Goal: Task Accomplishment & Management: Manage account settings

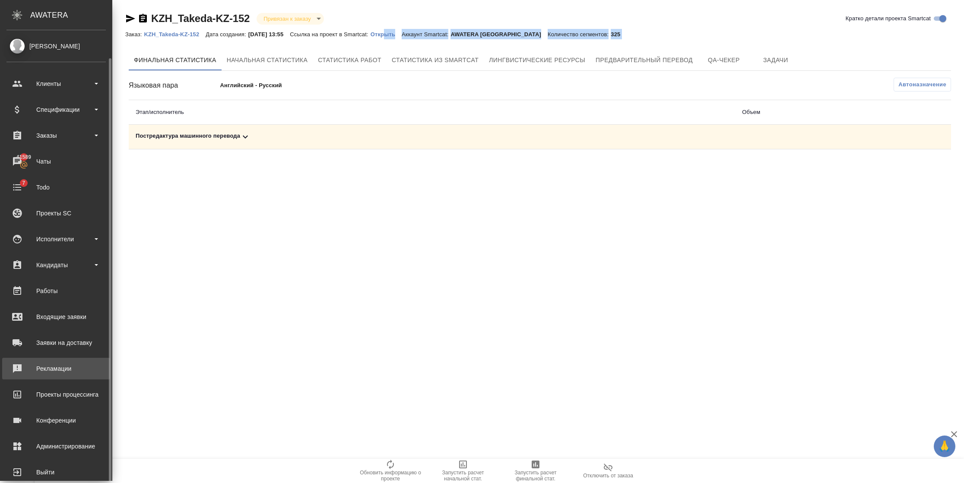
scroll to position [14, 0]
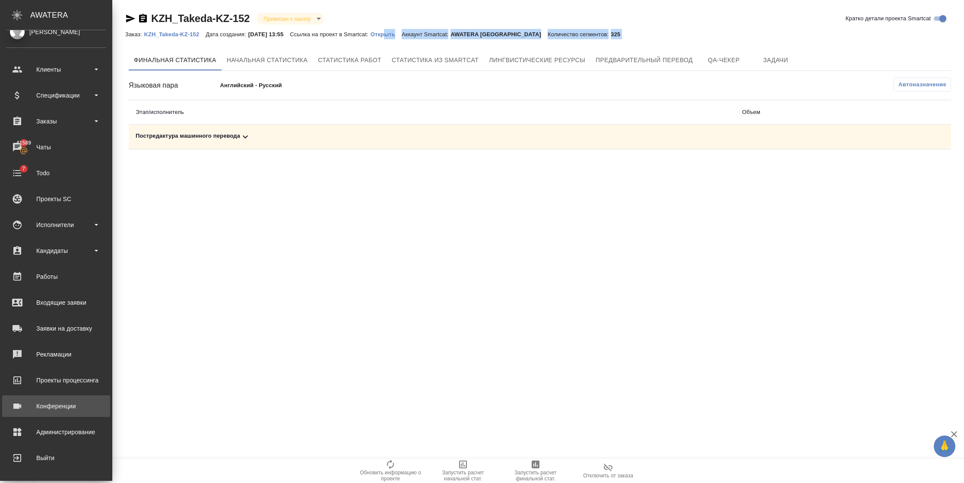
drag, startPoint x: 50, startPoint y: 401, endPoint x: 174, endPoint y: 338, distance: 139.5
click at [50, 401] on div "Конференции" at bounding box center [55, 406] width 99 height 13
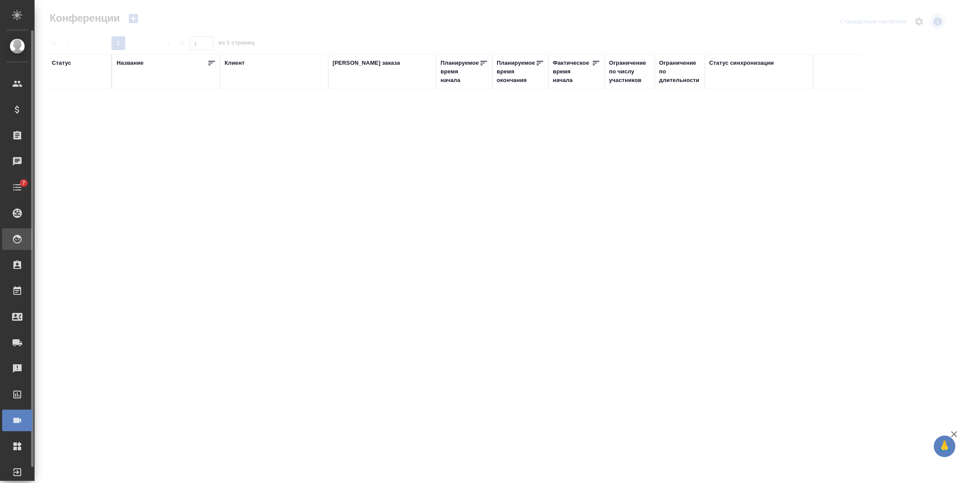
click at [13, 241] on div "Исполнители" at bounding box center [7, 239] width 22 height 13
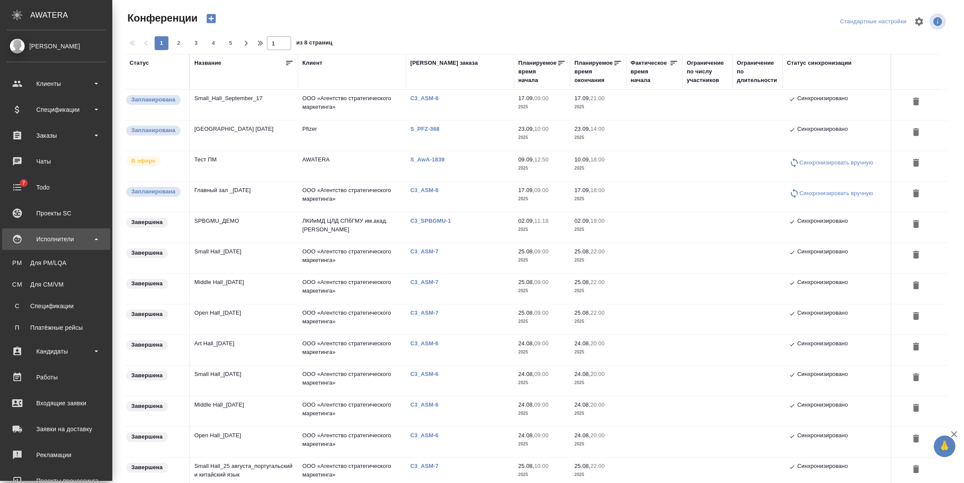
type input "[PERSON_NAME]"
drag, startPoint x: 33, startPoint y: 288, endPoint x: 627, endPoint y: 173, distance: 605.0
click at [33, 288] on div "Для CM/VM" at bounding box center [56, 284] width 91 height 9
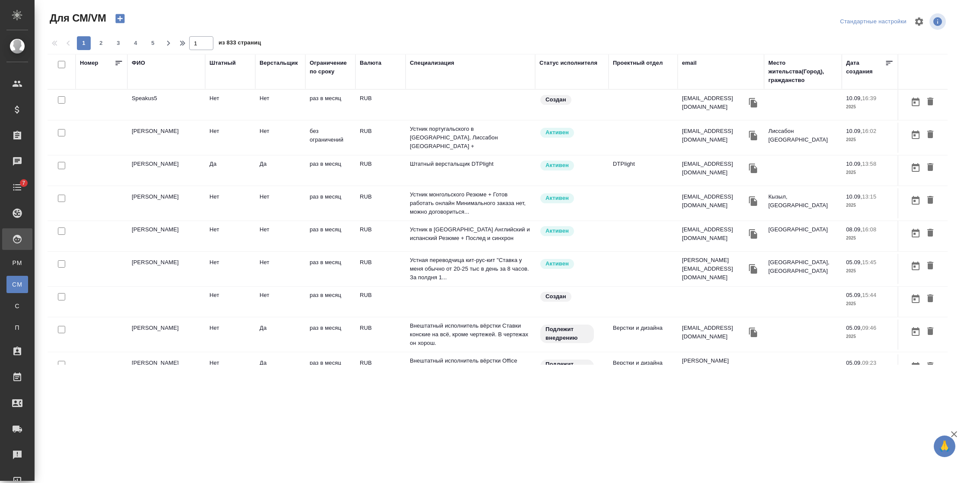
click at [142, 67] on div "ФИО" at bounding box center [138, 63] width 13 height 9
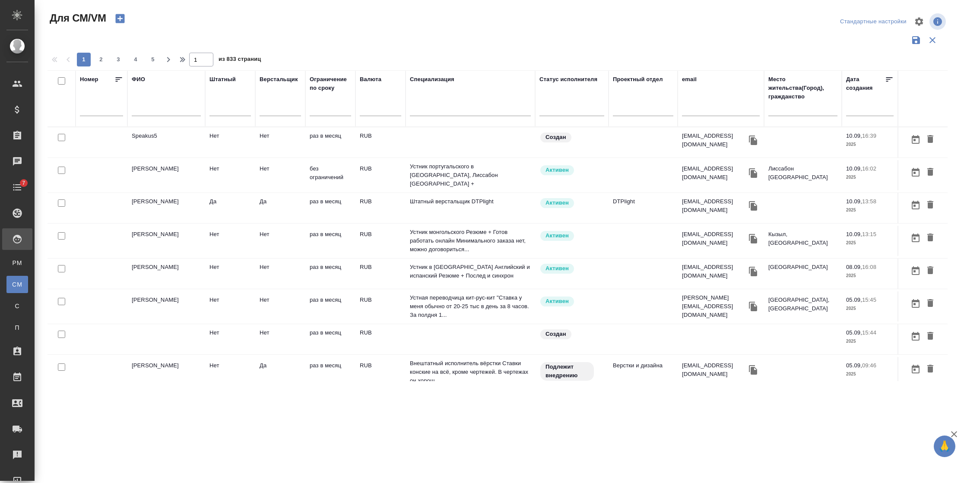
click at [380, 138] on td "RUB" at bounding box center [381, 142] width 50 height 30
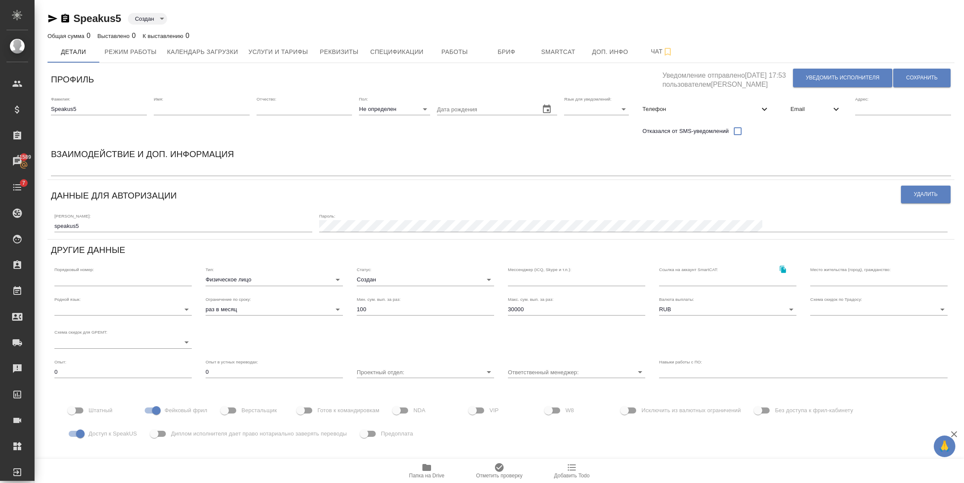
click at [828, 109] on span "Email" at bounding box center [811, 109] width 41 height 9
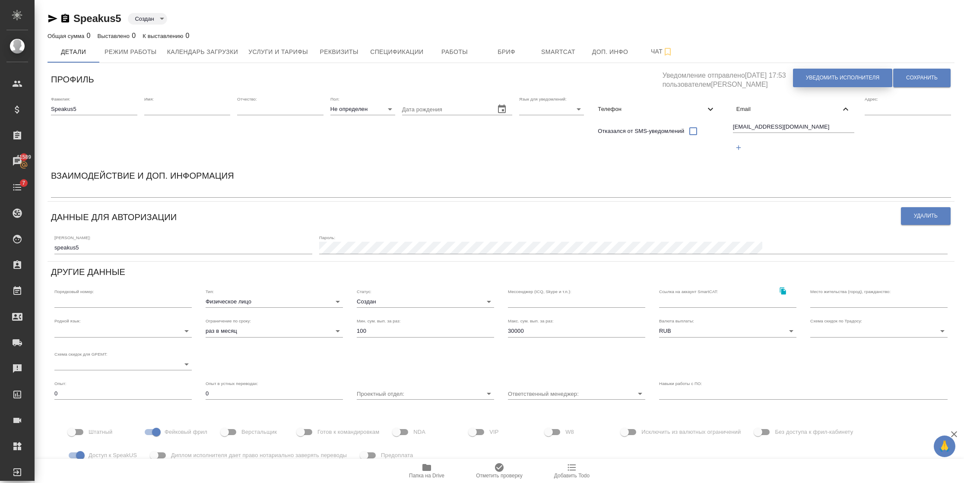
click at [833, 76] on span "Уведомить исполнителя" at bounding box center [842, 77] width 73 height 7
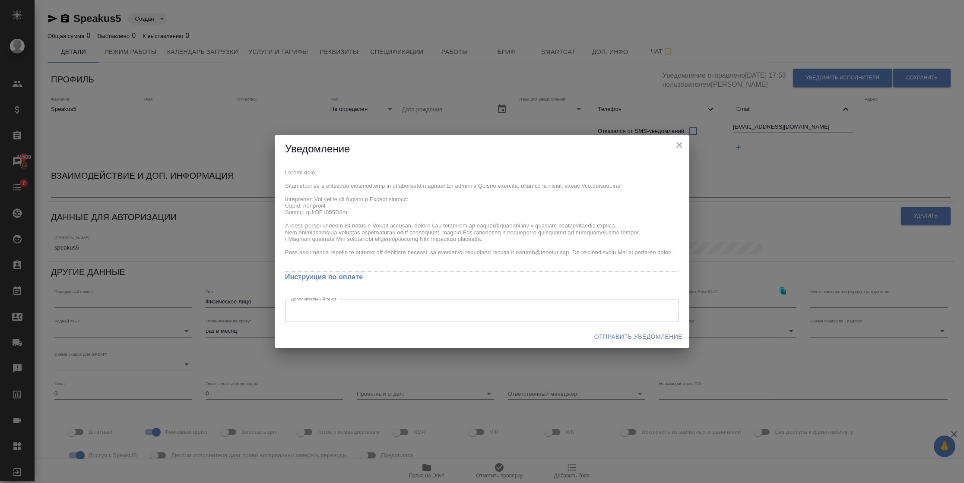
click at [275, 209] on div "x Инструкция по оплате Дополнительный текст x Дополнительный текст" at bounding box center [482, 244] width 415 height 162
click at [681, 146] on icon "close" at bounding box center [679, 145] width 6 height 6
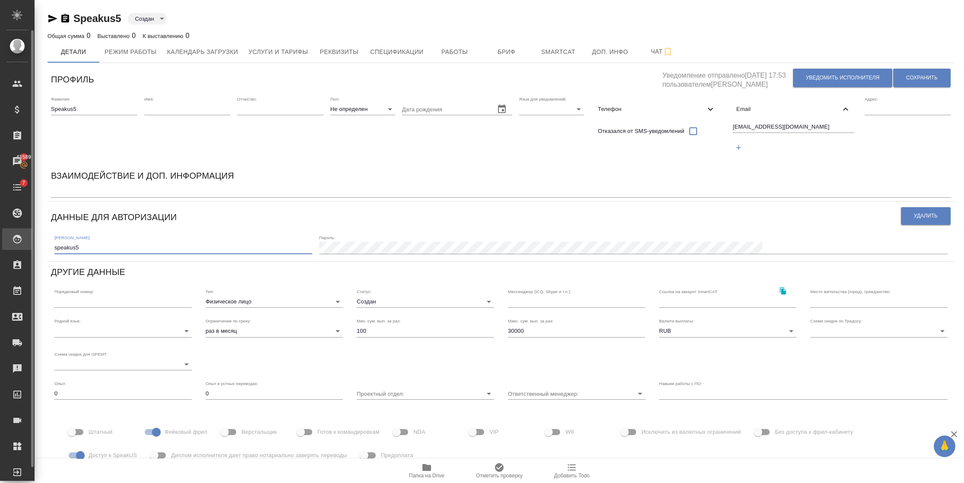
drag, startPoint x: 70, startPoint y: 247, endPoint x: 0, endPoint y: 243, distance: 69.7
click at [0, 244] on html "🙏 .cls-1 fill:#fff; AWATERA Semenets Irina Клиенты Спецификации Заказы 41589 Ча…" at bounding box center [482, 241] width 964 height 483
click at [133, 229] on div "Профиль Уведомление отправлено 10.09.2025, 17:53 пользователем Демидова Татьяна…" at bounding box center [501, 295] width 907 height 457
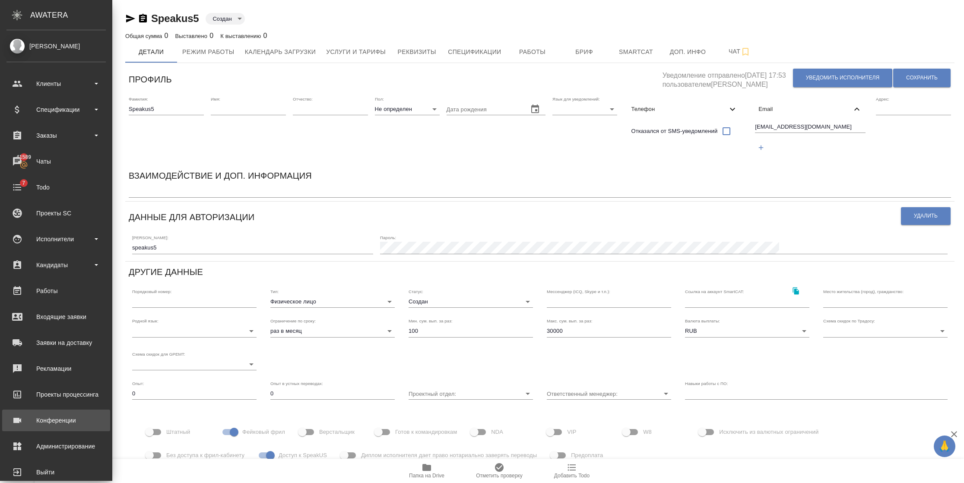
click at [62, 422] on div "Конференции" at bounding box center [55, 420] width 99 height 13
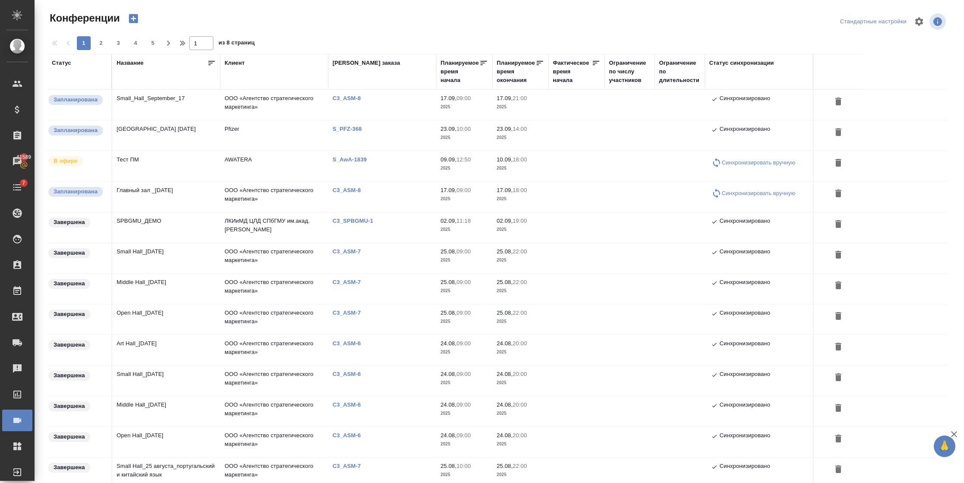
click at [133, 19] on icon "button" at bounding box center [133, 19] width 12 height 12
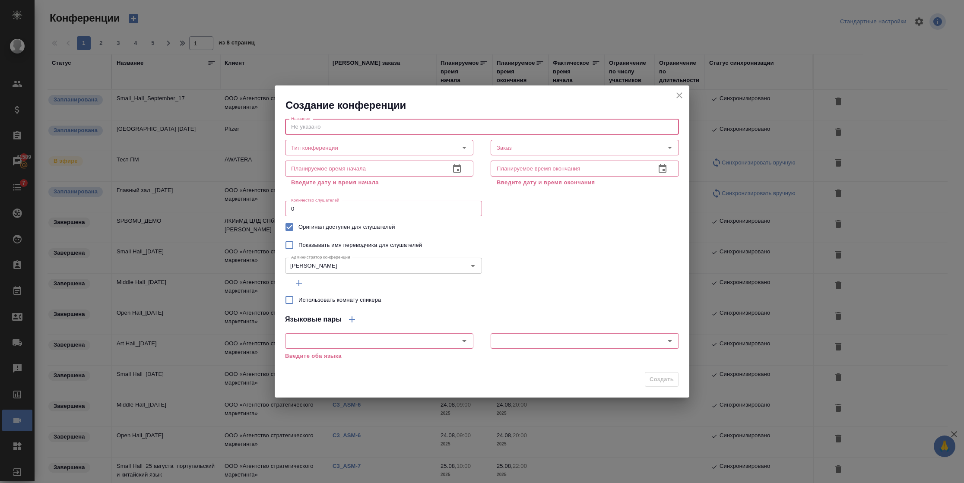
click at [333, 127] on input "text" at bounding box center [482, 127] width 394 height 16
type input "test"
click at [681, 97] on icon "close" at bounding box center [679, 95] width 6 height 6
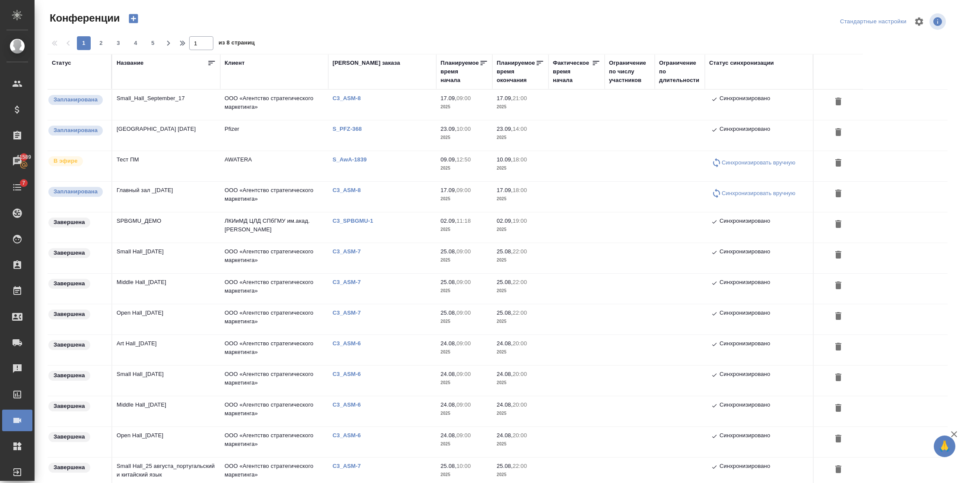
click at [149, 168] on td "Тест ПМ" at bounding box center [166, 166] width 108 height 30
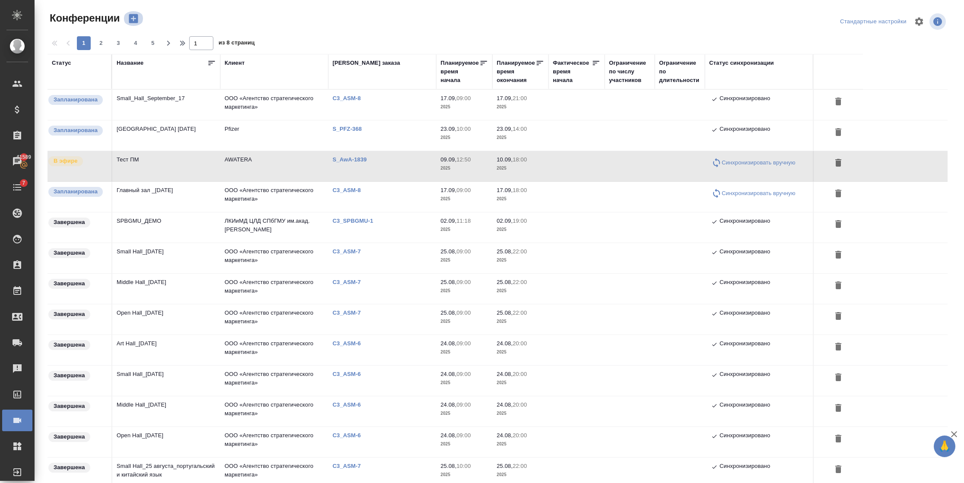
click at [133, 20] on icon "button" at bounding box center [133, 19] width 12 height 12
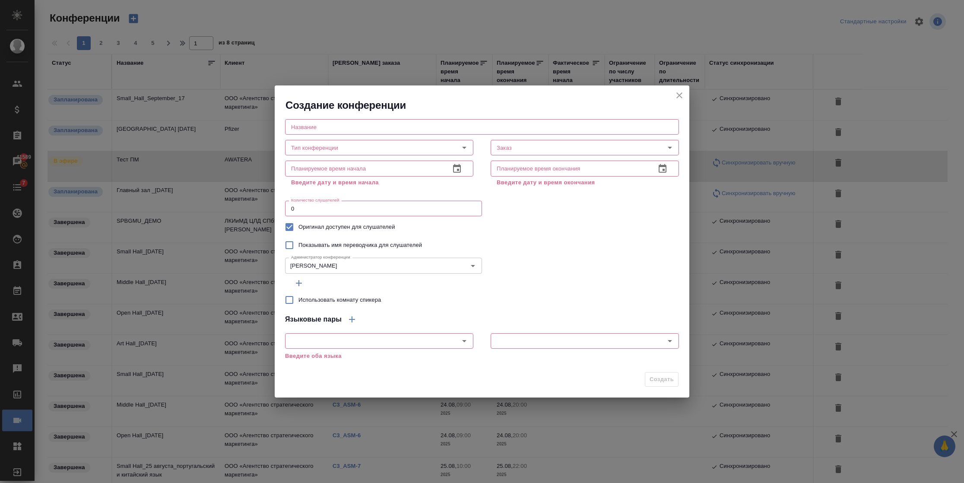
click at [318, 126] on input "text" at bounding box center [482, 127] width 394 height 16
type input "test"
click at [316, 150] on input "Тип конференции" at bounding box center [365, 148] width 154 height 10
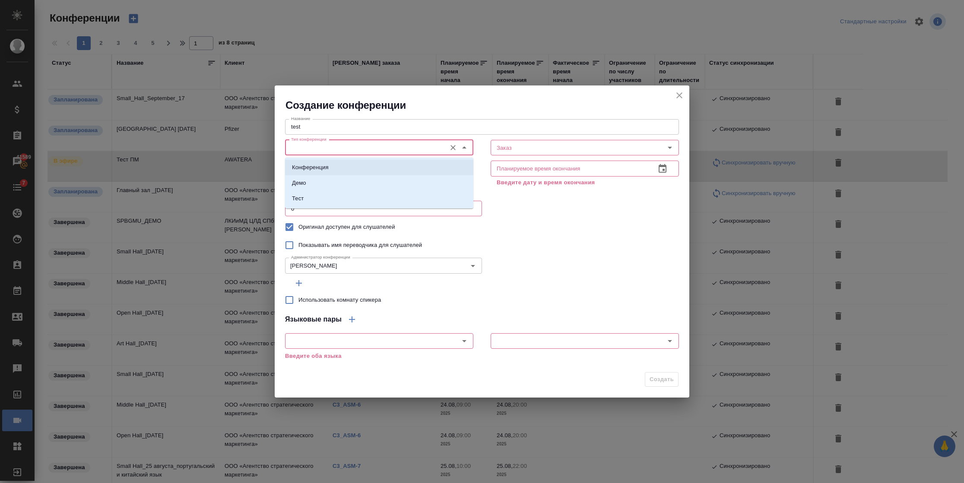
click at [370, 168] on li "Конференция" at bounding box center [379, 168] width 188 height 16
click at [346, 150] on input "Конференция" at bounding box center [365, 148] width 154 height 10
click at [308, 199] on li "Тест" at bounding box center [379, 199] width 188 height 16
type input "Тест"
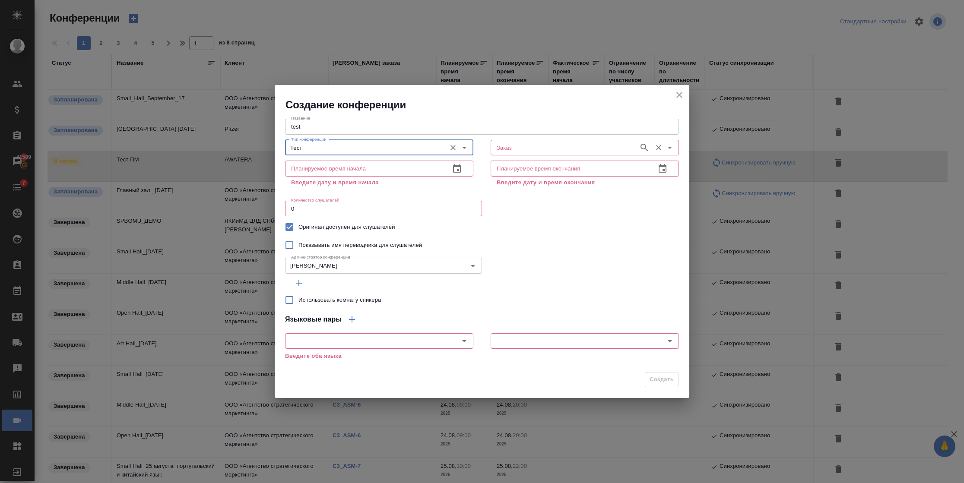
click at [520, 146] on input "Заказ" at bounding box center [563, 148] width 141 height 10
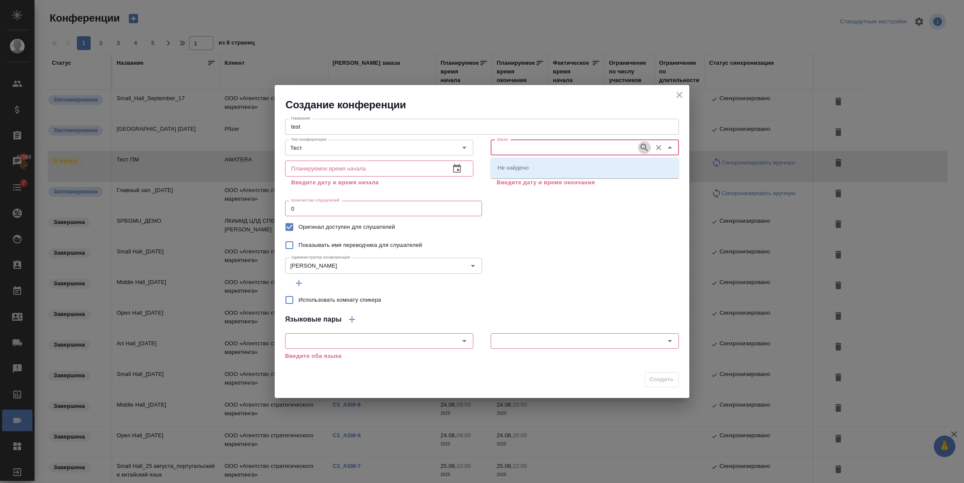
click at [645, 149] on icon "button" at bounding box center [644, 147] width 7 height 7
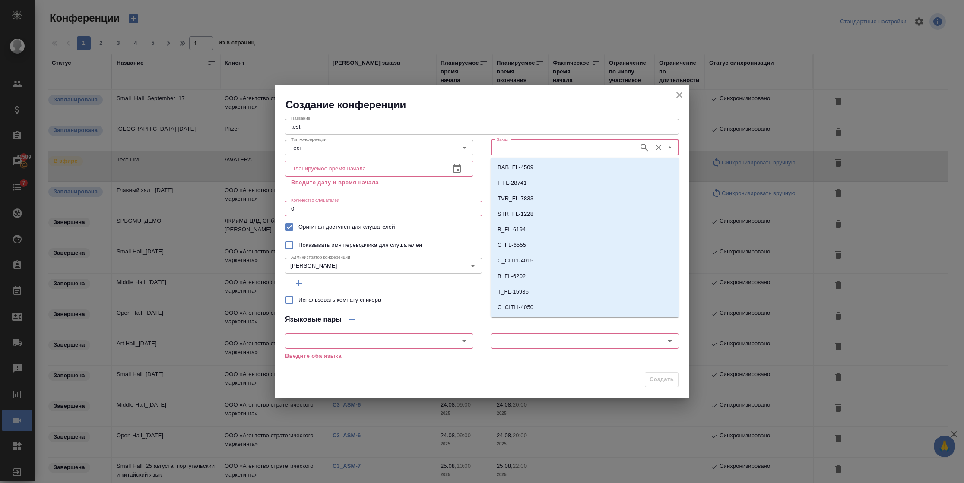
click at [600, 151] on input "Заказ" at bounding box center [563, 148] width 141 height 10
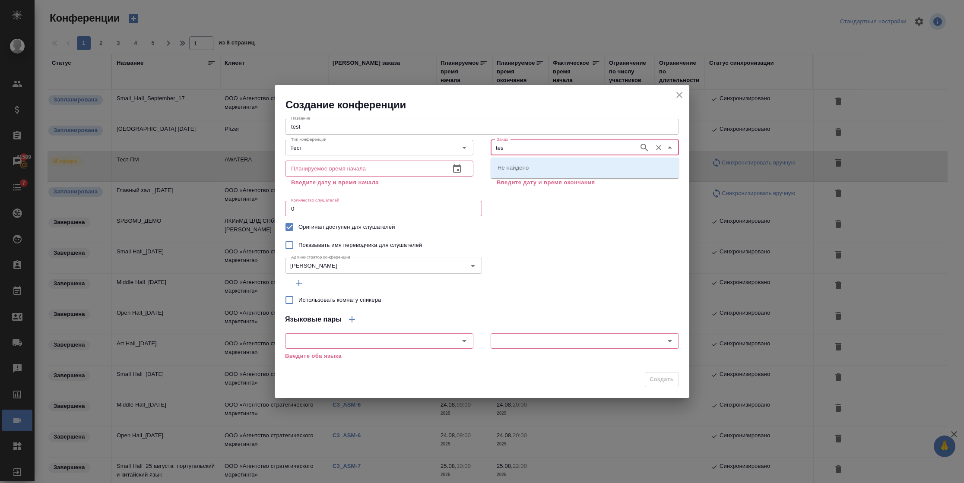
type input "test"
click at [639, 149] on icon "button" at bounding box center [644, 148] width 10 height 10
click at [592, 149] on input "test" at bounding box center [559, 148] width 133 height 10
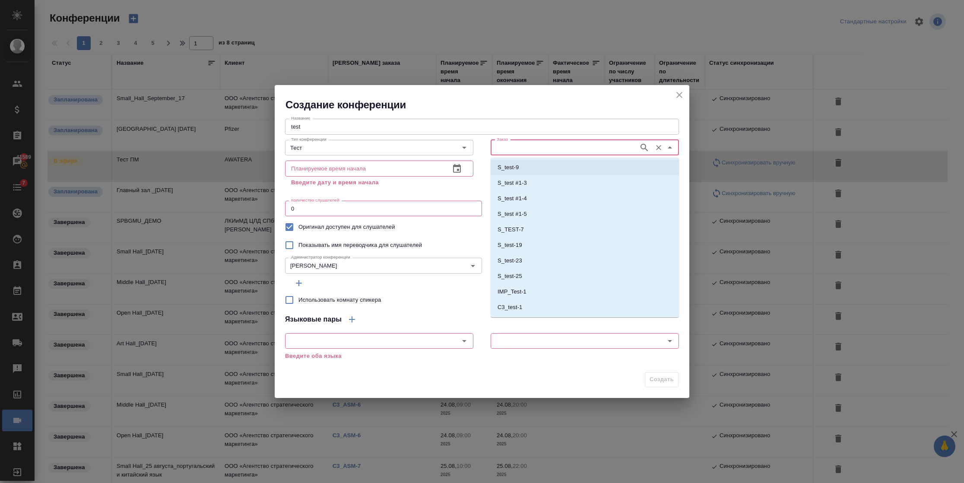
click at [526, 168] on li "S_test-9" at bounding box center [585, 168] width 188 height 16
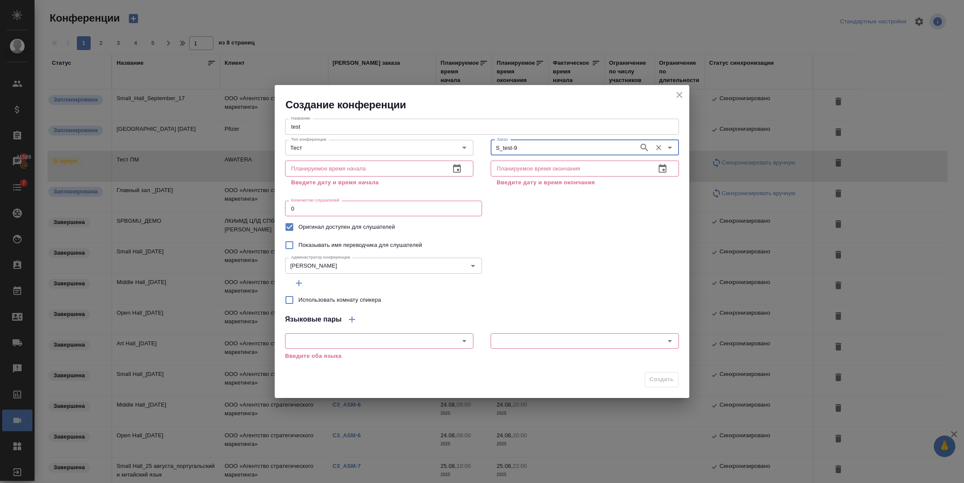
type input "S_test-9"
click at [463, 172] on button "button" at bounding box center [457, 169] width 21 height 21
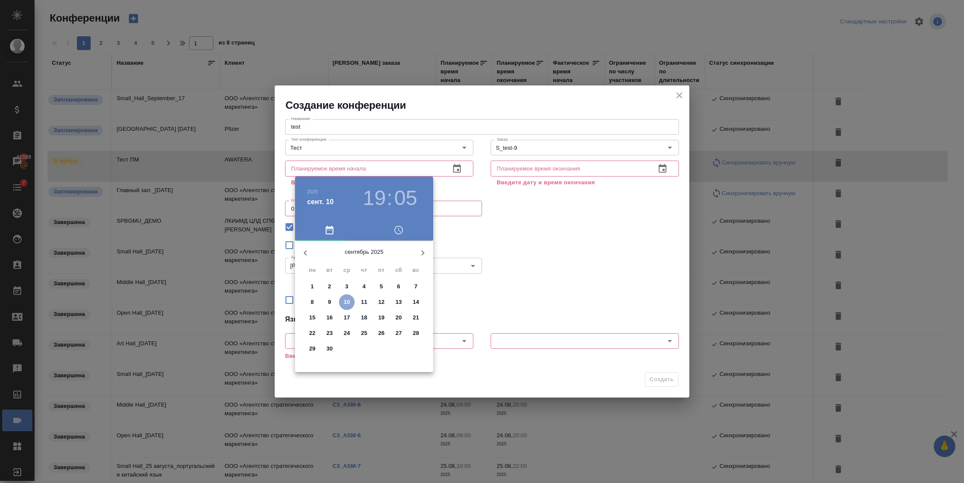
click at [351, 298] on span "10" at bounding box center [347, 302] width 16 height 9
type input "10.09.2025 19:05"
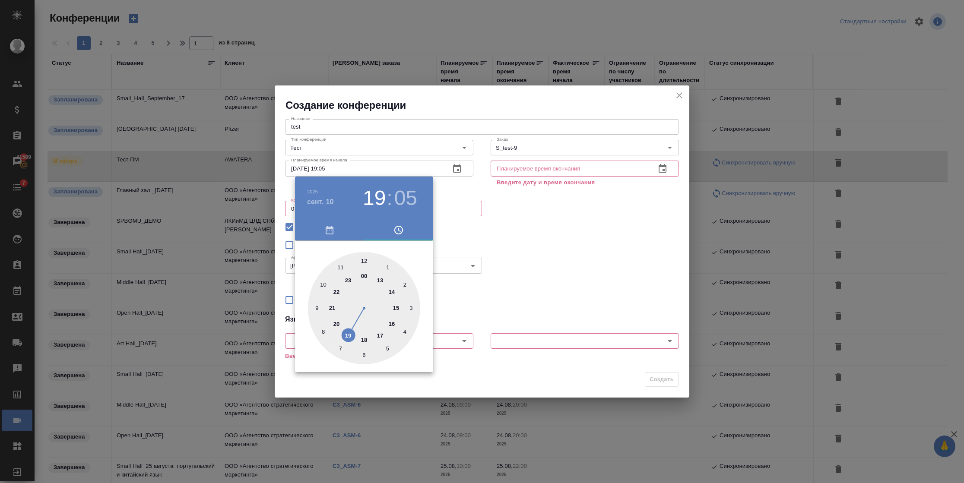
click at [538, 168] on div at bounding box center [482, 241] width 964 height 483
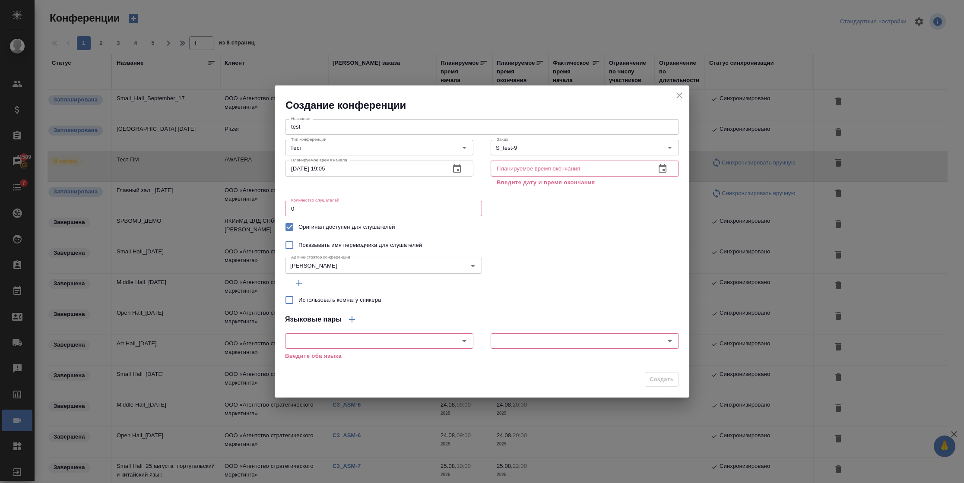
click at [655, 166] on button "button" at bounding box center [662, 169] width 21 height 21
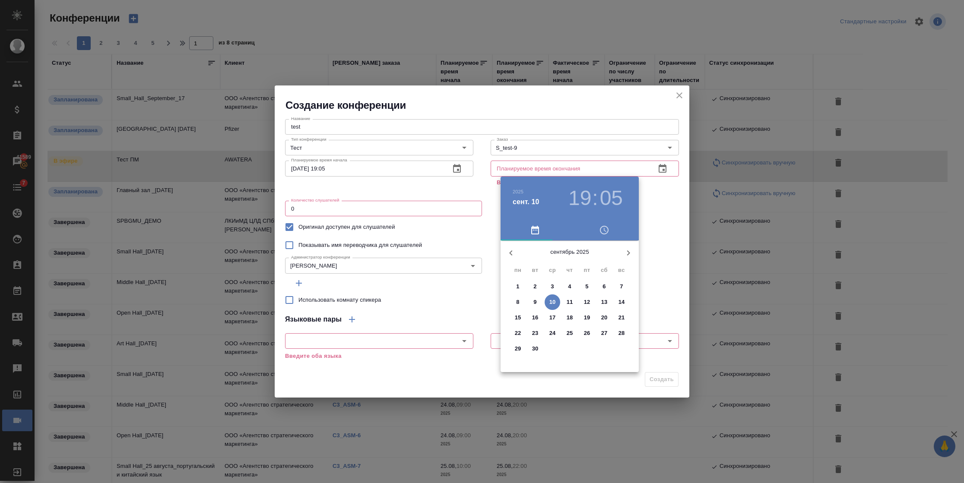
click at [553, 300] on p "10" at bounding box center [552, 302] width 6 height 9
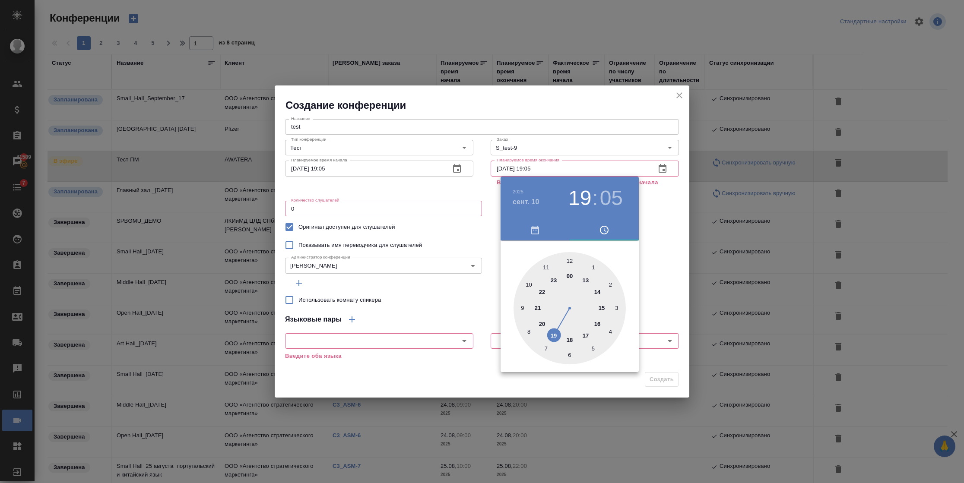
click at [543, 322] on div at bounding box center [570, 308] width 112 height 112
type input "10.09.2025 20:05"
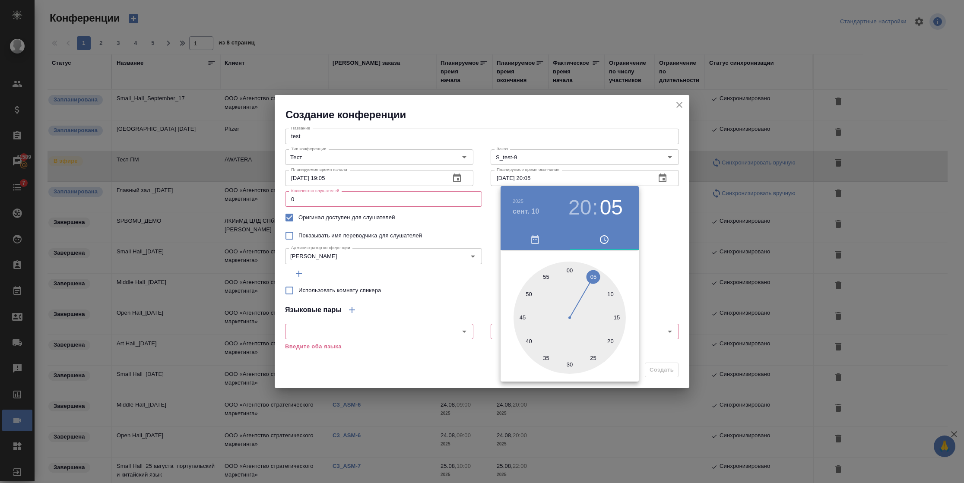
click at [435, 295] on div at bounding box center [482, 241] width 964 height 483
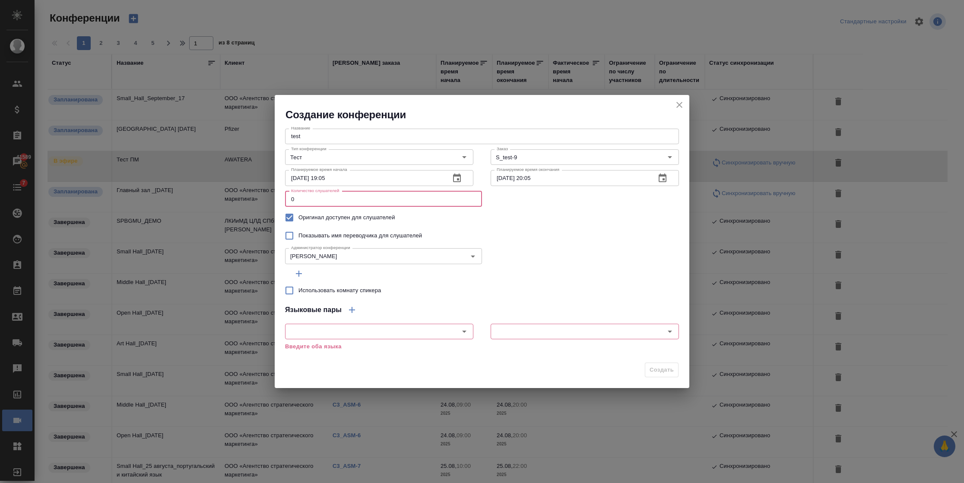
drag, startPoint x: 308, startPoint y: 200, endPoint x: 229, endPoint y: 200, distance: 78.2
click at [229, 200] on div "Создание конференции Название test Название Тип конференции Тест Тип конференци…" at bounding box center [482, 241] width 964 height 483
type input "50"
click at [309, 329] on input "text" at bounding box center [365, 332] width 154 height 10
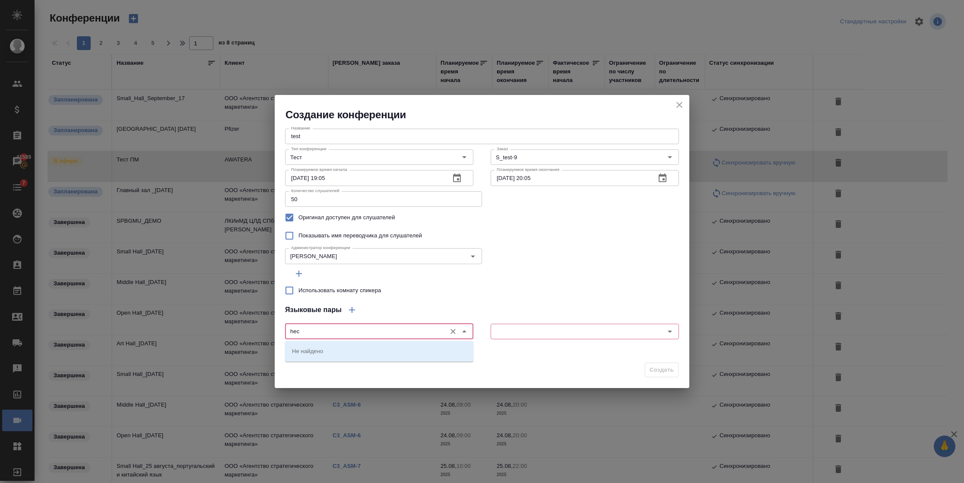
drag, startPoint x: 308, startPoint y: 329, endPoint x: 272, endPoint y: 334, distance: 36.7
click at [272, 334] on div "Создание конференции Название test Название Тип конференции Тест Тип конференци…" at bounding box center [482, 241] width 964 height 483
click at [294, 348] on p "Английский" at bounding box center [307, 351] width 30 height 9
type input "Английский"
click at [515, 331] on input "text" at bounding box center [570, 332] width 154 height 10
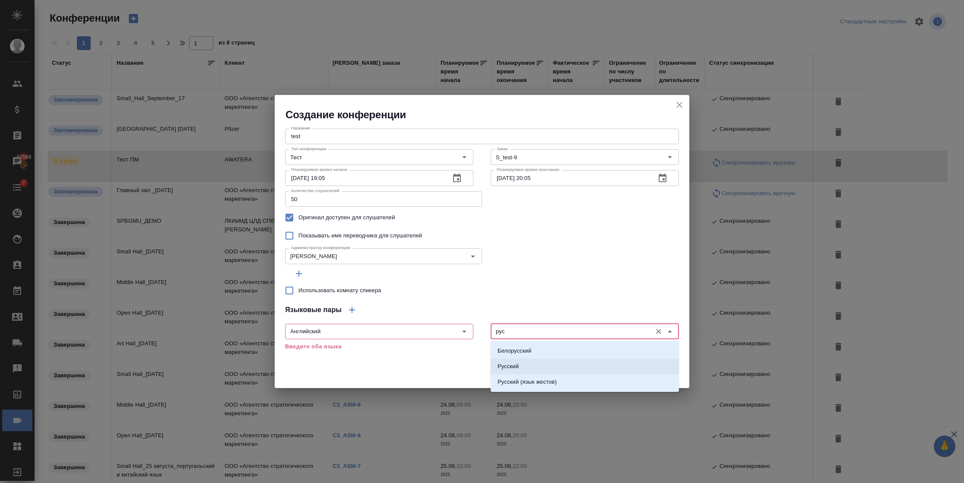
click at [527, 363] on li "Русский" at bounding box center [585, 367] width 188 height 16
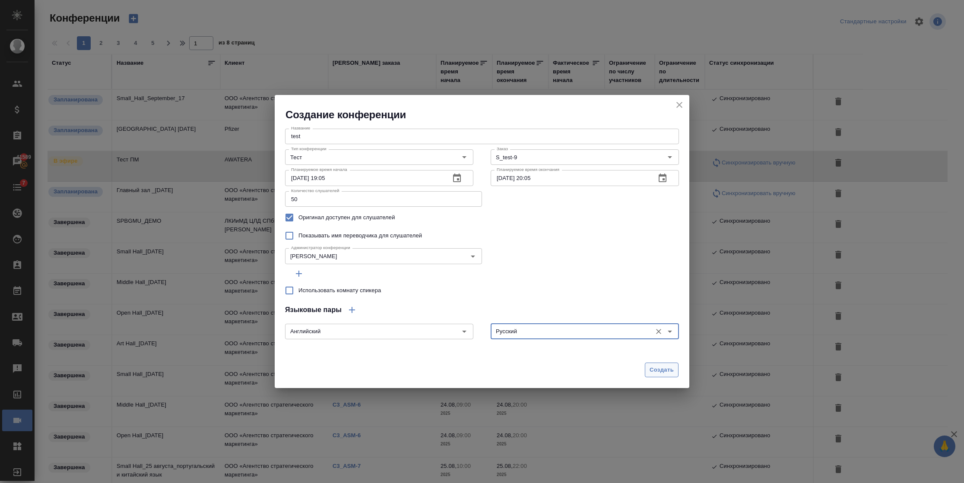
type input "Русский"
click at [669, 368] on span "Создать" at bounding box center [662, 370] width 24 height 10
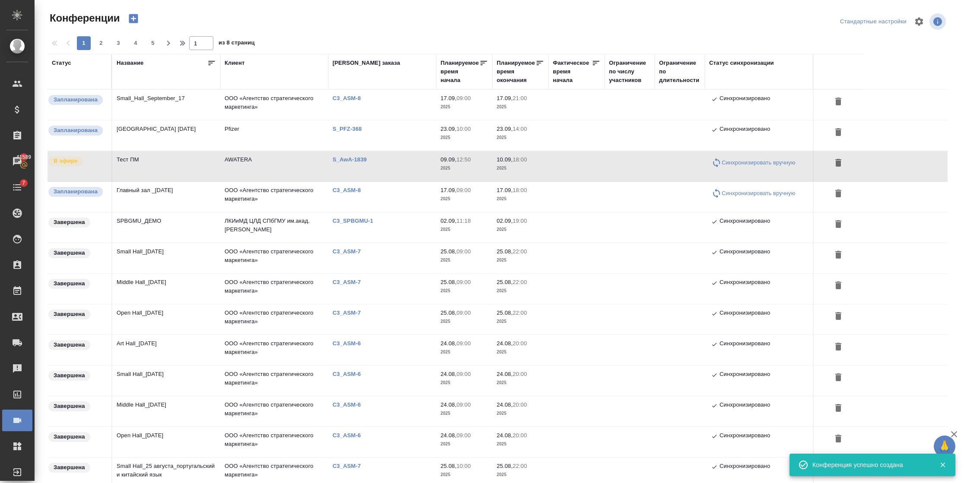
type input "0"
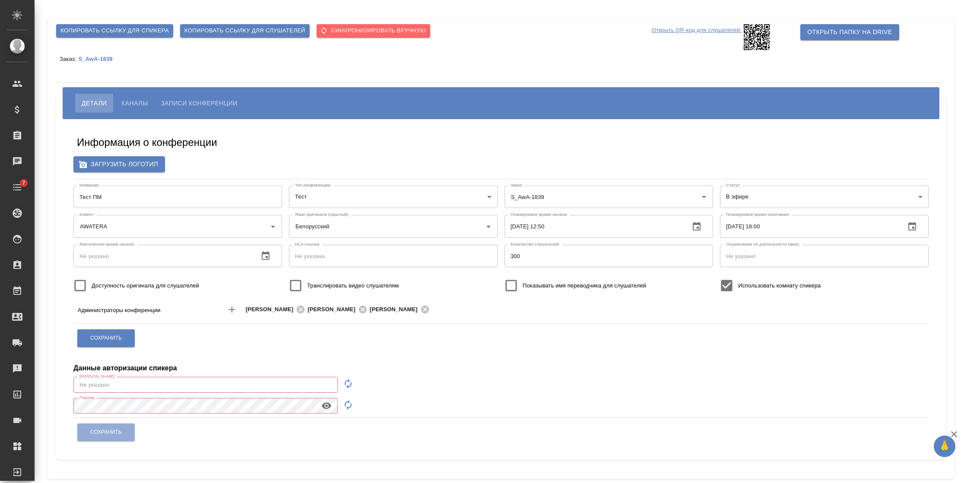
type input "[EMAIL_ADDRESS][DOMAIN_NAME]"
click at [141, 101] on span "Каналы" at bounding box center [134, 103] width 26 height 10
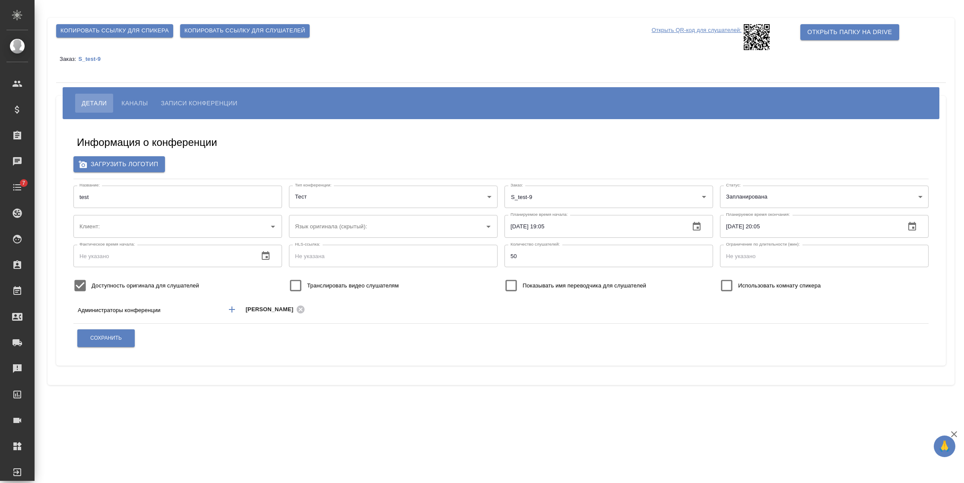
click at [729, 200] on body "🙏 .cls-1 fill:#fff; AWATERA Semenets Irina Клиенты Спецификации Заказы Чаты 7 T…" at bounding box center [482, 241] width 964 height 483
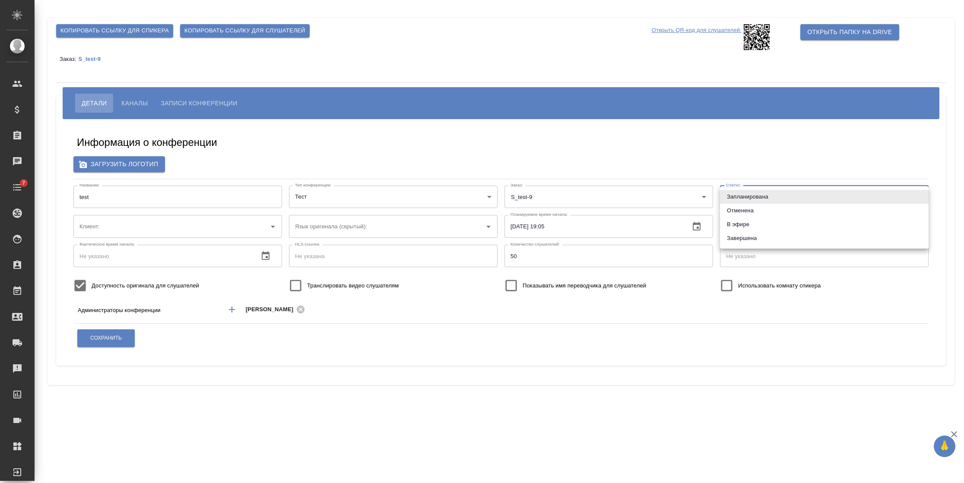
click at [730, 226] on li "В эфире" at bounding box center [824, 225] width 209 height 14
type input "online"
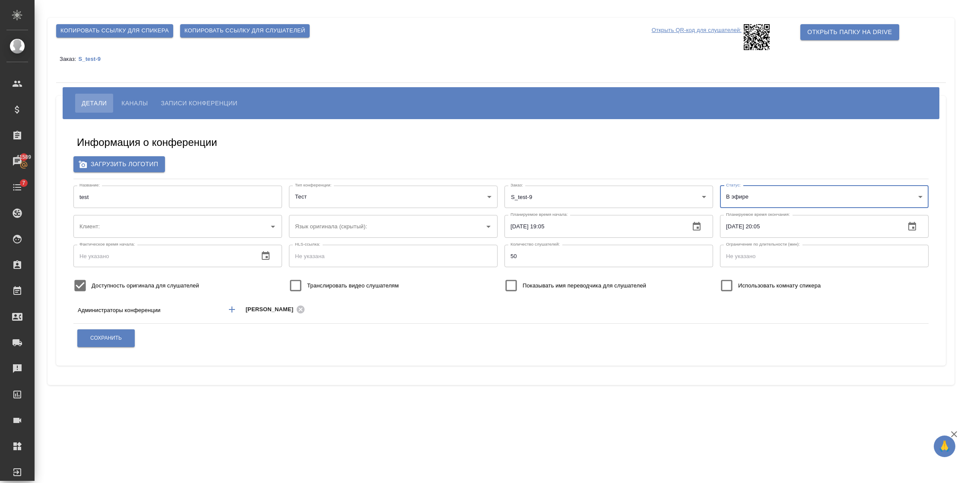
click at [142, 334] on div "Сохранить" at bounding box center [501, 338] width 848 height 22
drag, startPoint x: 128, startPoint y: 334, endPoint x: 128, endPoint y: 324, distance: 10.4
click at [128, 334] on button "Сохранить" at bounding box center [105, 339] width 57 height 18
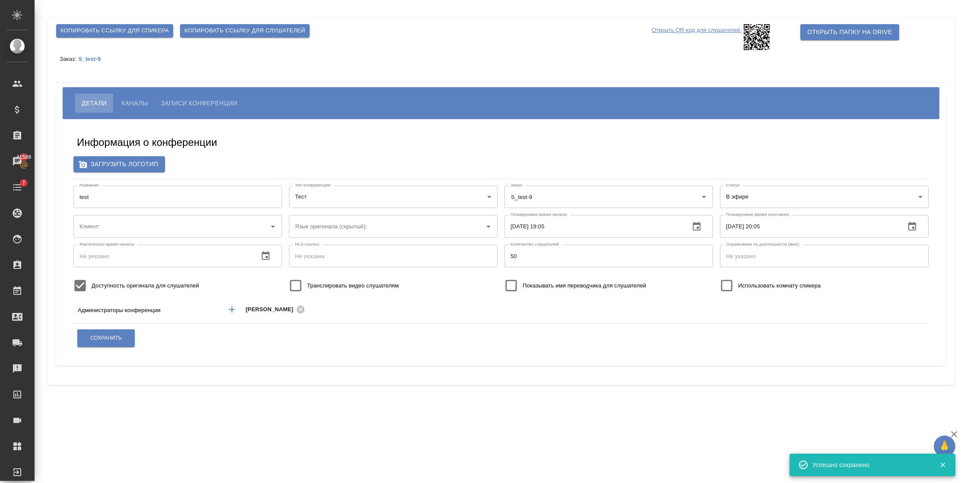
click at [128, 101] on span "Каналы" at bounding box center [134, 103] width 26 height 10
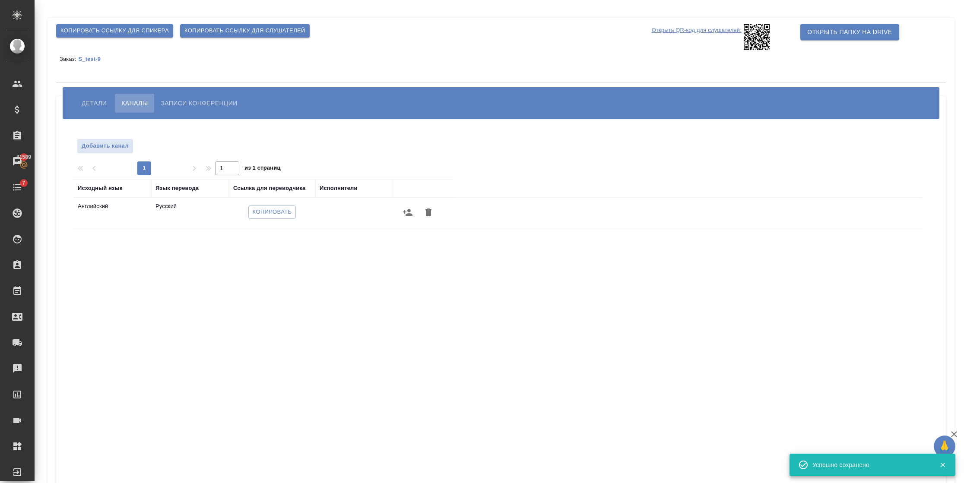
click at [403, 213] on icon "button" at bounding box center [408, 212] width 10 height 10
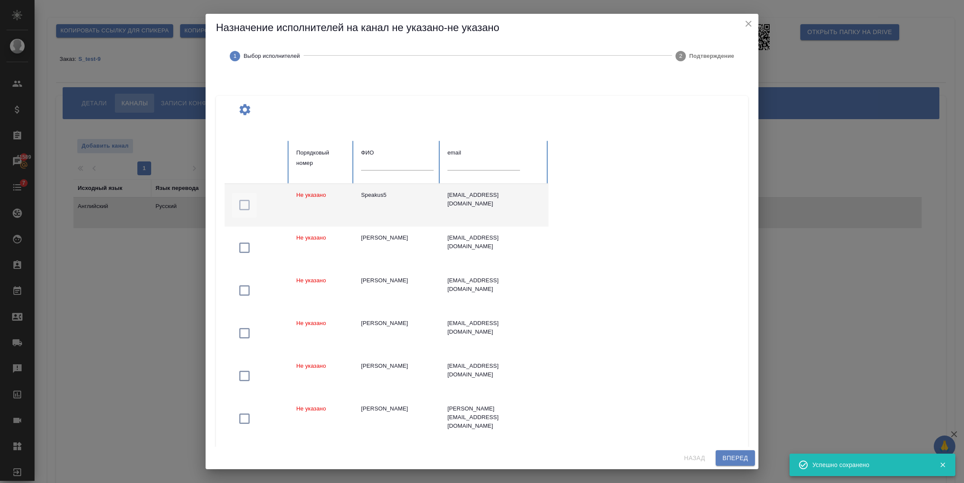
click at [247, 205] on icon "button" at bounding box center [245, 205] width 14 height 14
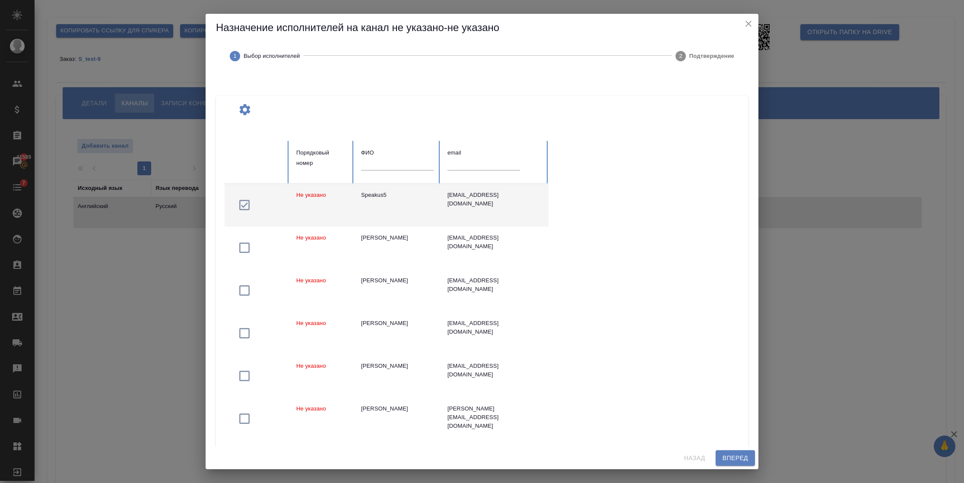
click at [727, 458] on span "Вперед" at bounding box center [735, 458] width 25 height 11
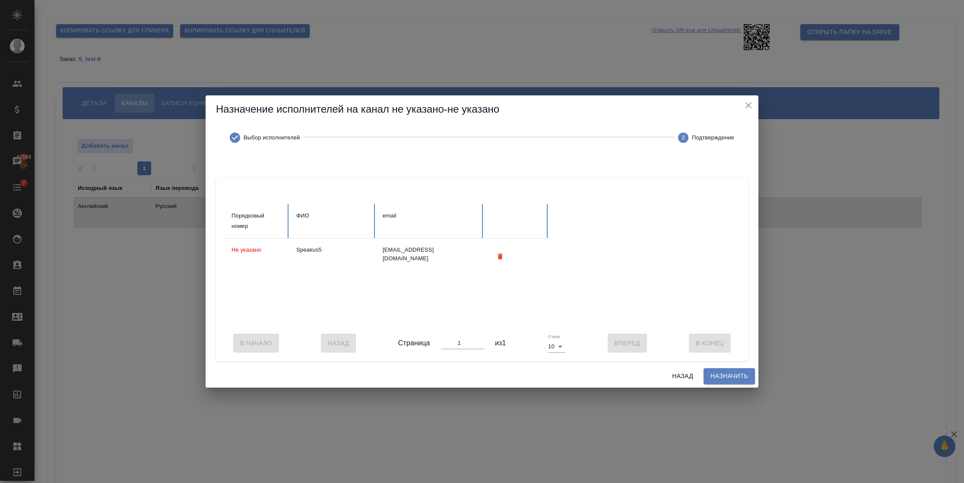
click at [724, 379] on span "Назначить" at bounding box center [730, 376] width 38 height 11
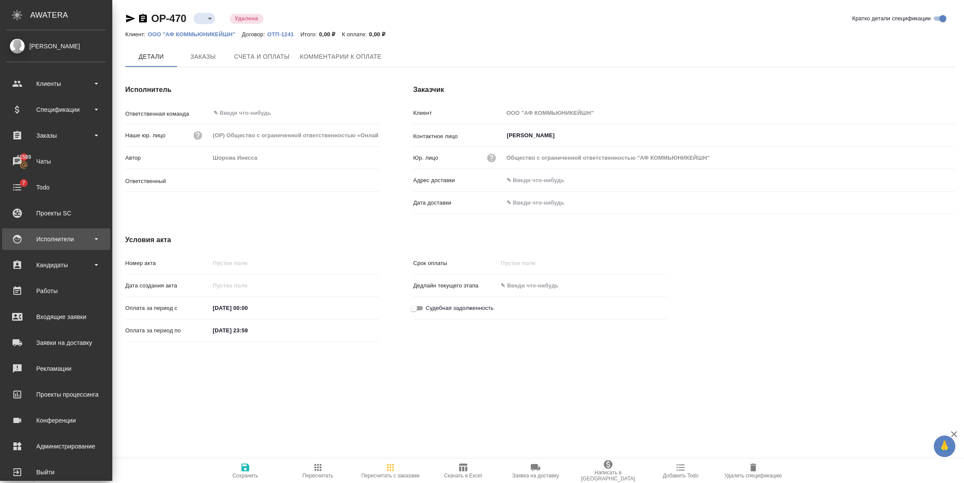
click at [56, 247] on div "Исполнители" at bounding box center [56, 240] width 108 height 22
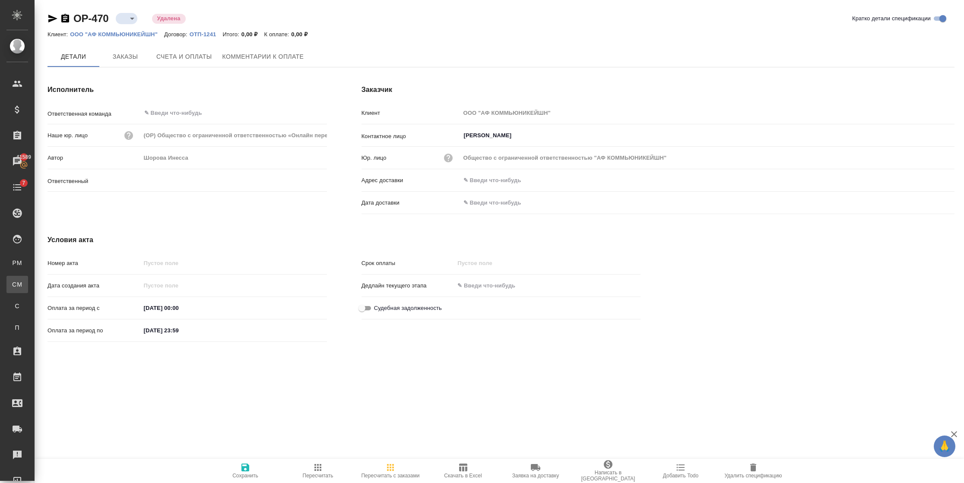
click at [28, 279] on link "CM Для CM/VM" at bounding box center [17, 284] width 22 height 17
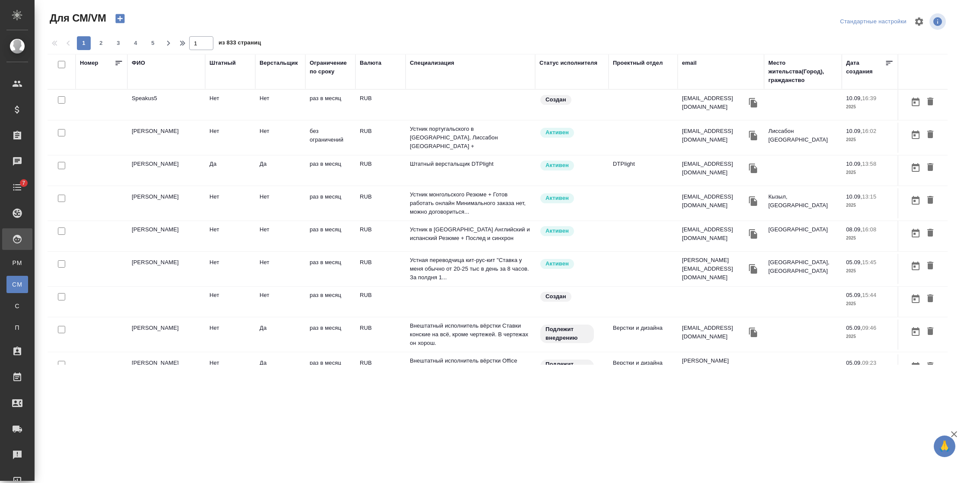
click at [229, 94] on td "Нет" at bounding box center [230, 105] width 50 height 30
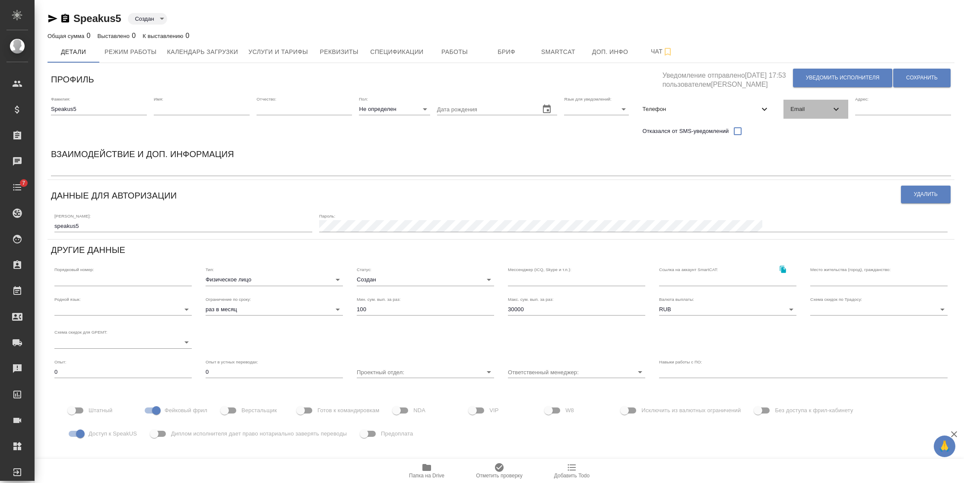
click at [793, 108] on span "Email" at bounding box center [811, 109] width 41 height 9
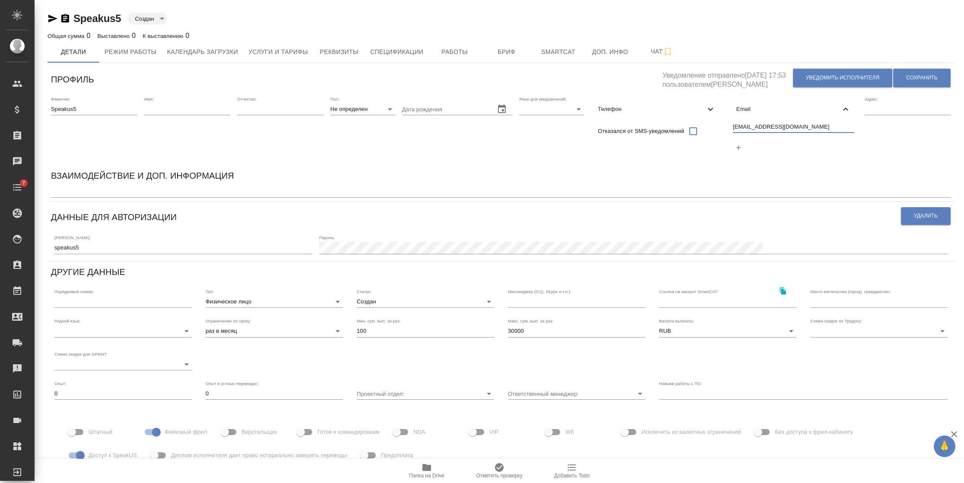
drag, startPoint x: 791, startPoint y: 124, endPoint x: 676, endPoint y: 136, distance: 115.9
click at [676, 136] on div "Фамилия: Speakus5 Имя: Отчество: Пол: Не определен none Дата рождения Язык для …" at bounding box center [501, 129] width 907 height 73
drag, startPoint x: 82, startPoint y: 245, endPoint x: 0, endPoint y: 257, distance: 82.5
click at [0, 257] on html "🙏 .cls-1 fill:#fff; AWATERA Semenets Irina Клиенты Спецификации Заказы 41589 Ча…" at bounding box center [482, 241] width 964 height 483
click at [737, 127] on input "конф@gmail.com" at bounding box center [794, 127] width 122 height 11
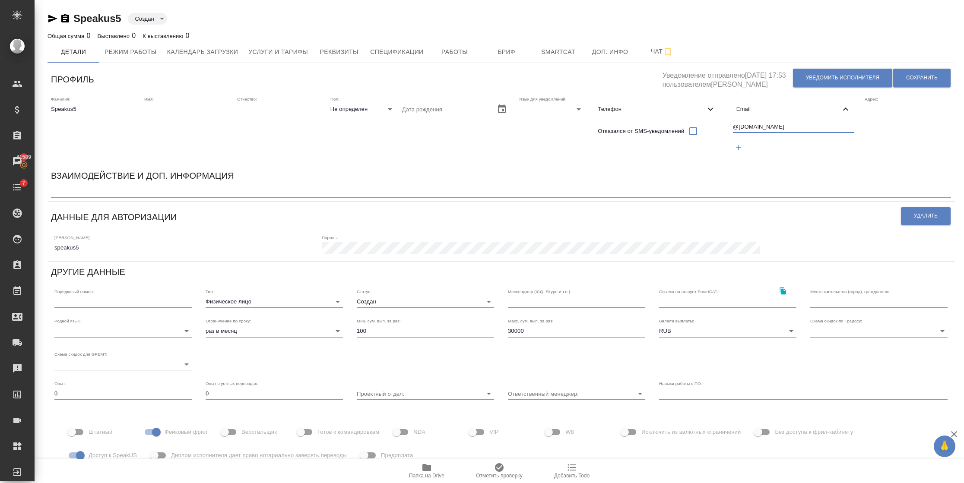
paste input "speakus5"
type input "speakus5@gmail.com"
click at [922, 80] on span "Сохранить" at bounding box center [922, 77] width 32 height 7
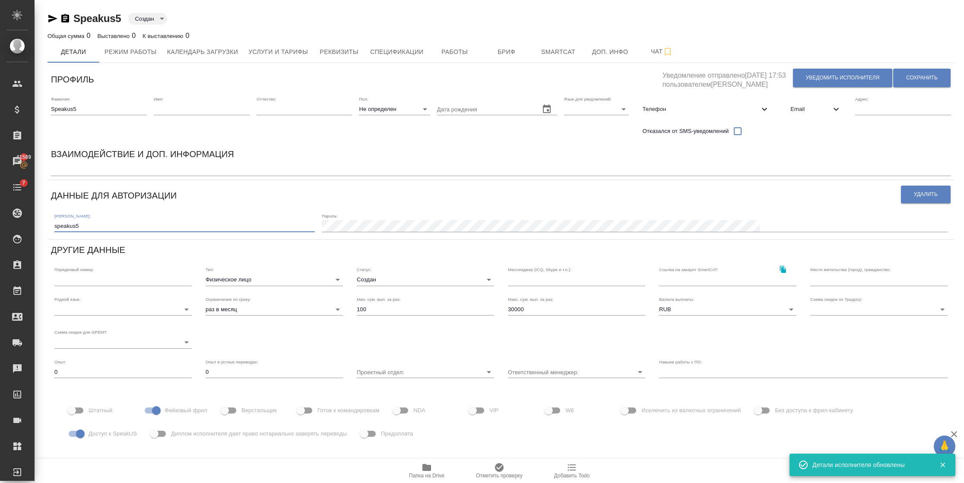
drag, startPoint x: 84, startPoint y: 231, endPoint x: 39, endPoint y: 236, distance: 45.2
click at [39, 236] on div "Speakus5 Создан created Общая сумма 0 Выставлено 0 К выставлению 0 Детали Режим…" at bounding box center [500, 262] width 930 height 524
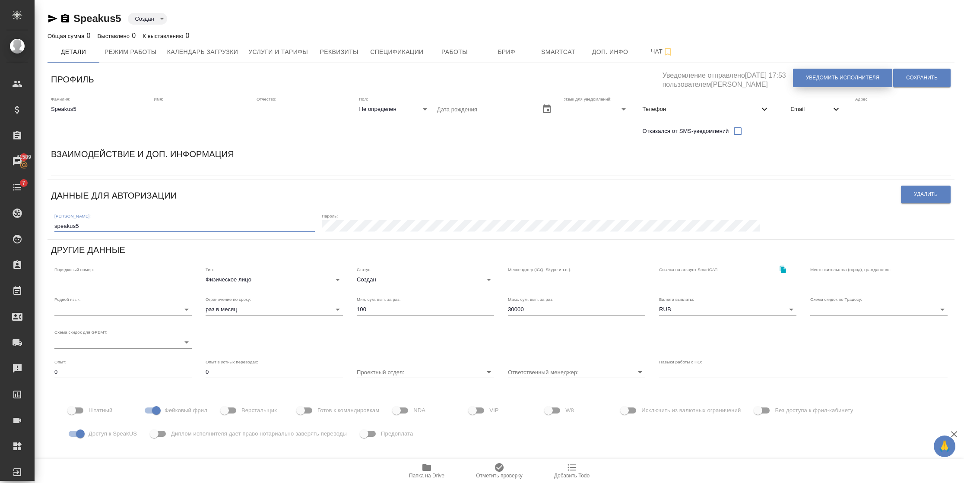
click at [814, 77] on span "Уведомить исполнителя" at bounding box center [842, 77] width 73 height 7
type textarea "Добрый день, ! Ознакомиться с подробной информацией по выполненным работам Вы м…"
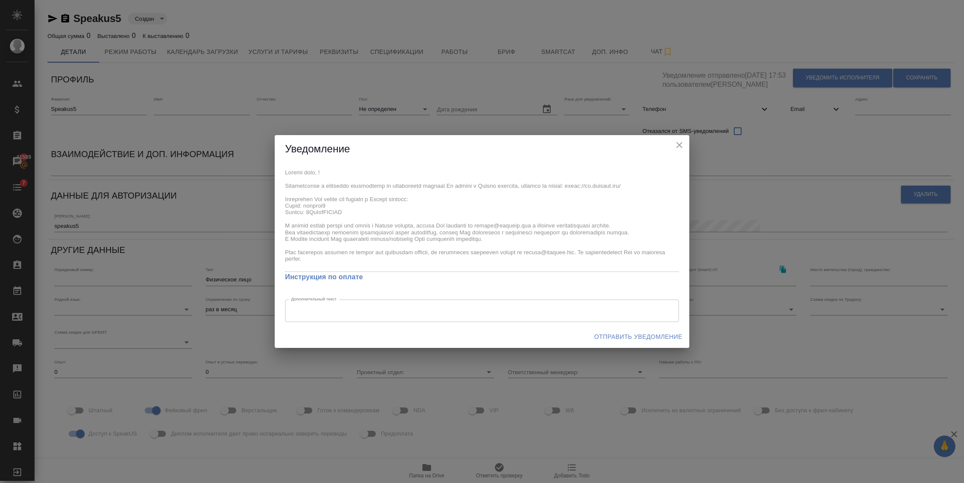
click at [332, 212] on div "x Инструкция по оплате Дополнительный текст x Дополнительный текст" at bounding box center [482, 244] width 415 height 162
click at [610, 337] on span "Отправить уведомление" at bounding box center [638, 337] width 88 height 11
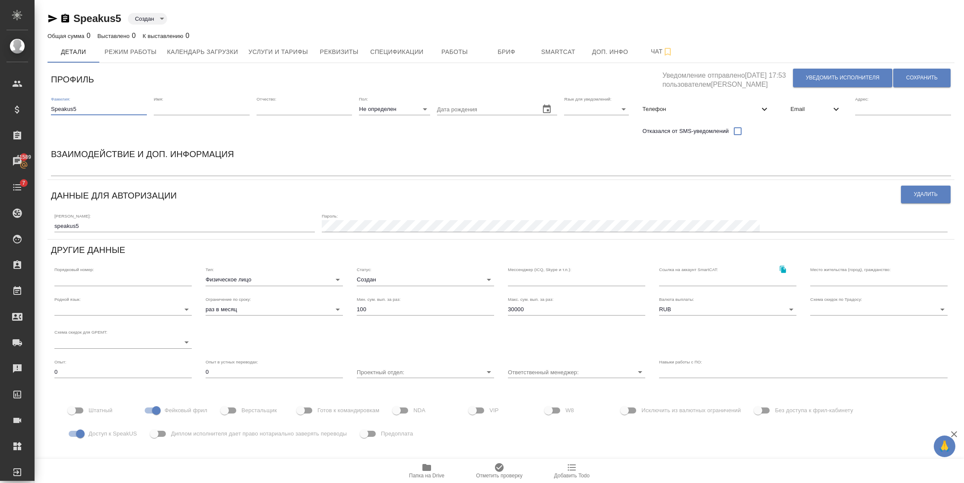
click at [92, 109] on input "Speakus5" at bounding box center [99, 109] width 96 height 12
click at [173, 103] on input "text" at bounding box center [202, 109] width 96 height 12
click at [175, 103] on input "text" at bounding box center [202, 109] width 96 height 12
click at [172, 103] on input "text" at bounding box center [202, 109] width 96 height 12
click at [170, 106] on input "text" at bounding box center [202, 109] width 96 height 12
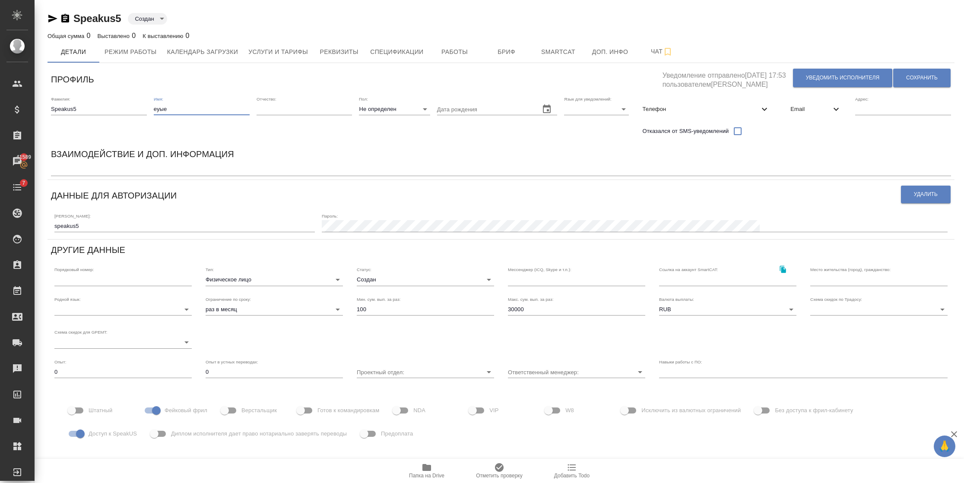
drag, startPoint x: 170, startPoint y: 107, endPoint x: 143, endPoint y: 107, distance: 26.4
click at [143, 107] on div "Фамилия: Speakus5 Имя: еуые Отчество: Пол: Не определен none Дата рождения Язык…" at bounding box center [501, 118] width 907 height 51
type input "test"
click at [927, 80] on button "Сохранить" at bounding box center [921, 78] width 57 height 19
drag, startPoint x: 163, startPoint y: 106, endPoint x: 144, endPoint y: 111, distance: 19.1
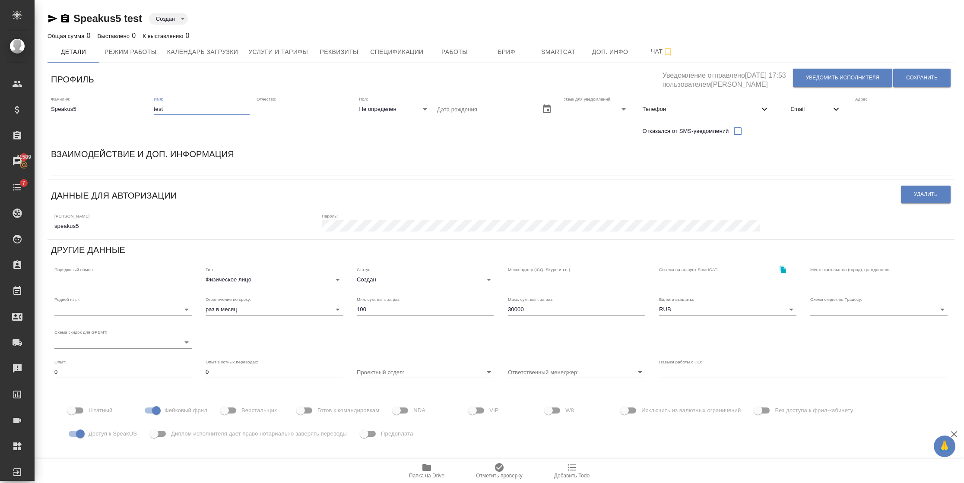
click at [144, 111] on div "Фамилия: Speakus5 Имя: test Отчество: Пол: Не определен none Дата рождения Язык…" at bounding box center [501, 118] width 907 height 51
click at [906, 78] on span "Сохранить" at bounding box center [922, 77] width 32 height 7
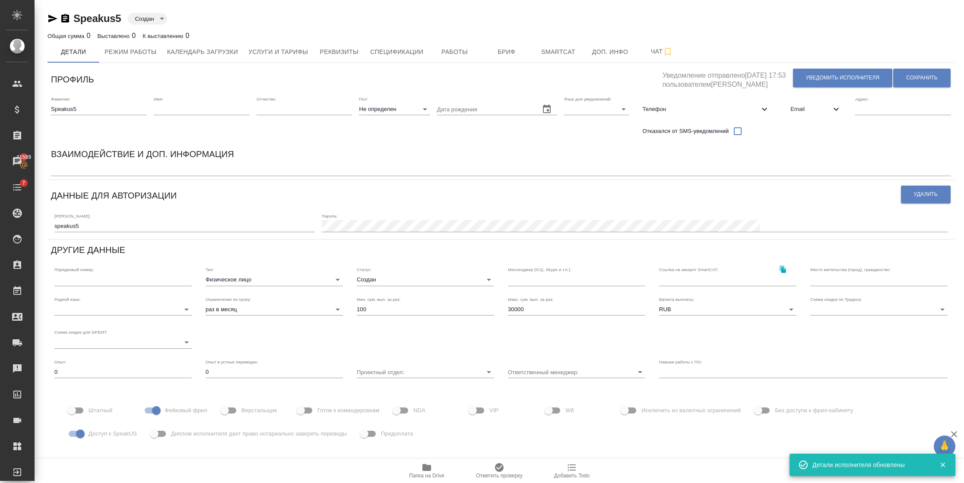
click at [791, 111] on span "Email" at bounding box center [811, 109] width 41 height 9
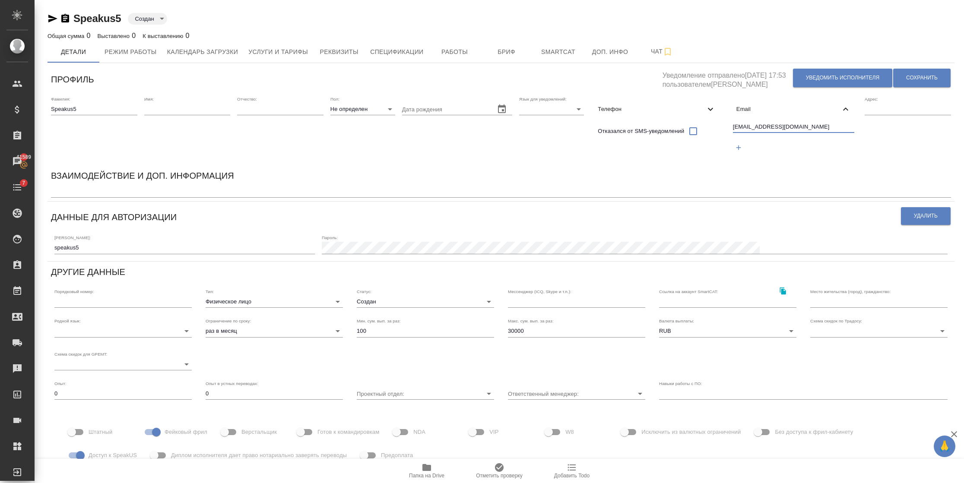
click at [791, 127] on input "speakus5@gmail.com" at bounding box center [794, 127] width 122 height 11
type input "s"
paste input "Speakus1@mail.ru"
type input "Speakus1@mail.ru"
click at [906, 75] on span "Сохранить" at bounding box center [922, 77] width 32 height 7
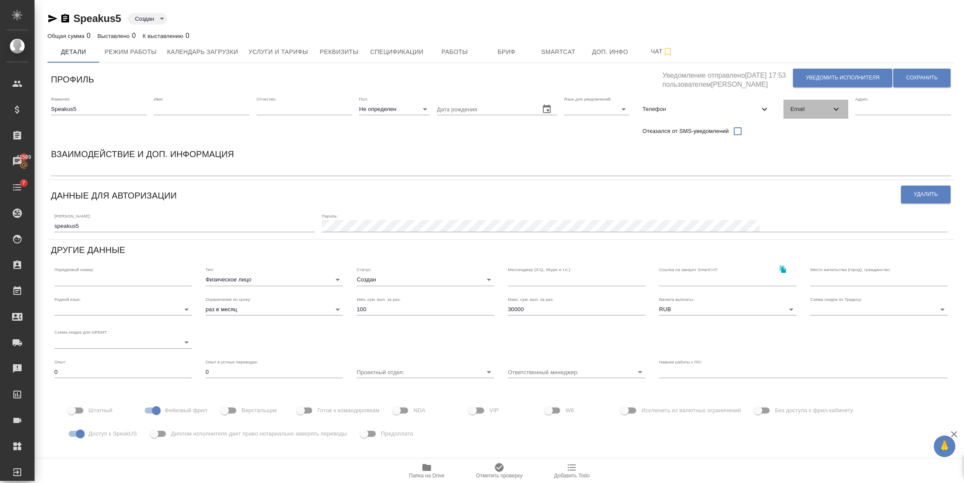
click at [798, 105] on span "Email" at bounding box center [811, 109] width 41 height 9
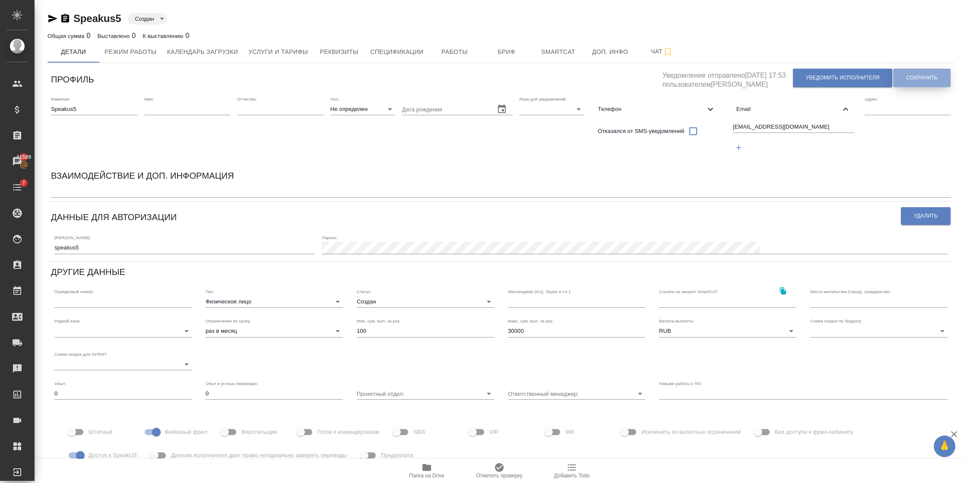
click at [906, 78] on span "Сохранить" at bounding box center [922, 77] width 32 height 7
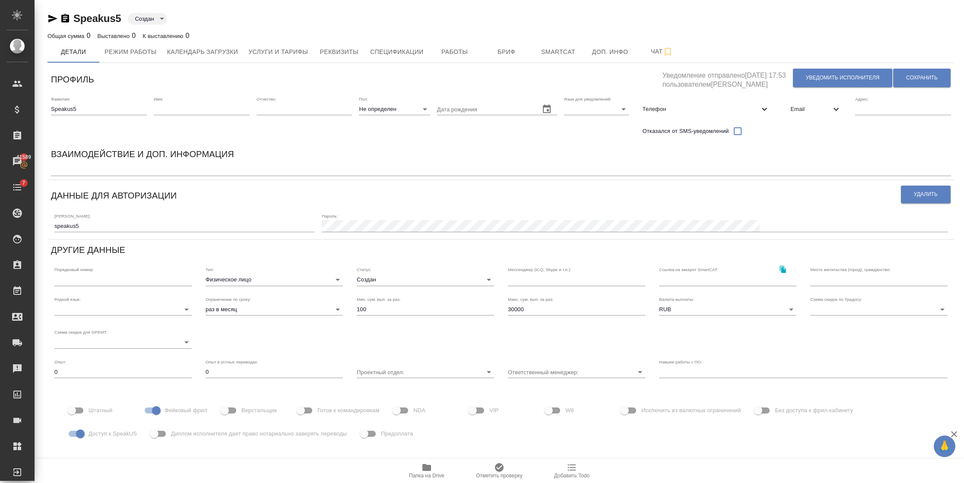
click at [91, 431] on span "Доступ к SpeakUS" at bounding box center [113, 434] width 48 height 9
click at [91, 431] on input "Доступ к SpeakUS" at bounding box center [80, 434] width 49 height 16
checkbox input "false"
click at [902, 73] on button "Сохранить" at bounding box center [921, 78] width 57 height 19
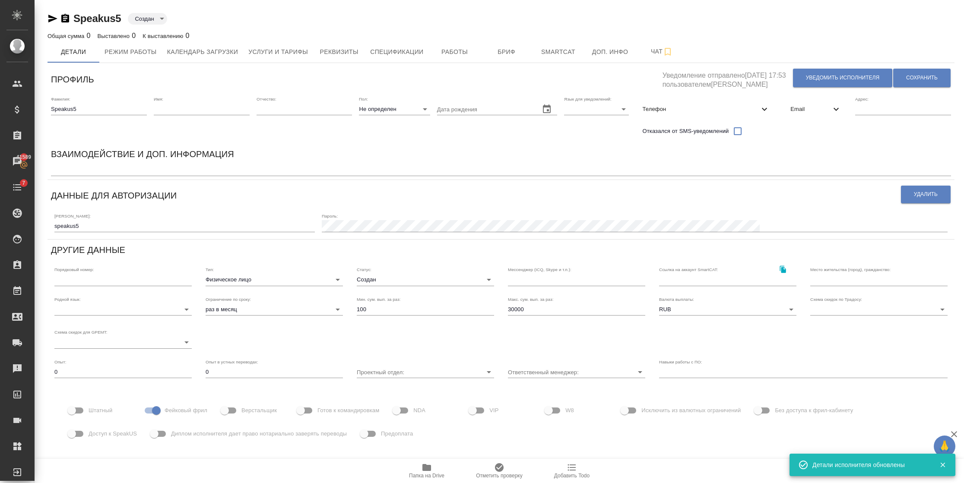
click at [78, 430] on input "Доступ к SpeakUS" at bounding box center [71, 434] width 49 height 16
checkbox input "true"
click at [893, 77] on button "Сохранить" at bounding box center [921, 78] width 57 height 19
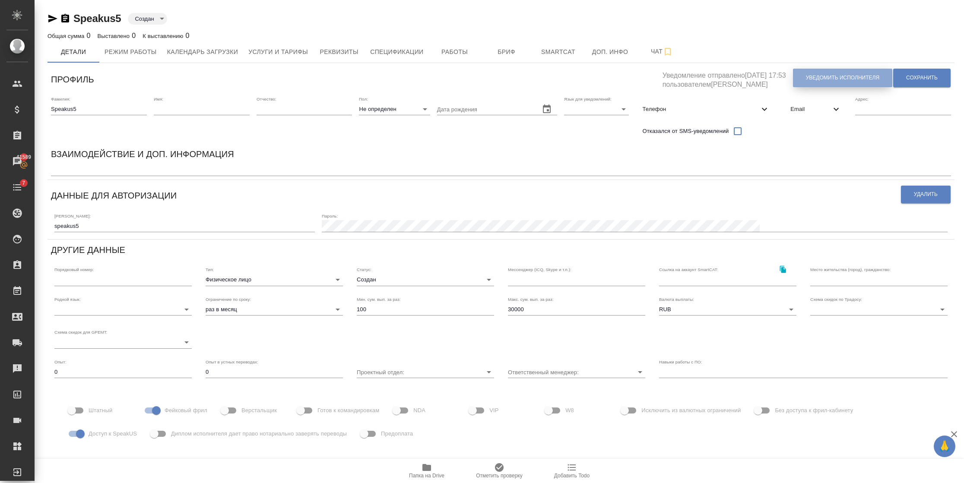
click at [799, 82] on button "Уведомить исполнителя" at bounding box center [842, 78] width 99 height 19
type textarea "Добрый день, ! Ознакомиться с подробной информацией по выполненным работам Вы м…"
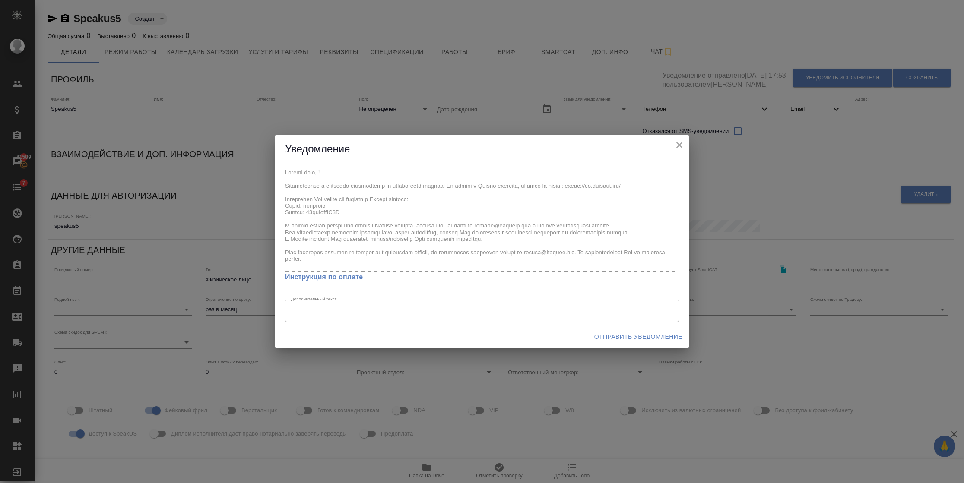
click at [281, 205] on div "x Инструкция по оплате Дополнительный текст x Дополнительный текст" at bounding box center [482, 244] width 415 height 162
click at [637, 341] on span "Отправить уведомление" at bounding box center [638, 337] width 88 height 11
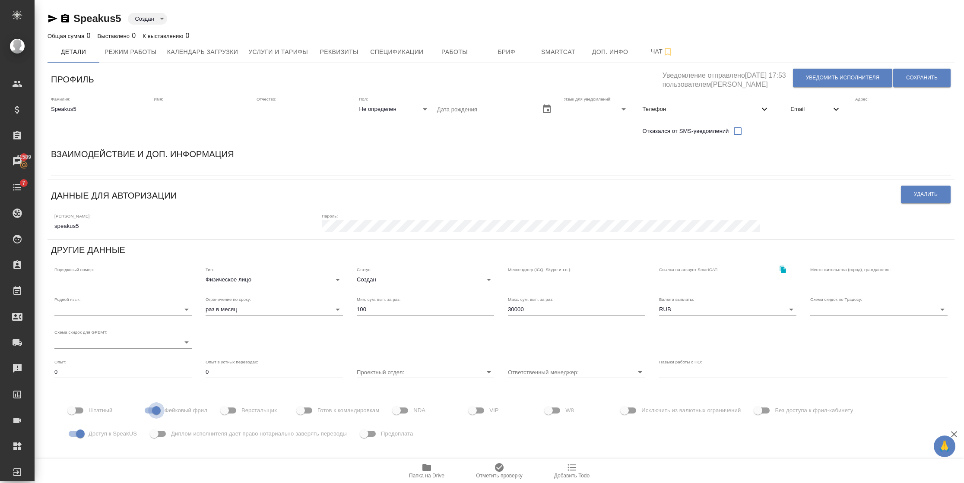
click at [147, 407] on input "Фейковый фрил" at bounding box center [156, 411] width 49 height 16
checkbox input "false"
click at [904, 71] on button "Сохранить" at bounding box center [921, 78] width 57 height 19
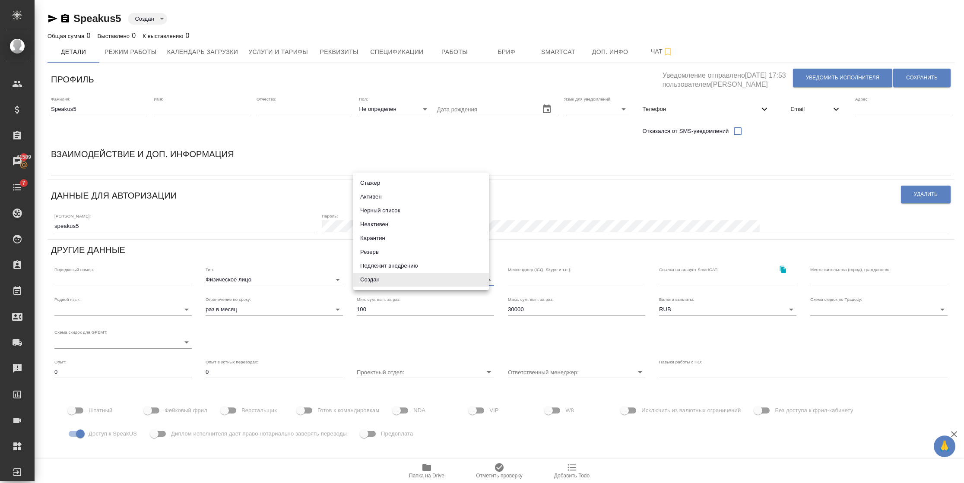
click at [407, 275] on body "🙏 .cls-1 fill:#fff; AWATERA Semenets Irina Клиенты Спецификации Заказы 41589 Ча…" at bounding box center [482, 241] width 964 height 483
click at [357, 194] on li "Активен" at bounding box center [421, 197] width 136 height 14
type input "active"
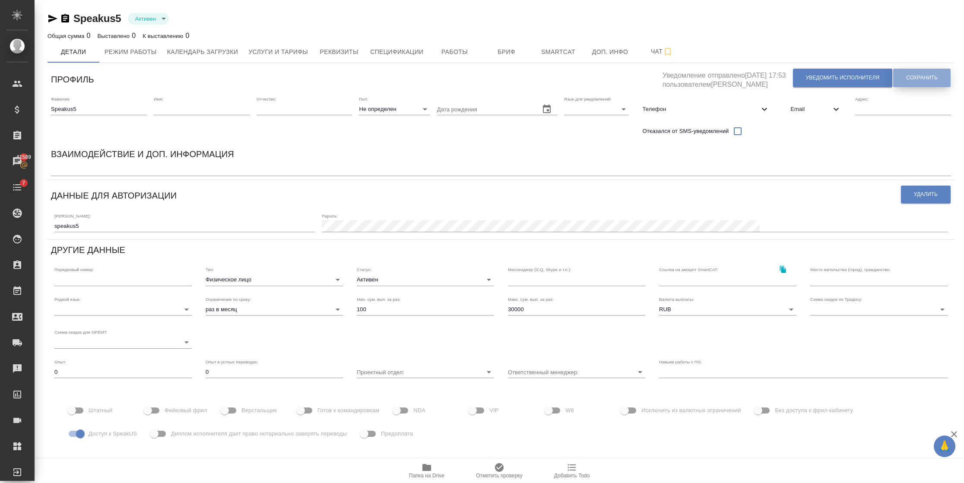
click at [906, 76] on span "Сохранить" at bounding box center [922, 77] width 32 height 7
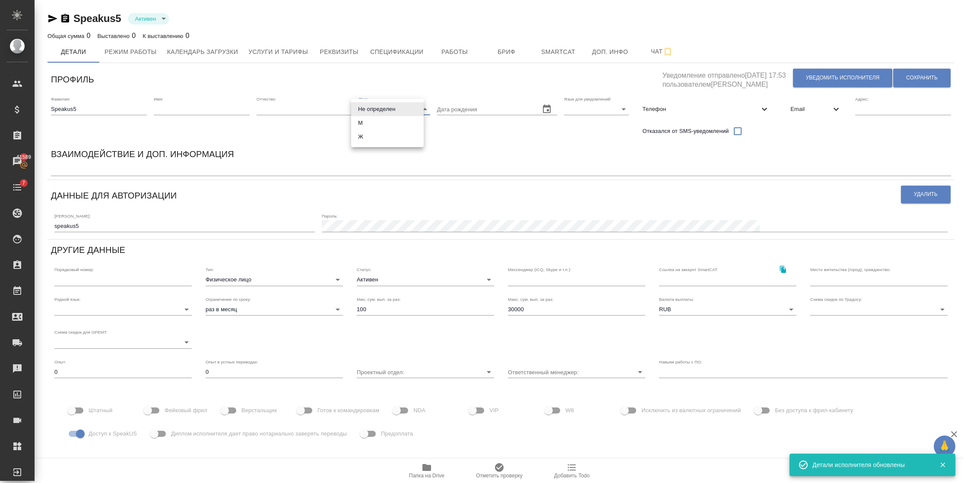
click at [388, 111] on body "🙏 .cls-1 fill:#fff; AWATERA Semenets Irina Клиенты Спецификации Заказы 41589 Ча…" at bounding box center [482, 241] width 964 height 483
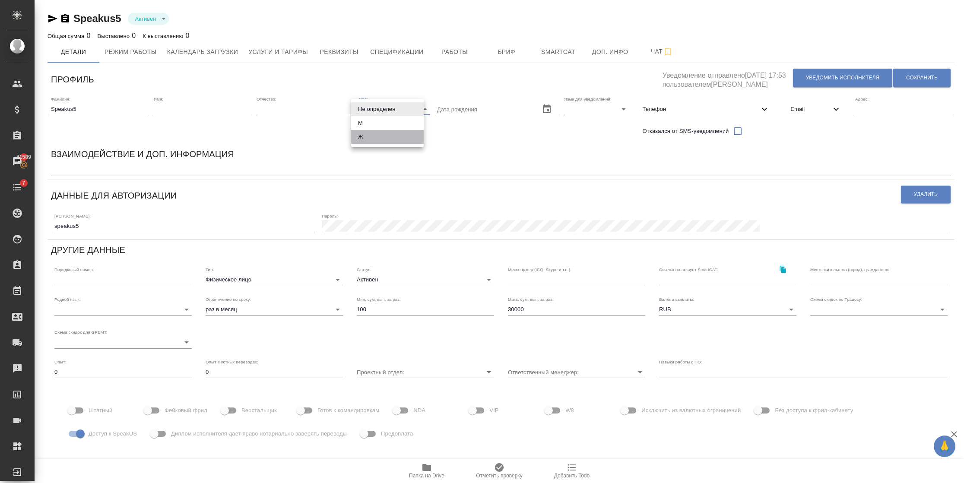
click at [383, 135] on li "Ж" at bounding box center [387, 137] width 73 height 14
type input "female"
click at [591, 107] on body "🙏 .cls-1 fill:#fff; AWATERA Semenets Irina Клиенты Спецификации Заказы 41589 Ча…" at bounding box center [482, 241] width 964 height 483
click at [584, 111] on li "Русский" at bounding box center [585, 109] width 65 height 14
type input "RU"
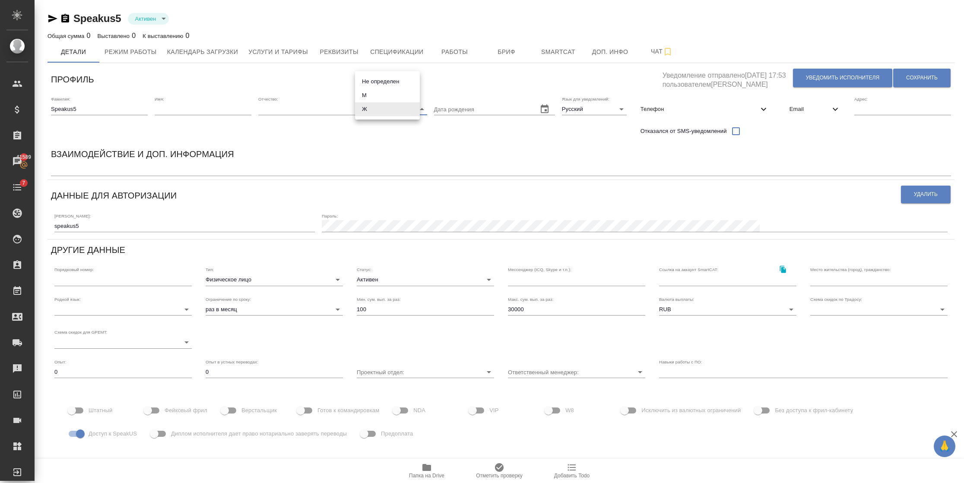
click at [403, 111] on body "🙏 .cls-1 fill:#fff; AWATERA Semenets Irina Клиенты Спецификации Заказы 41589 Ча…" at bounding box center [482, 241] width 964 height 483
click at [400, 80] on li "Не определен" at bounding box center [387, 82] width 65 height 14
type input "none"
click at [155, 410] on input "Фейковый фрил" at bounding box center [147, 411] width 49 height 16
checkbox input "true"
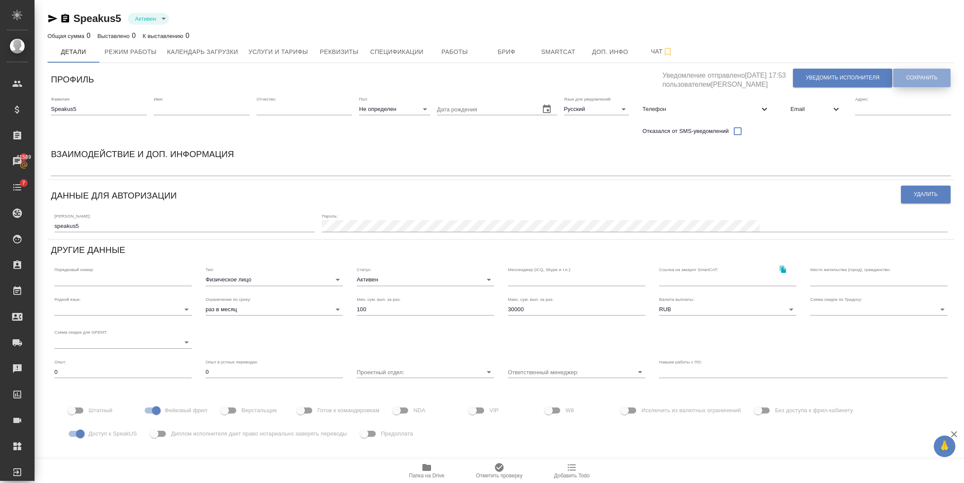
click at [906, 85] on button "Сохранить" at bounding box center [921, 78] width 57 height 19
click at [378, 287] on div "Статус: Активен active" at bounding box center [425, 276] width 151 height 33
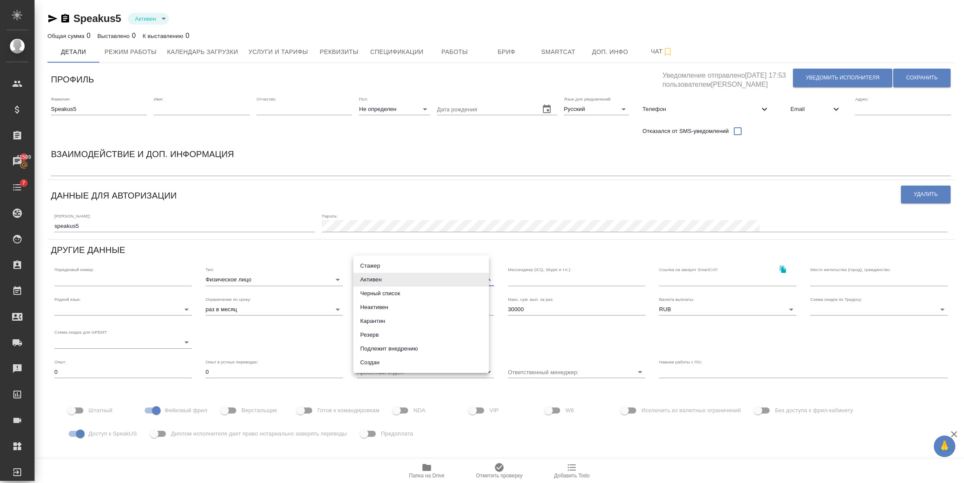
click at [370, 280] on body "🙏 .cls-1 fill:#fff; AWATERA Semenets Irina Клиенты Спецификации Заказы 41589 Ча…" at bounding box center [482, 241] width 964 height 483
click at [375, 368] on li "Создан" at bounding box center [421, 363] width 136 height 14
type input "created"
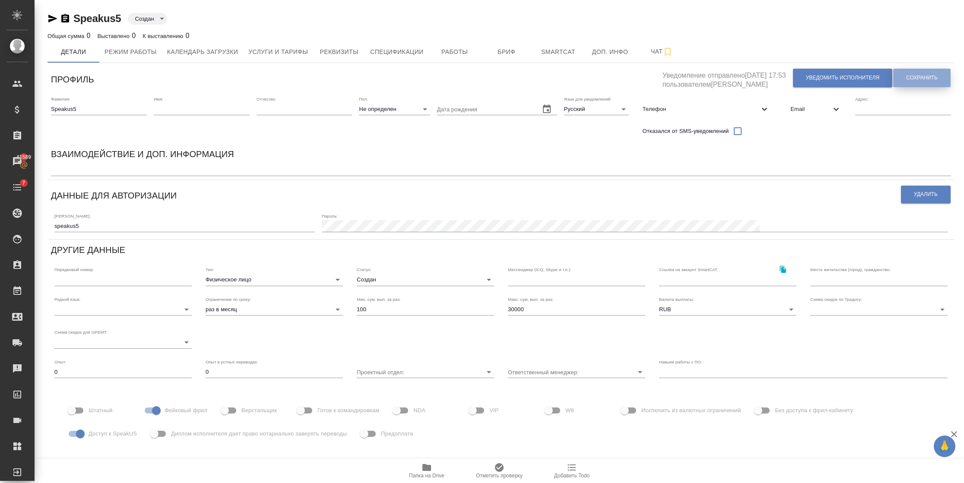
click at [906, 75] on span "Сохранить" at bounding box center [922, 77] width 32 height 7
click at [519, 225] on div "Пароль:" at bounding box center [635, 222] width 626 height 19
click at [449, 186] on div "Данные для авторизации" at bounding box center [476, 195] width 850 height 22
click at [397, 104] on body "🙏 .cls-1 fill:#fff; AWATERA Semenets Irina Клиенты Спецификации Заказы 41589 Ча…" at bounding box center [482, 241] width 964 height 483
click at [560, 195] on div at bounding box center [482, 241] width 964 height 483
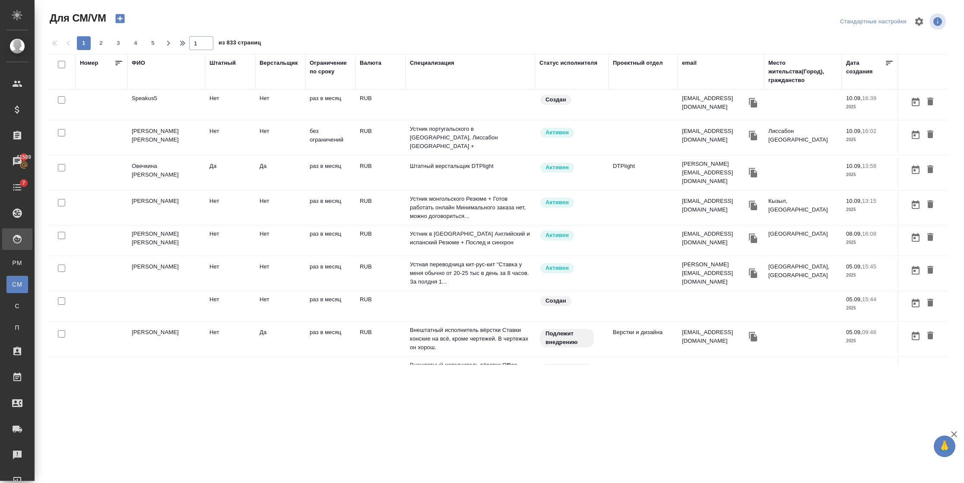
click at [137, 67] on div "ФИО" at bounding box center [138, 63] width 13 height 9
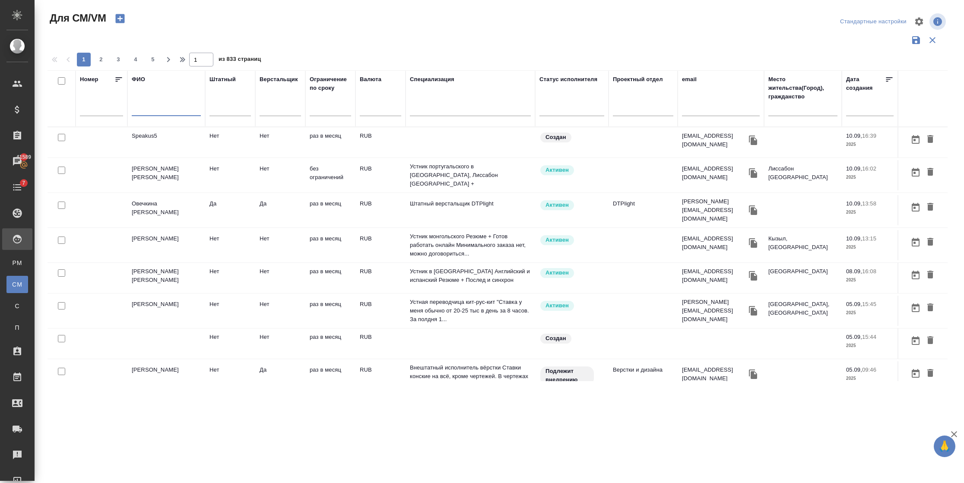
click at [144, 116] on input "text" at bounding box center [166, 110] width 69 height 11
type input "е"
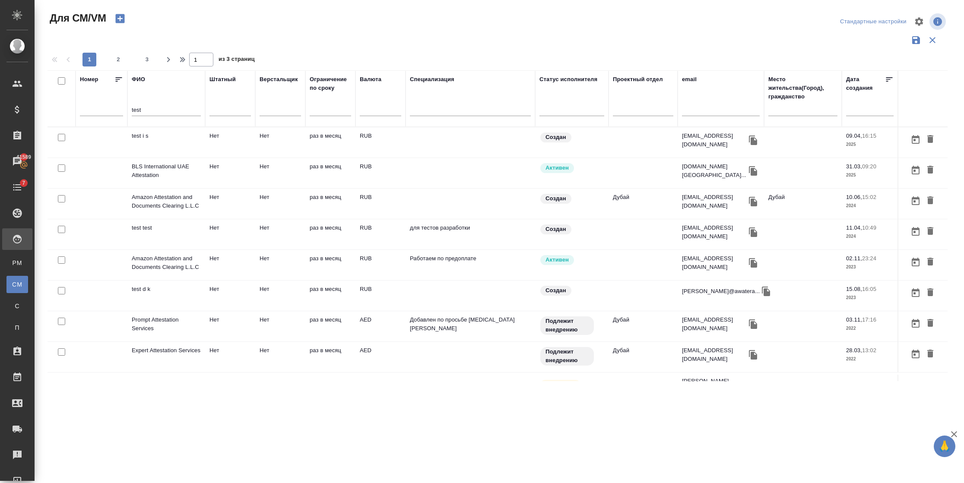
click at [172, 135] on td "test i s" at bounding box center [166, 142] width 78 height 30
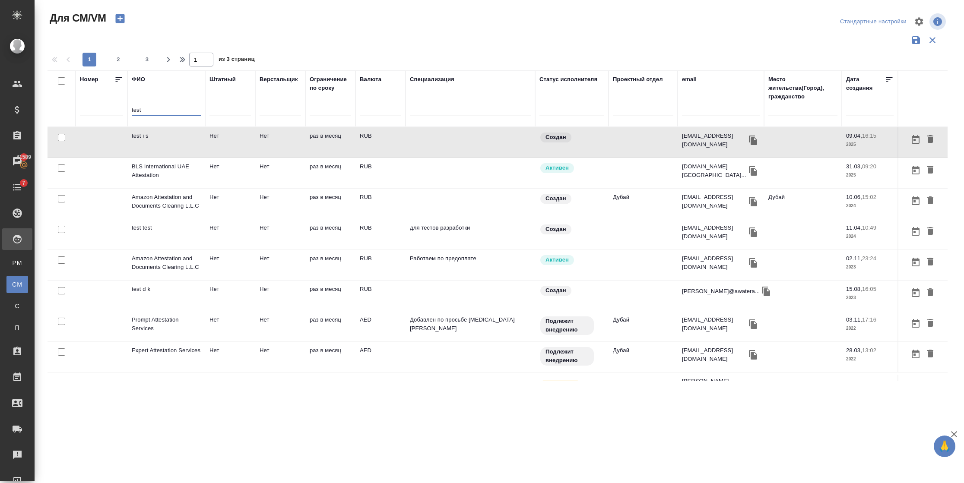
click at [149, 114] on input "test" at bounding box center [166, 110] width 69 height 11
type input "t"
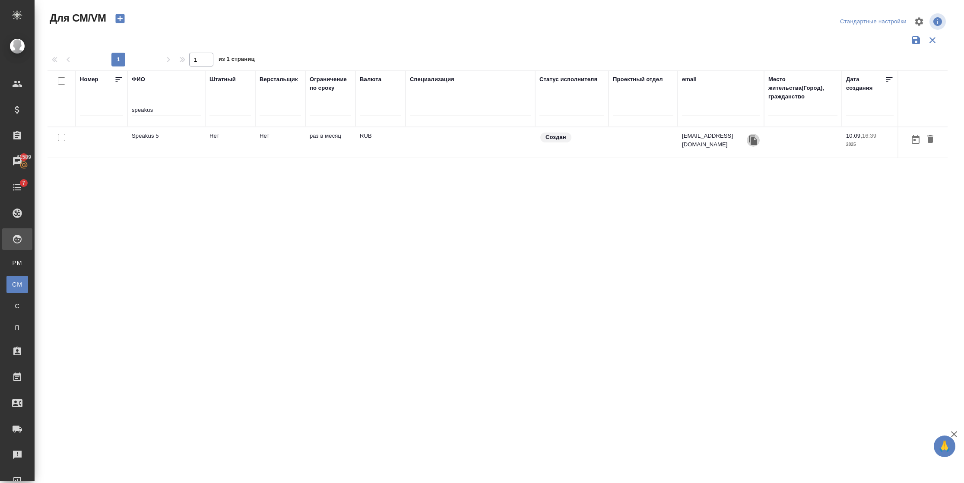
click at [751, 140] on icon "button" at bounding box center [753, 141] width 8 height 10
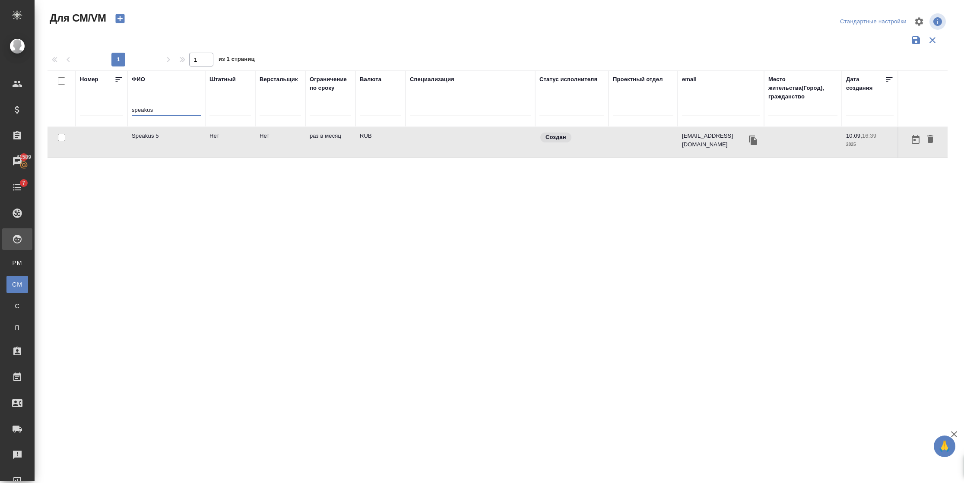
click at [173, 109] on input "speakus" at bounding box center [166, 110] width 69 height 11
type input "s"
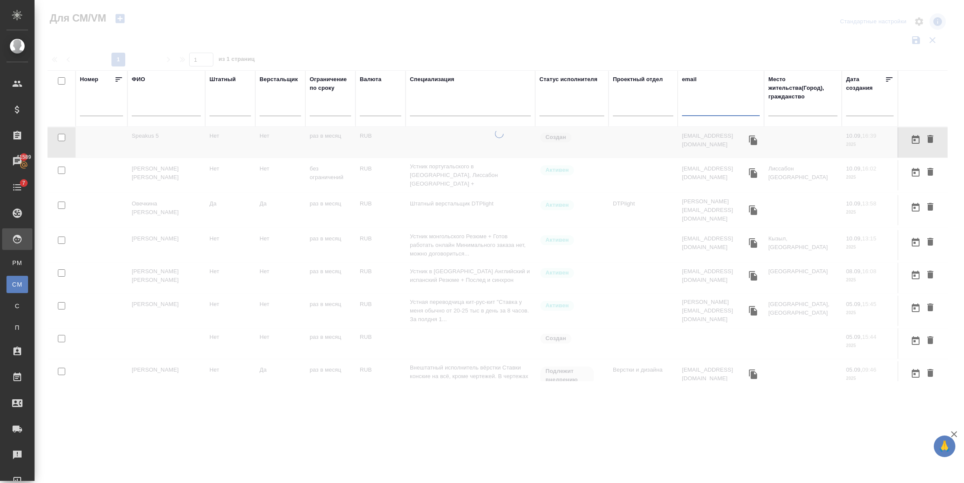
click at [709, 110] on input "text" at bounding box center [721, 110] width 78 height 11
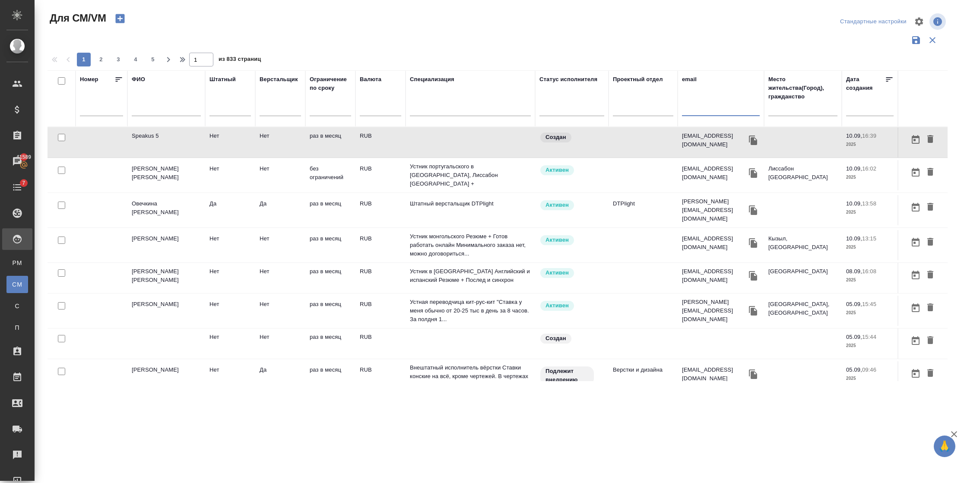
click at [709, 110] on input "text" at bounding box center [721, 110] width 78 height 11
paste input "[EMAIL_ADDRESS][DOMAIN_NAME]"
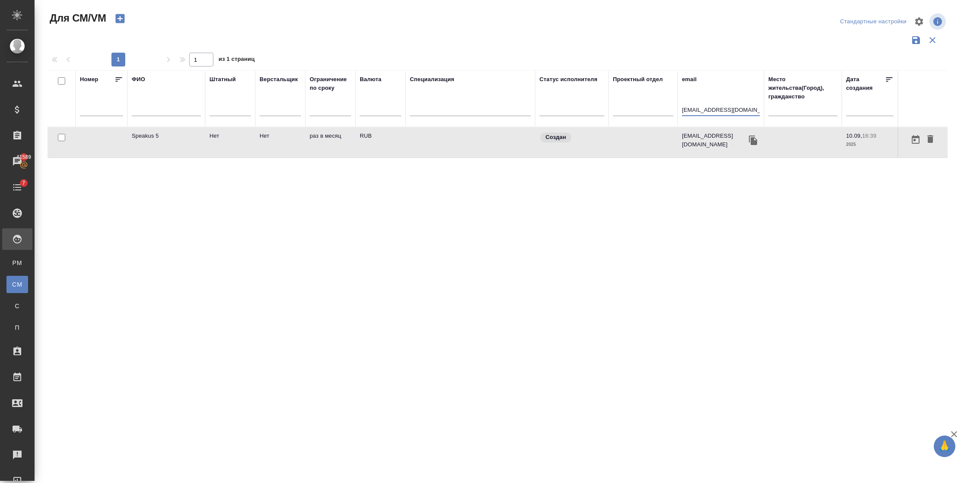
type input "[EMAIL_ADDRESS][DOMAIN_NAME]"
click at [153, 147] on td "Speakus 5" at bounding box center [166, 142] width 78 height 30
drag, startPoint x: 733, startPoint y: 108, endPoint x: 585, endPoint y: 127, distance: 148.5
click at [586, 127] on tr "Номер ФИО Штатный Верстальщик Ограничение по сроку Валюта Специализация Статус …" at bounding box center [523, 98] width 951 height 57
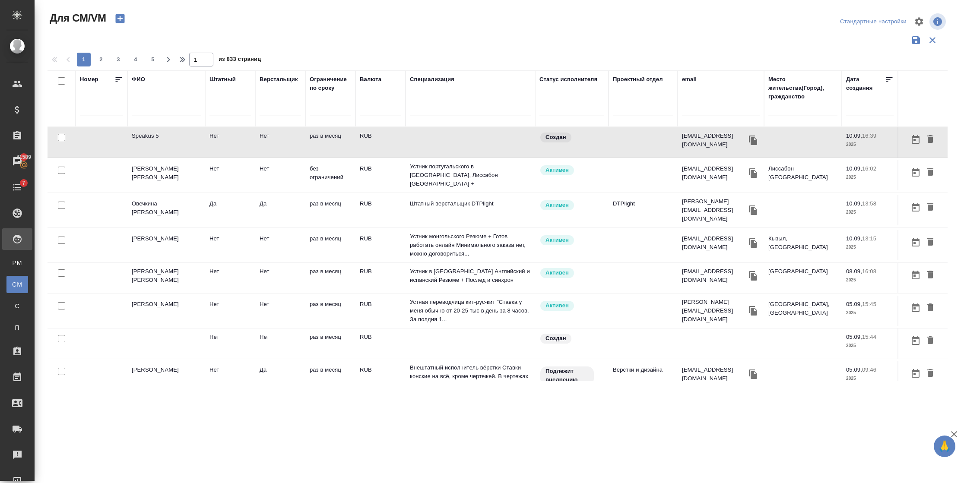
drag, startPoint x: 154, startPoint y: 137, endPoint x: 130, endPoint y: 137, distance: 23.8
click at [130, 137] on td "Speakus 5" at bounding box center [166, 142] width 78 height 30
click at [143, 107] on input "text" at bounding box center [166, 110] width 69 height 11
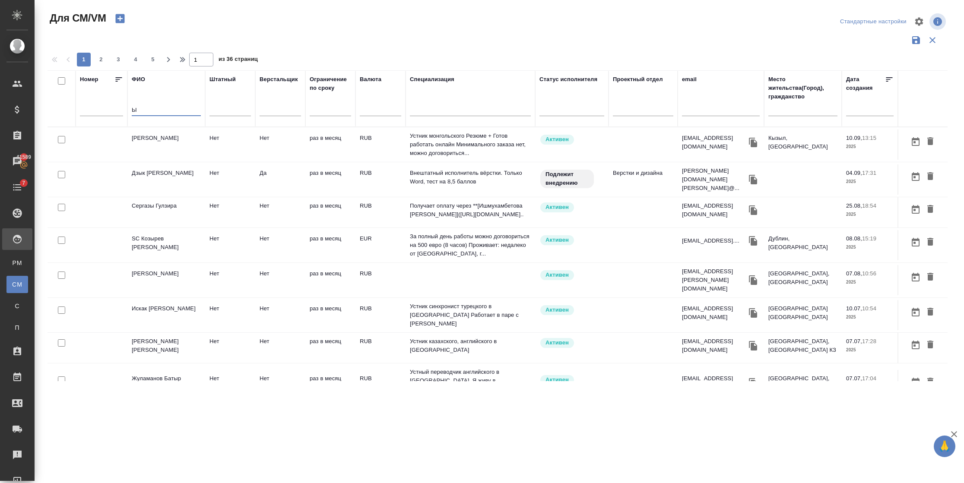
drag, startPoint x: 177, startPoint y: 107, endPoint x: 81, endPoint y: 116, distance: 95.9
click at [81, 116] on tr "Номер ФИО Ы Штатный Верстальщик Ограничение по сроку Валюта Специализация Стату…" at bounding box center [523, 98] width 951 height 57
paste input "**[Speakus 5](https://tera.awatera.com/Vendor/68c17f80514f2acd6bfbafa6/)**"
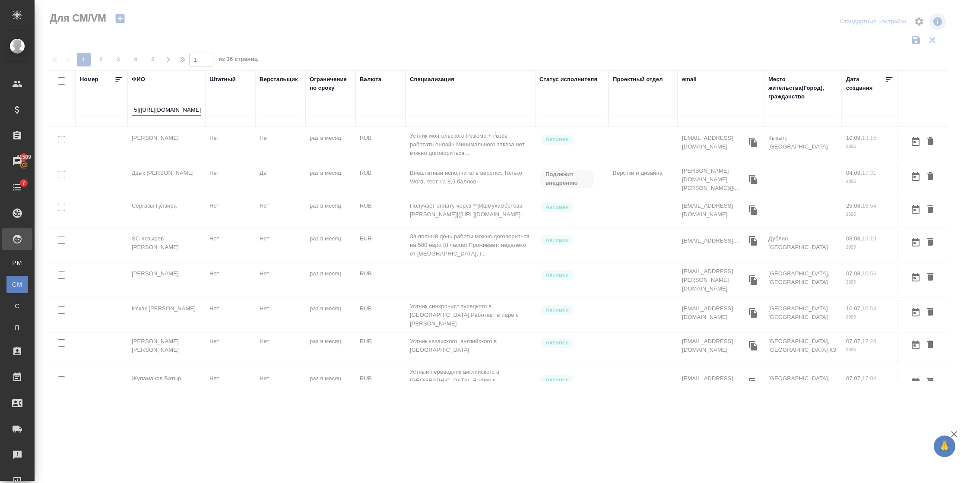
type input "**[Speakus 5](https://tera.awatera.com/Vendor/68c17f80514f2acd6bfbafa6/)**"
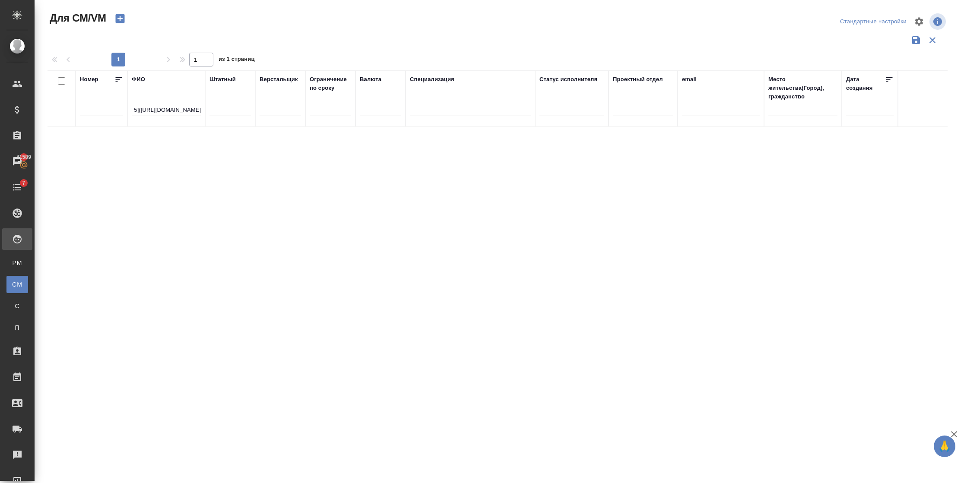
scroll to position [0, 0]
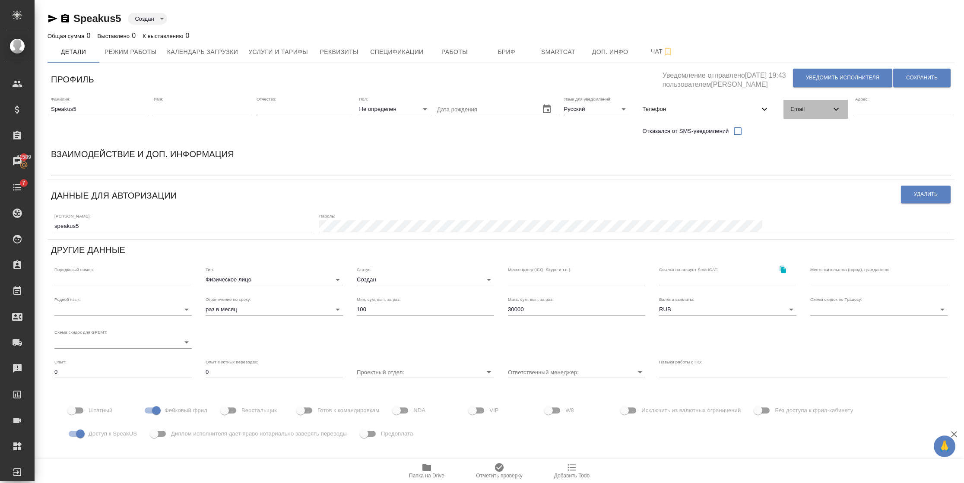
click at [806, 107] on span "Email" at bounding box center [811, 109] width 41 height 9
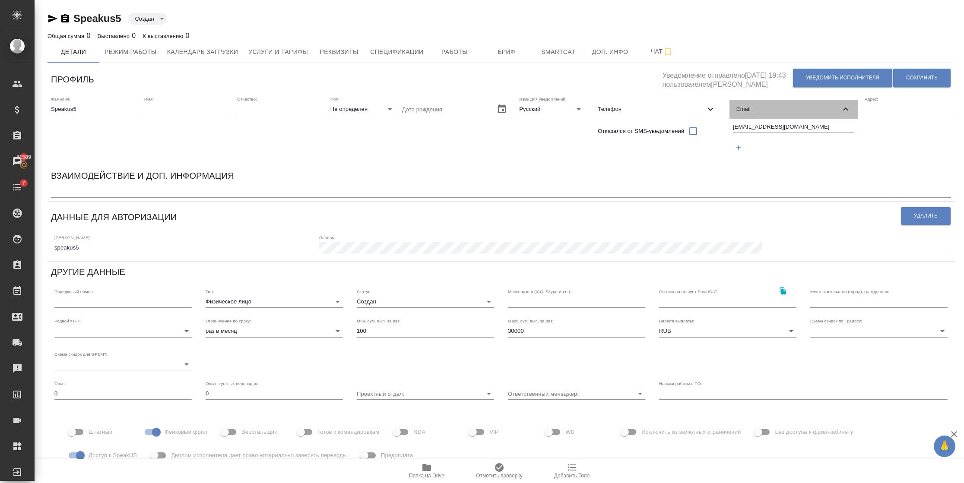
click at [806, 107] on span "Email" at bounding box center [789, 109] width 105 height 9
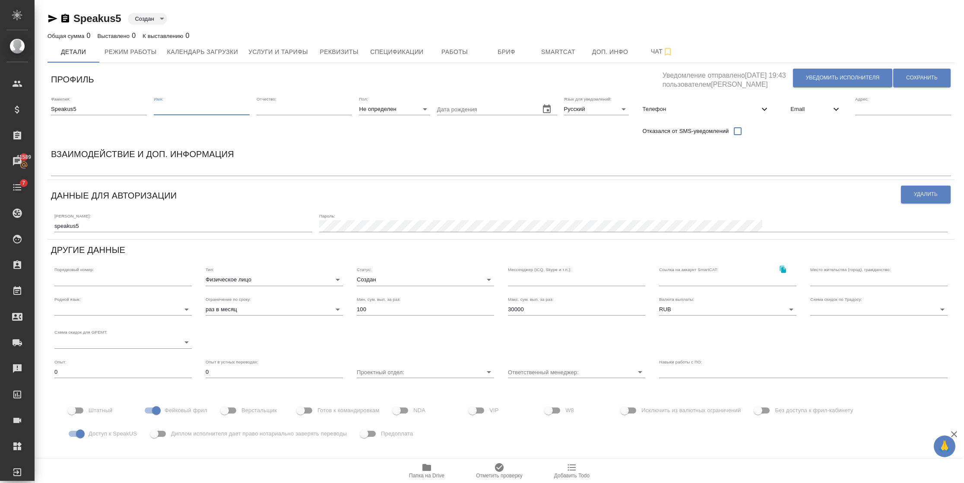
click at [193, 111] on input "text" at bounding box center [202, 109] width 96 height 12
click at [95, 104] on input "Speakus5" at bounding box center [99, 109] width 96 height 12
type input "Speakus"
drag, startPoint x: 172, startPoint y: 98, endPoint x: 172, endPoint y: 105, distance: 6.9
click at [172, 105] on div "Имя:" at bounding box center [202, 105] width 96 height 19
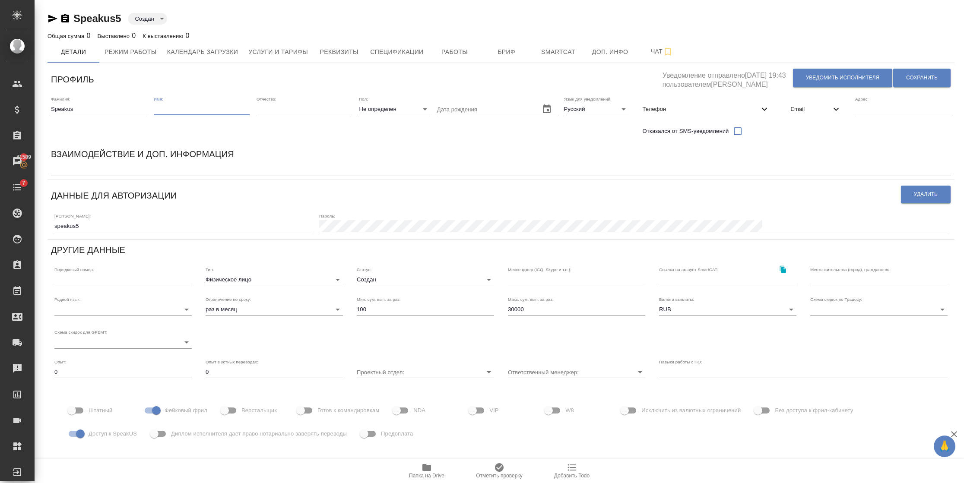
click at [172, 105] on input "text" at bounding box center [202, 109] width 96 height 12
type input "5"
click at [925, 72] on button "Сохранить" at bounding box center [921, 78] width 57 height 19
click at [913, 83] on button "Сохранить" at bounding box center [921, 78] width 57 height 19
click at [916, 81] on button "Сохранить" at bounding box center [921, 78] width 57 height 19
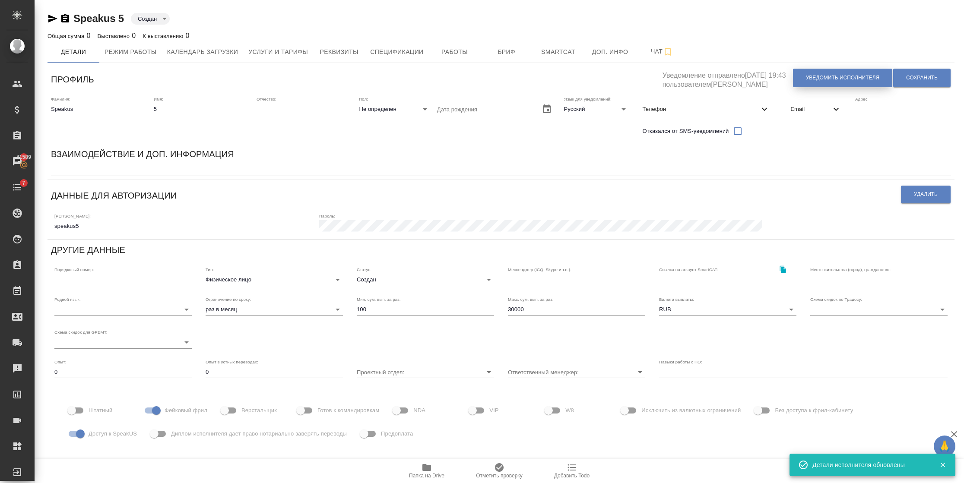
click at [800, 76] on button "Уведомить исполнителя" at bounding box center [842, 78] width 99 height 19
type textarea "Добрый день, 5! Ознакомиться с подробной информацией по выполненным работам Вы …"
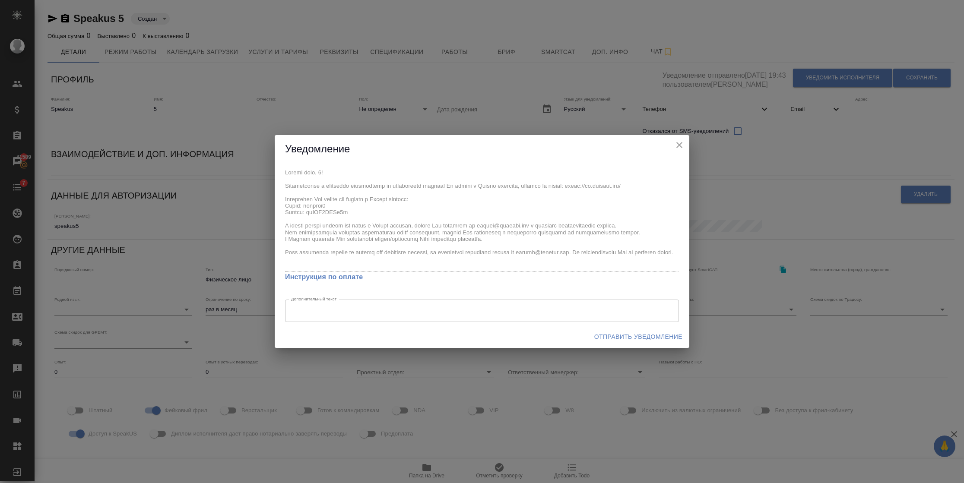
click at [646, 337] on span "Отправить уведомление" at bounding box center [638, 337] width 88 height 11
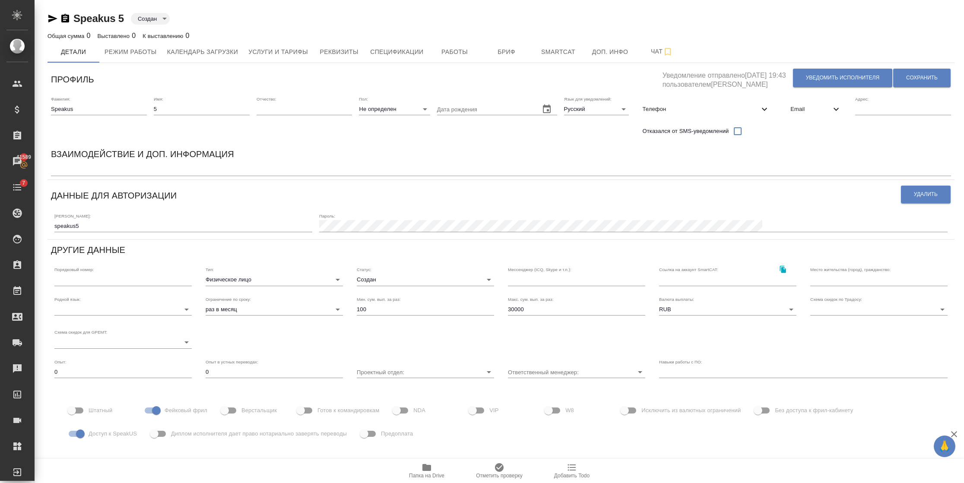
click at [924, 205] on div "Удалить" at bounding box center [926, 195] width 51 height 22
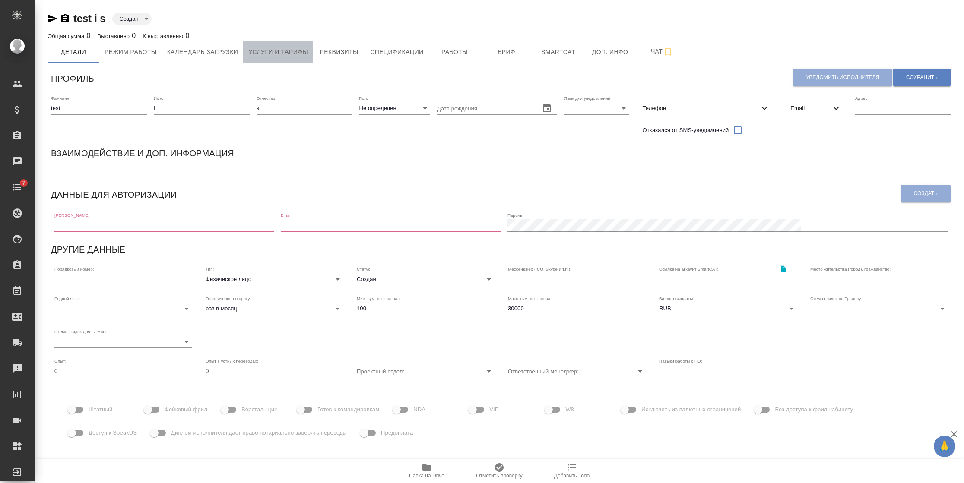
click at [287, 53] on span "Услуги и тарифы" at bounding box center [278, 52] width 60 height 11
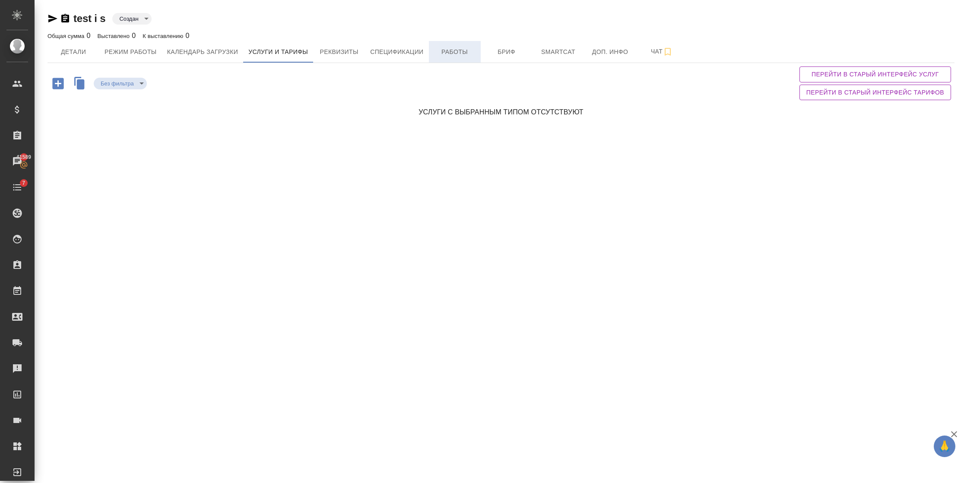
click at [437, 47] on span "Работы" at bounding box center [454, 52] width 41 height 11
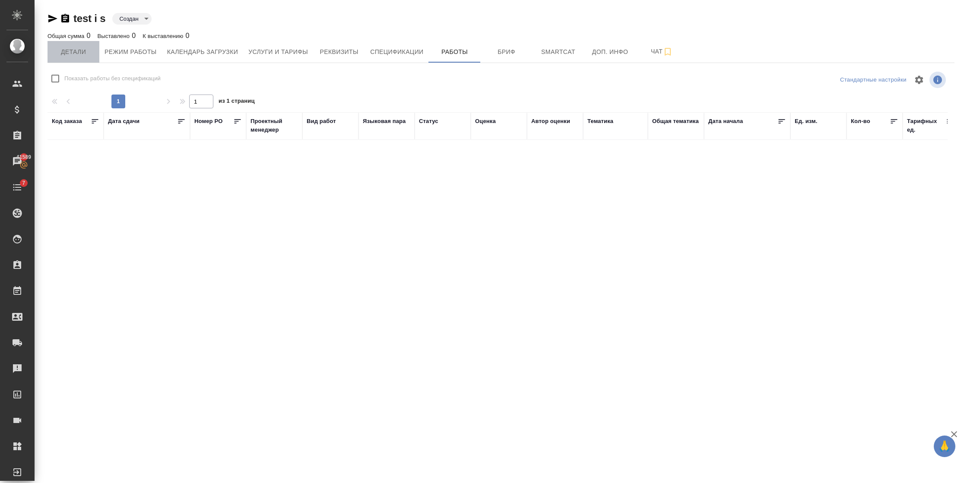
click at [73, 50] on span "Детали" at bounding box center [73, 52] width 41 height 11
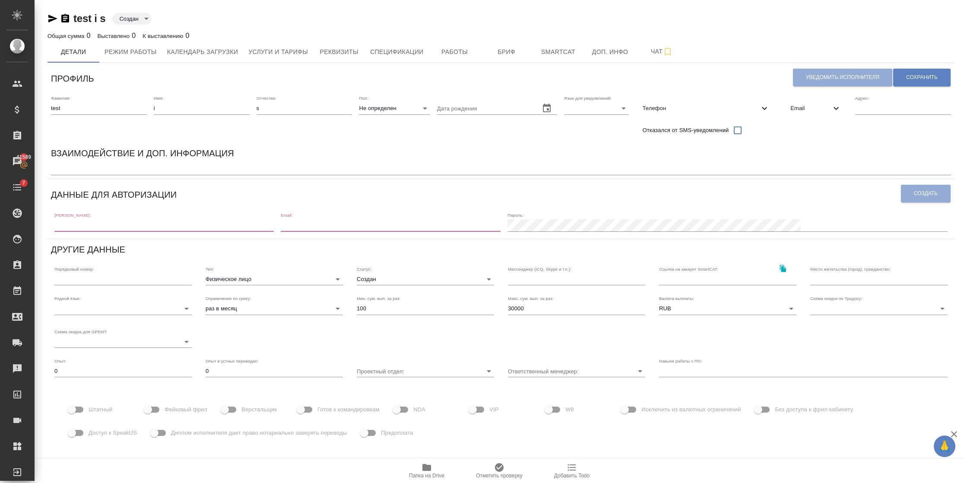
drag, startPoint x: 784, startPoint y: 98, endPoint x: 797, endPoint y: 106, distance: 15.3
click at [797, 106] on div "Фамилия: test Имя: i Отчество: s Пол: Не определен none Дата рождения [PERSON_N…" at bounding box center [501, 117] width 907 height 51
click at [797, 106] on span "Email" at bounding box center [811, 108] width 41 height 9
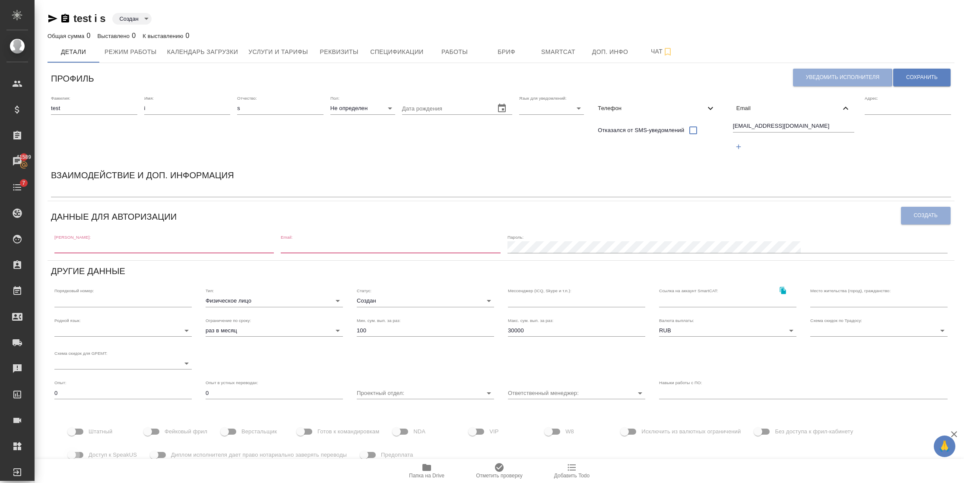
click at [77, 451] on input "Доступ к SpeakUS" at bounding box center [71, 455] width 49 height 16
checkbox input "true"
click at [180, 428] on span "Фейковый фрил" at bounding box center [186, 432] width 43 height 9
click at [172, 428] on input "Фейковый фрил" at bounding box center [147, 432] width 49 height 16
click at [916, 74] on span "Сохранить" at bounding box center [922, 77] width 32 height 7
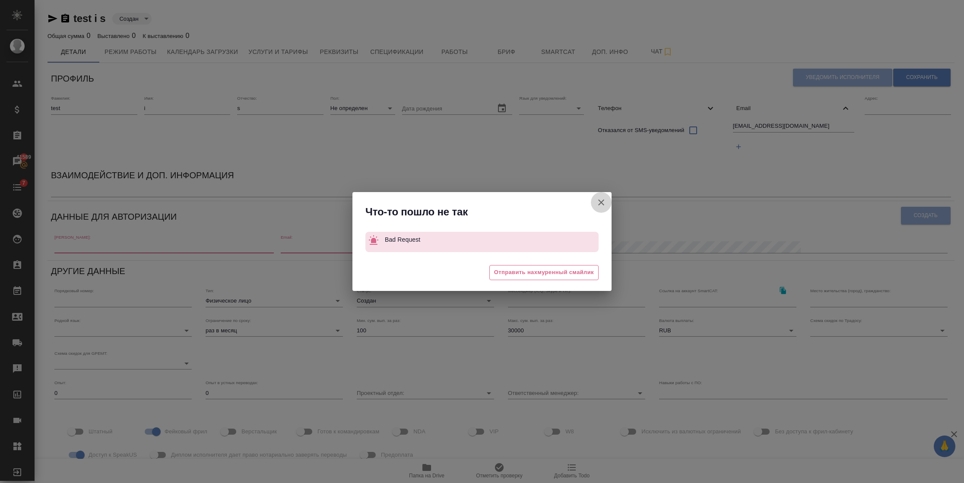
click at [600, 202] on icon "button" at bounding box center [601, 202] width 10 height 10
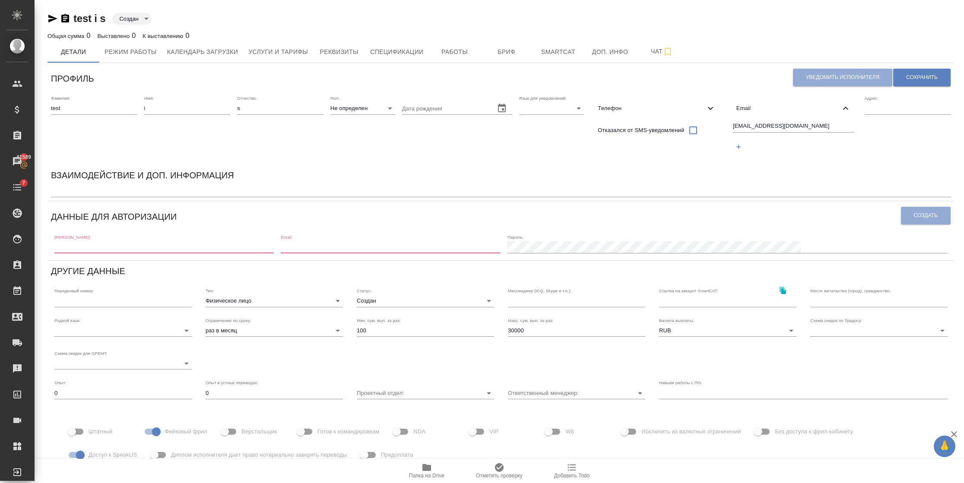
click at [570, 171] on div "Взаимодействие и доп. информация" at bounding box center [501, 176] width 900 height 17
click at [157, 434] on input "Фейковый фрил" at bounding box center [156, 432] width 49 height 16
checkbox input "false"
click at [76, 455] on input "Доступ к SpeakUS" at bounding box center [80, 455] width 49 height 16
checkbox input "false"
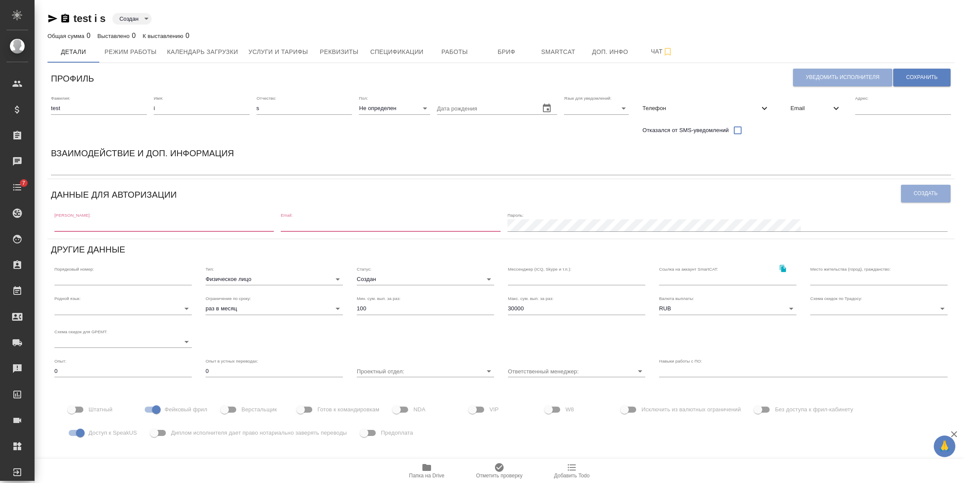
click at [808, 77] on div "Уведомить исполнителя Сохранить" at bounding box center [872, 78] width 159 height 22
click at [221, 200] on div "Данные для авторизации" at bounding box center [476, 194] width 850 height 22
click at [796, 114] on div "Email" at bounding box center [816, 108] width 65 height 19
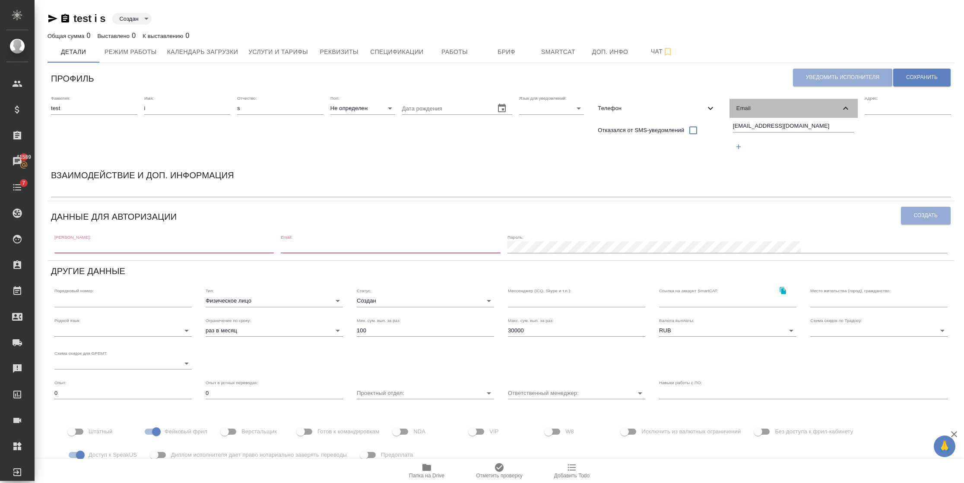
click at [796, 114] on div "Email" at bounding box center [794, 108] width 129 height 19
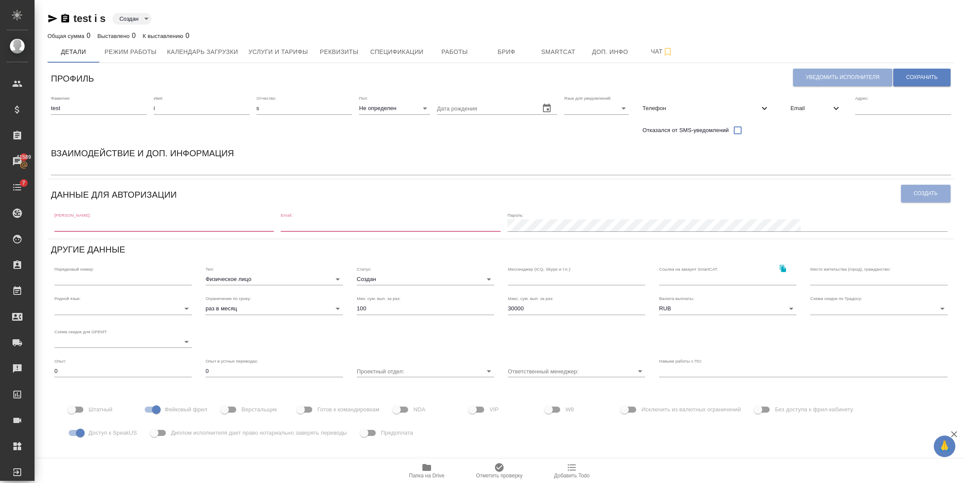
click at [812, 80] on div "Уведомить исполнителя Сохранить" at bounding box center [872, 78] width 159 height 22
drag, startPoint x: 580, startPoint y: 99, endPoint x: 581, endPoint y: 108, distance: 9.7
click at [581, 108] on div "Язык для уведомлений: ​" at bounding box center [596, 104] width 65 height 19
click at [581, 108] on body "🙏 .cls-1 fill:#fff; AWATERA Semenets Irina Клиенты Спецификации Заказы 41589 Ча…" at bounding box center [482, 241] width 964 height 483
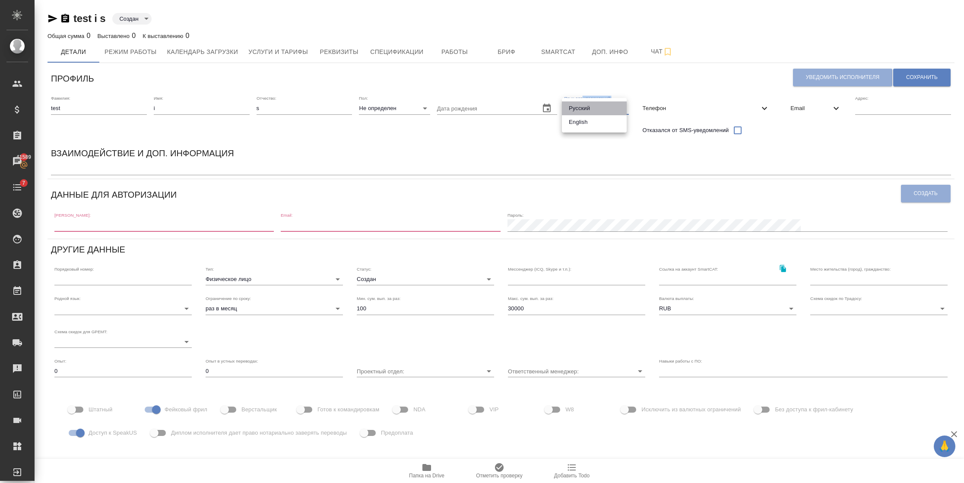
click at [584, 108] on li "Русский" at bounding box center [594, 109] width 65 height 14
type input "RU"
click at [909, 78] on span "Сохранить" at bounding box center [922, 77] width 32 height 7
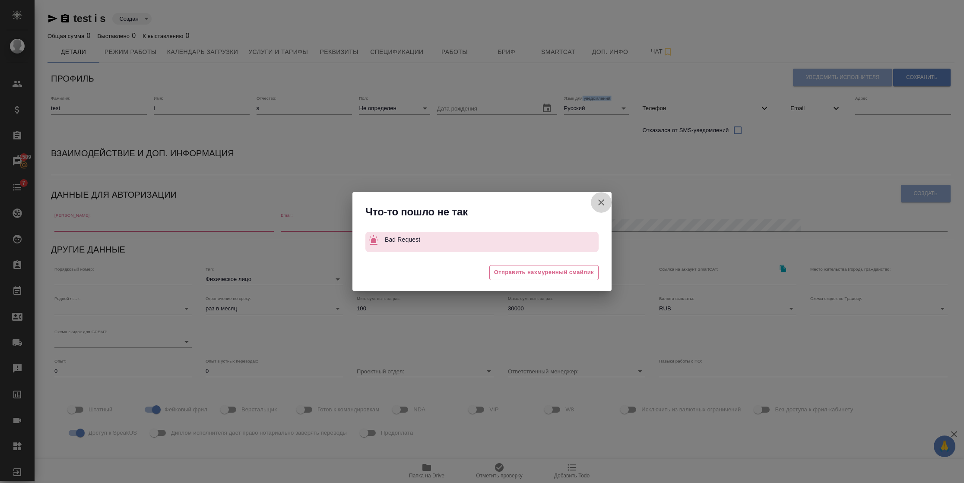
click at [598, 200] on icon "button" at bounding box center [601, 203] width 6 height 6
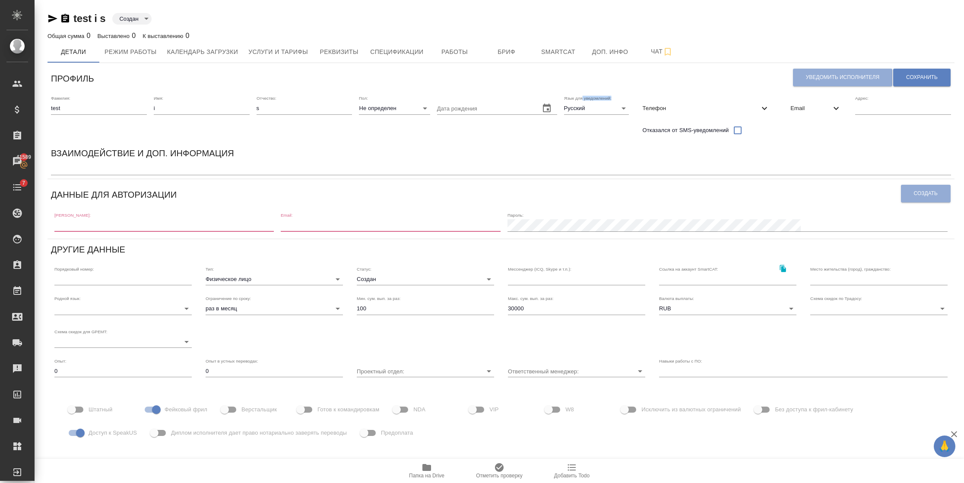
click at [162, 410] on input "Фейковый фрил" at bounding box center [156, 410] width 49 height 16
checkbox input "false"
click at [81, 434] on input "Доступ к SpeakUS" at bounding box center [80, 433] width 49 height 16
checkbox input "false"
click at [77, 223] on input "text" at bounding box center [163, 225] width 219 height 12
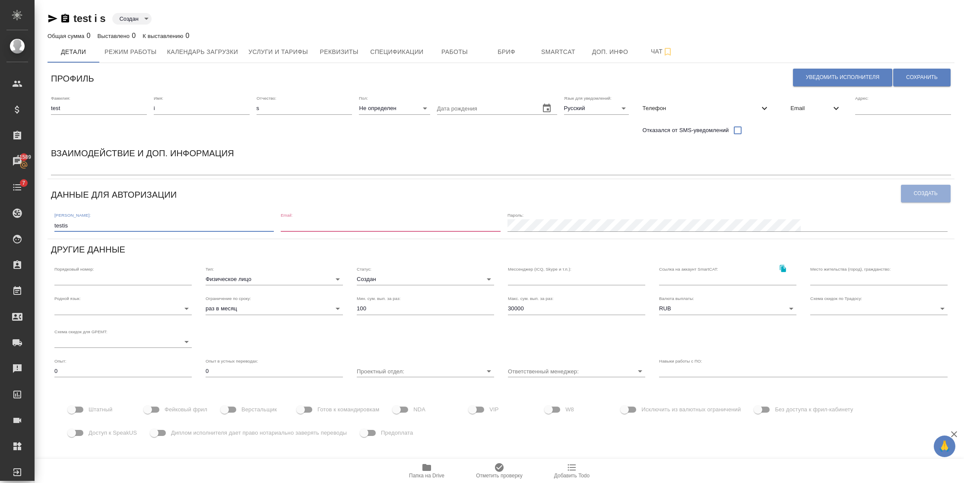
type input "testis"
click at [792, 109] on span "Email" at bounding box center [811, 108] width 41 height 9
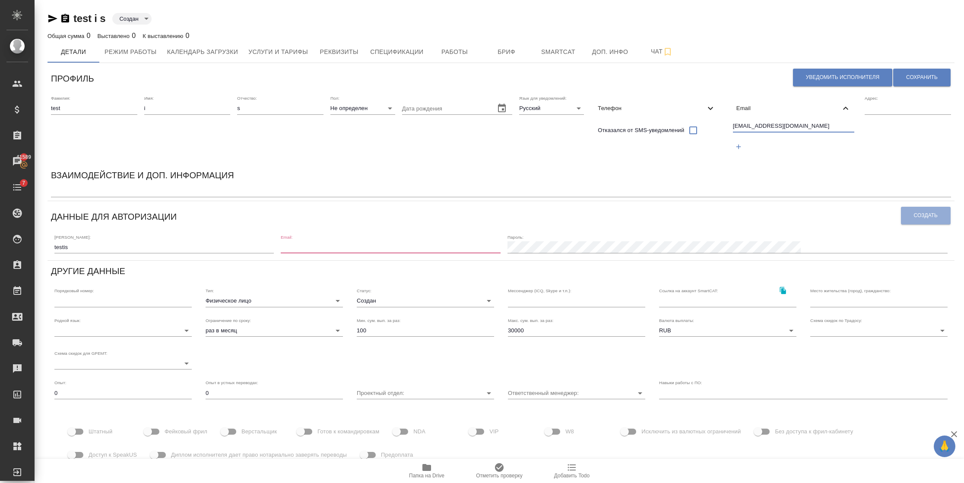
drag, startPoint x: 792, startPoint y: 124, endPoint x: 706, endPoint y: 138, distance: 86.6
click at [706, 138] on div "Фамилия: test Имя: i Отчество: s Пол: Не определен none Дата рождения Язык для …" at bounding box center [501, 128] width 907 height 73
click at [379, 261] on div "Профиль Уведомить исполнителя Сохранить Фамилия: test Имя: i Отчество: s Пол: Н…" at bounding box center [501, 295] width 907 height 456
click at [377, 251] on input "email" at bounding box center [390, 247] width 219 height 12
paste input "istest@awatera.com"
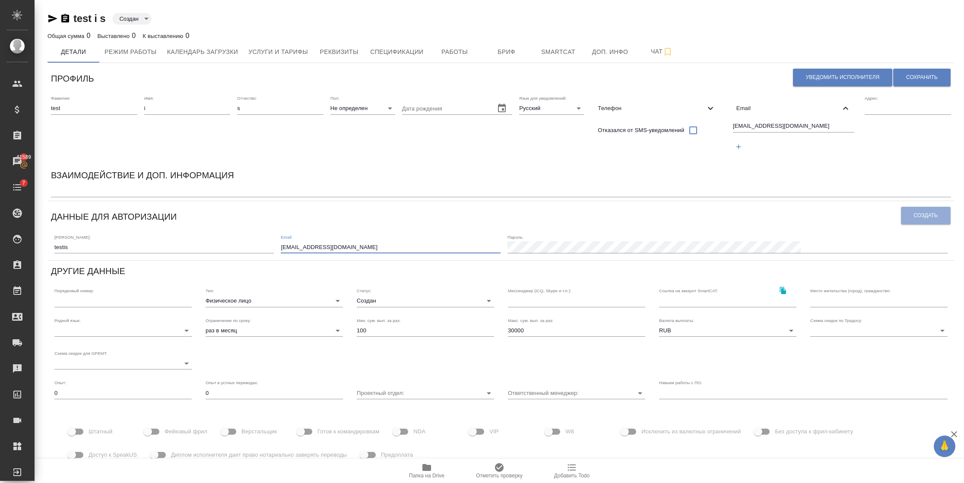
type input "istest@awatera.com"
click at [237, 248] on input "testis" at bounding box center [163, 247] width 219 height 12
type input "t"
paste input "istest@awatera.com"
type input "istest"
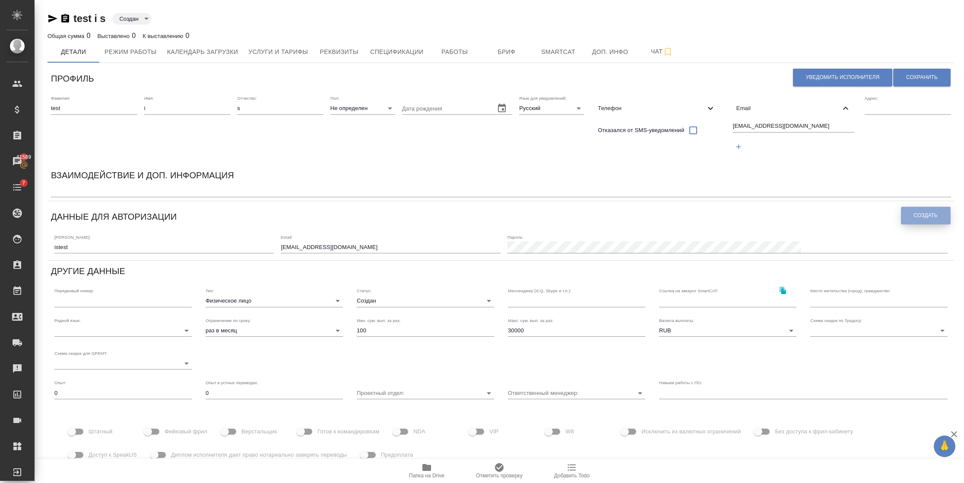
click at [912, 210] on button "Создать" at bounding box center [926, 216] width 50 height 18
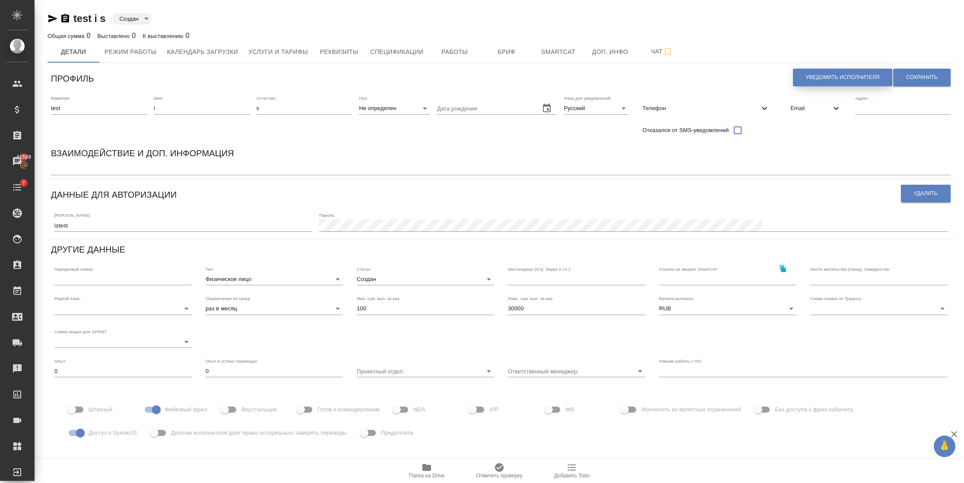
click at [822, 77] on span "Уведомить исполнителя" at bounding box center [842, 77] width 73 height 7
type textarea "Добрый день, i! Ознакомиться с подробной информацией по выполненным работам Вы …"
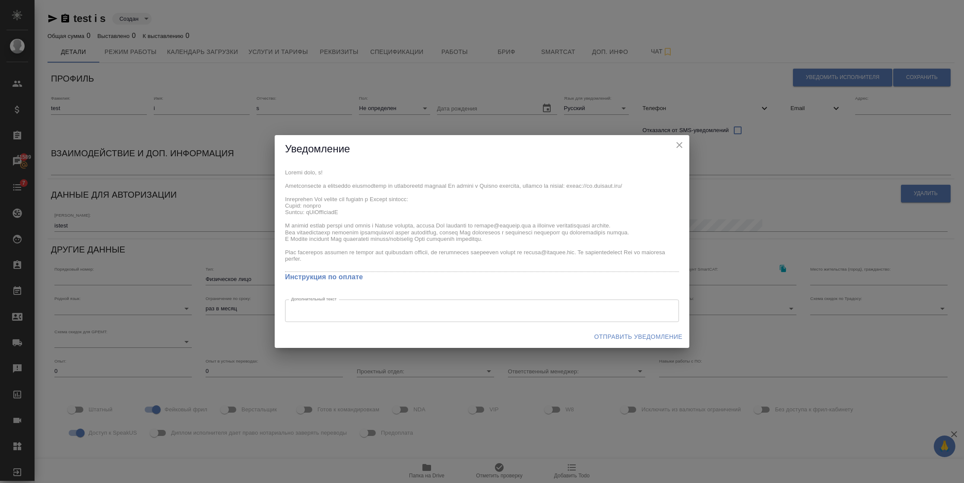
click at [318, 210] on div "x Инструкция по оплате Дополнительный текст x Дополнительный текст" at bounding box center [482, 244] width 415 height 162
click at [308, 208] on div "x Инструкция по оплате Дополнительный текст x Дополнительный текст" at bounding box center [482, 244] width 415 height 162
click at [283, 208] on div "x Инструкция по оплате Дополнительный текст x Дополнительный текст" at bounding box center [482, 244] width 415 height 162
click at [612, 334] on span "Отправить уведомление" at bounding box center [638, 337] width 88 height 11
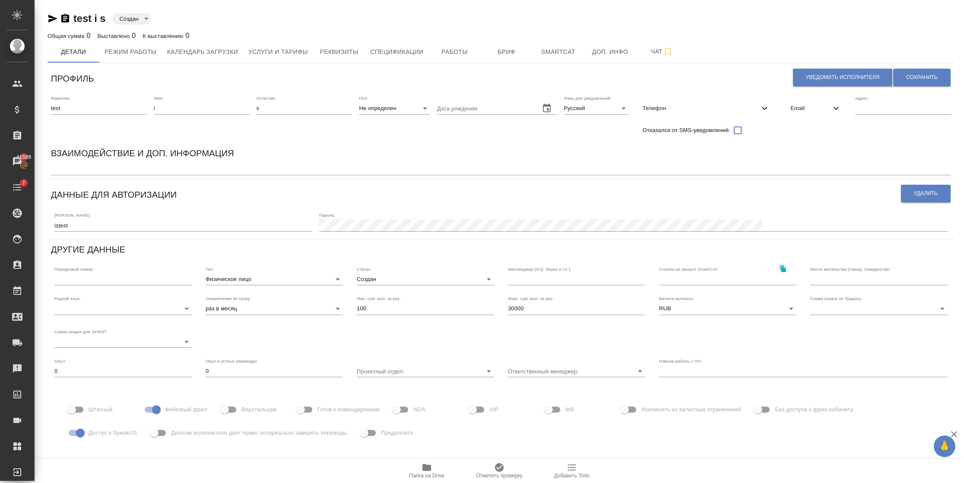
drag, startPoint x: 43, startPoint y: 25, endPoint x: 50, endPoint y: 23, distance: 6.7
click at [50, 23] on div "test i s Создан created Общая сумма 0 Выставлено 0 К выставлению 0 Детали Режим…" at bounding box center [501, 261] width 917 height 523
click at [50, 23] on icon "button" at bounding box center [53, 18] width 10 height 10
click at [54, 20] on icon "button" at bounding box center [52, 19] width 9 height 8
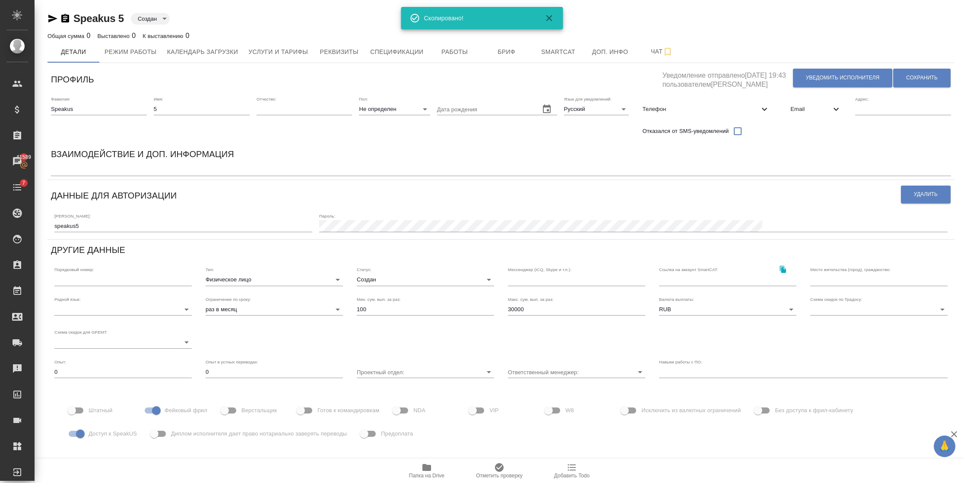
click at [71, 15] on div "Speakus 5 Создан created" at bounding box center [501, 19] width 907 height 14
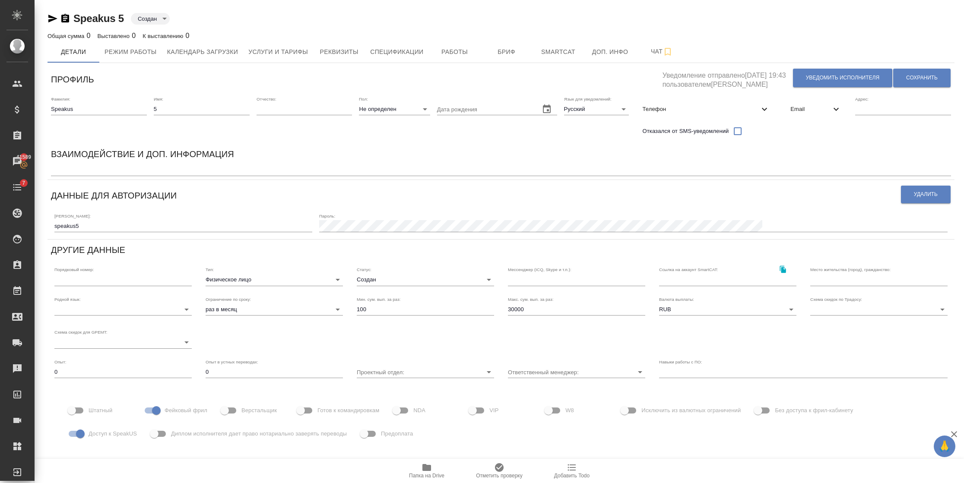
click at [68, 19] on icon "button" at bounding box center [65, 18] width 8 height 9
click at [934, 195] on span "Удалить" at bounding box center [926, 194] width 24 height 7
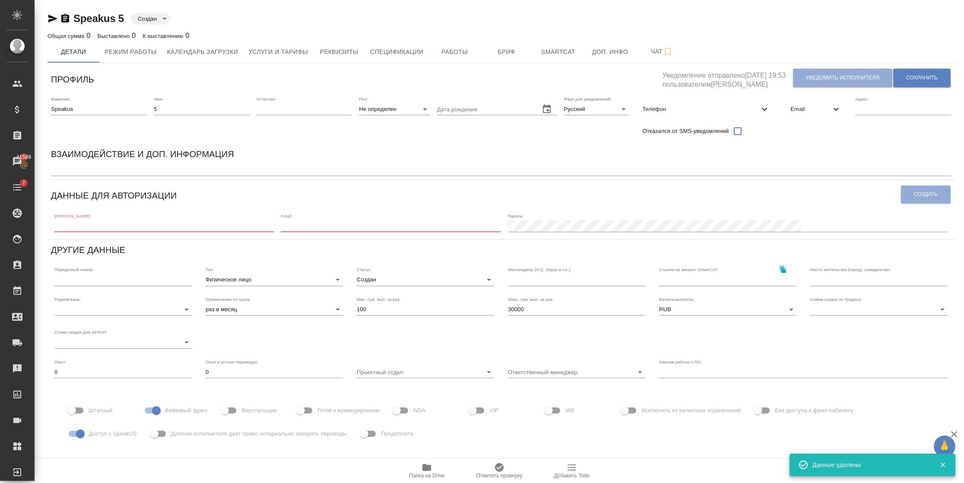
click at [66, 229] on input "text" at bounding box center [163, 226] width 219 height 12
drag, startPoint x: 40, startPoint y: 111, endPoint x: -3, endPoint y: 111, distance: 42.3
click at [0, 111] on html "🙏 .cls-1 fill:#fff; AWATERA [PERSON_NAME] Спецификации Заказы 41589 Чаты 7 Todo…" at bounding box center [482, 241] width 964 height 483
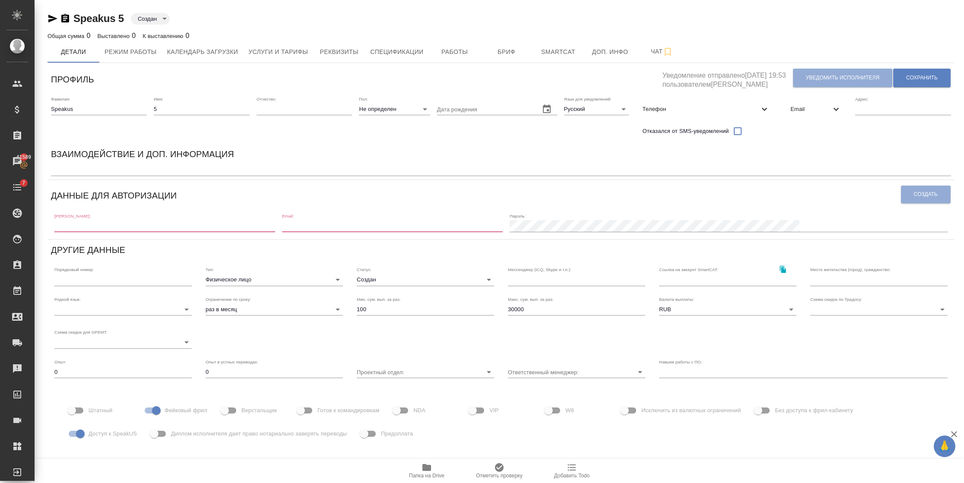
click at [102, 225] on input "text" at bounding box center [164, 226] width 221 height 12
paste input "tjOMK7VQUm8v"
type input "tjOMK7VQUm8v"
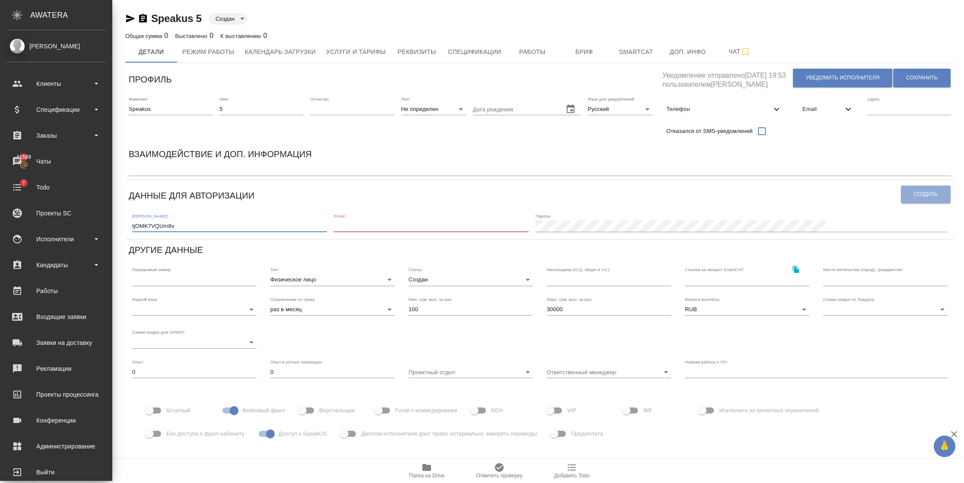
drag, startPoint x: 108, startPoint y: 225, endPoint x: 19, endPoint y: 227, distance: 88.6
click at [19, 227] on div ".cls-1 fill:#fff; AWATERA [PERSON_NAME] Спецификации Заказы 41589 Чаты 7 Todo П…" at bounding box center [482, 241] width 964 height 483
drag, startPoint x: 94, startPoint y: 116, endPoint x: 19, endPoint y: 116, distance: 74.7
click at [19, 116] on div ".cls-1 fill:#fff; AWATERA [PERSON_NAME] Спецификации Заказы 41589 Чаты 7 Todo П…" at bounding box center [482, 241] width 964 height 483
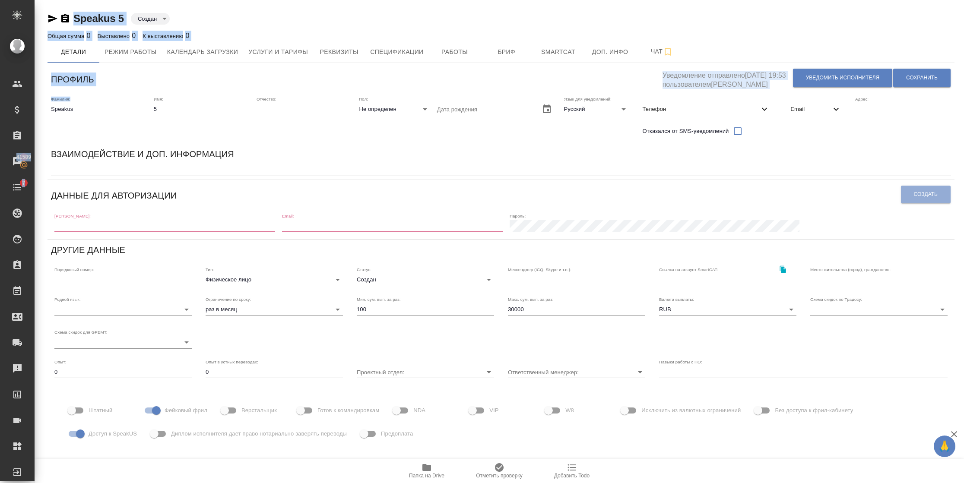
drag, startPoint x: 19, startPoint y: 116, endPoint x: 102, endPoint y: 108, distance: 82.4
click at [106, 109] on input "Speakus" at bounding box center [99, 109] width 96 height 12
click at [82, 106] on input "Speakus" at bounding box center [99, 109] width 96 height 12
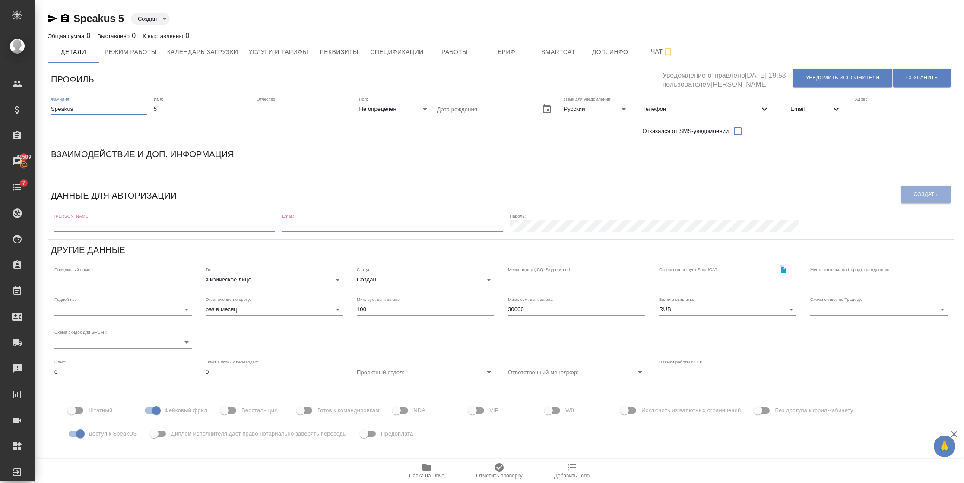
drag, startPoint x: 83, startPoint y: 110, endPoint x: 79, endPoint y: 111, distance: 4.8
click at [79, 111] on input "Speakus" at bounding box center [99, 109] width 96 height 12
drag, startPoint x: 90, startPoint y: 107, endPoint x: 0, endPoint y: 112, distance: 90.0
click at [0, 113] on html "🙏 .cls-1 fill:#fff; AWATERA [PERSON_NAME] Спецификации Заказы 41589 Чаты 7 Todo…" at bounding box center [482, 241] width 964 height 483
click at [155, 225] on input "text" at bounding box center [164, 226] width 221 height 12
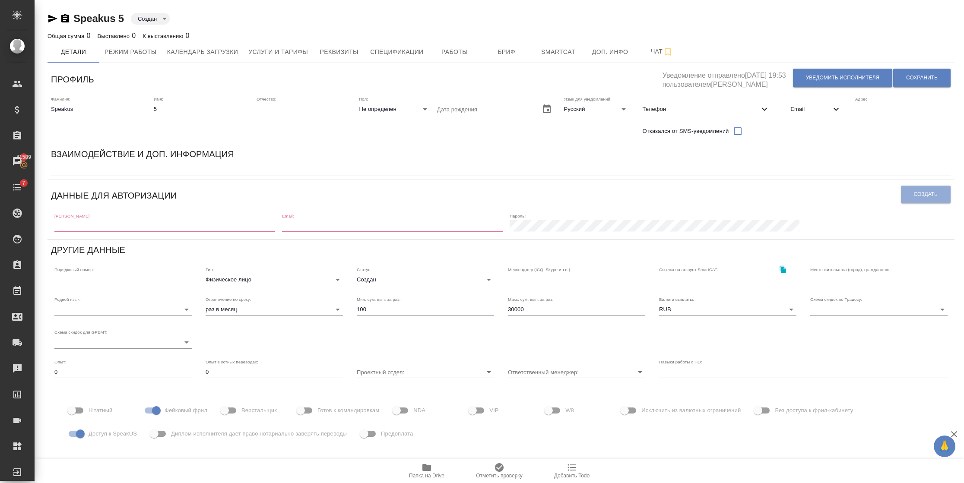
paste input "Speakus"
click at [59, 228] on input "Speakus" at bounding box center [164, 226] width 221 height 12
click at [182, 220] on input "speakus" at bounding box center [164, 226] width 221 height 12
type input "speakus5"
click at [821, 114] on div "Email" at bounding box center [816, 109] width 65 height 19
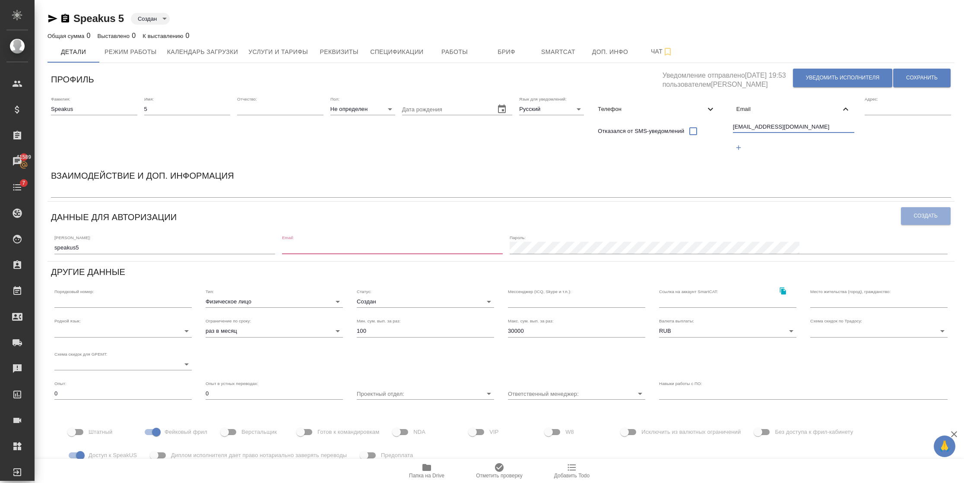
drag, startPoint x: 781, startPoint y: 127, endPoint x: 584, endPoint y: 125, distance: 197.4
click at [584, 125] on div "Фамилия: [PERSON_NAME] Имя: 5 Отчество: [PERSON_NAME]: Не определен none Дата р…" at bounding box center [501, 129] width 907 height 73
click at [487, 235] on div "Email:" at bounding box center [392, 244] width 221 height 19
click at [481, 241] on div "Email:" at bounding box center [392, 244] width 221 height 19
click at [480, 246] on input "email" at bounding box center [392, 248] width 221 height 12
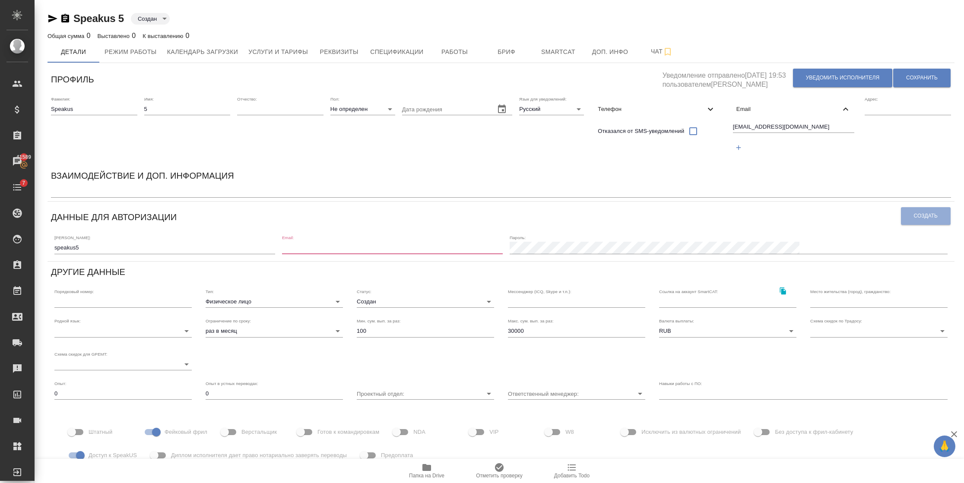
paste input "[EMAIL_ADDRESS][DOMAIN_NAME]"
type input "[EMAIL_ADDRESS][DOMAIN_NAME]"
click at [473, 184] on div "Взаимодействие и доп. информация" at bounding box center [501, 177] width 900 height 17
click at [914, 214] on span "Создать" at bounding box center [926, 216] width 24 height 7
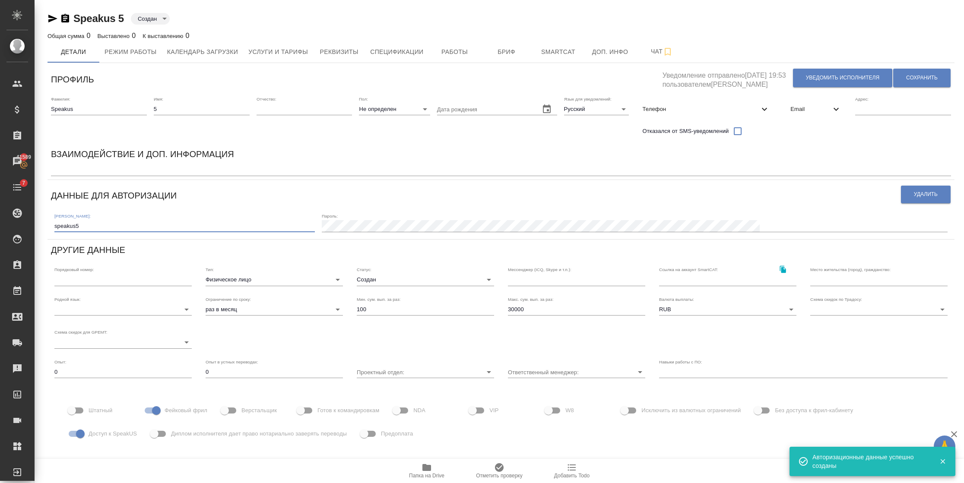
drag, startPoint x: 85, startPoint y: 225, endPoint x: -3, endPoint y: 231, distance: 87.9
click at [0, 231] on html "🙏 .cls-1 fill:#fff; AWATERA [PERSON_NAME] Спецификации Заказы 41589 Чаты 7 Todo…" at bounding box center [482, 241] width 964 height 483
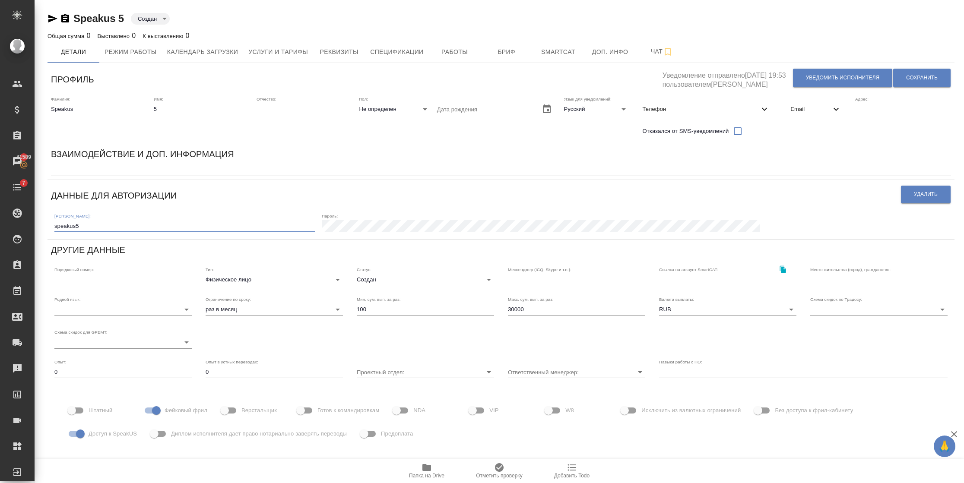
click at [787, 116] on div "Email" at bounding box center [816, 109] width 65 height 19
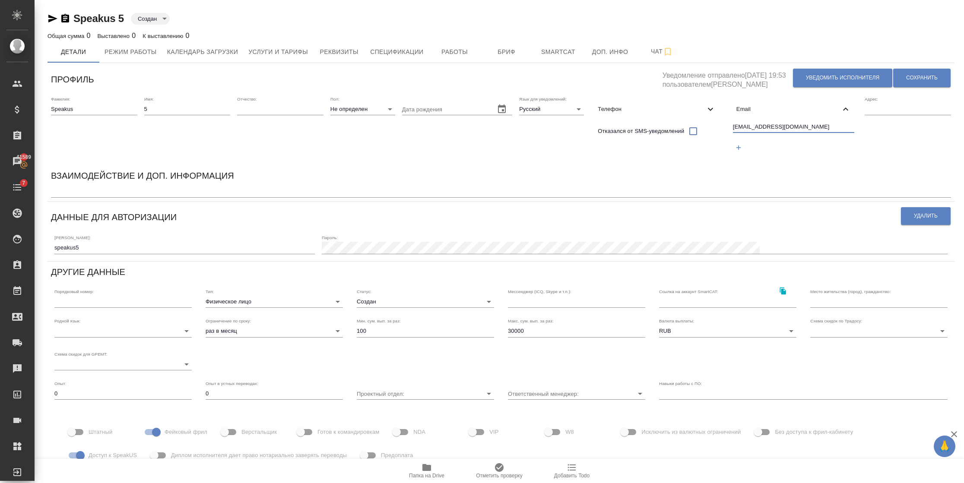
drag, startPoint x: 805, startPoint y: 126, endPoint x: 709, endPoint y: 111, distance: 97.6
click at [709, 111] on div "Фамилия: Speakus Имя: 5 Отчество: Пол: Не определен none Дата рождения Язык для…" at bounding box center [501, 129] width 907 height 73
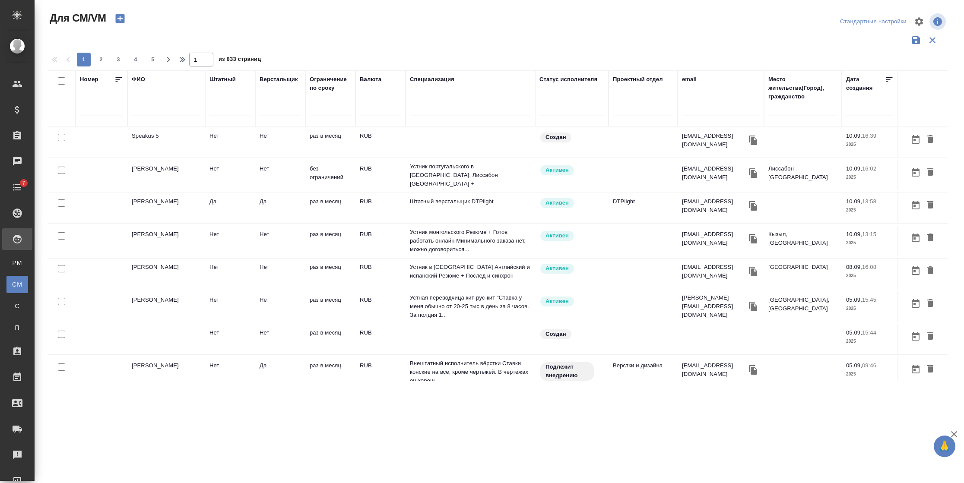
click at [145, 105] on input "text" at bounding box center [166, 110] width 69 height 11
paste input "Speakus 5"
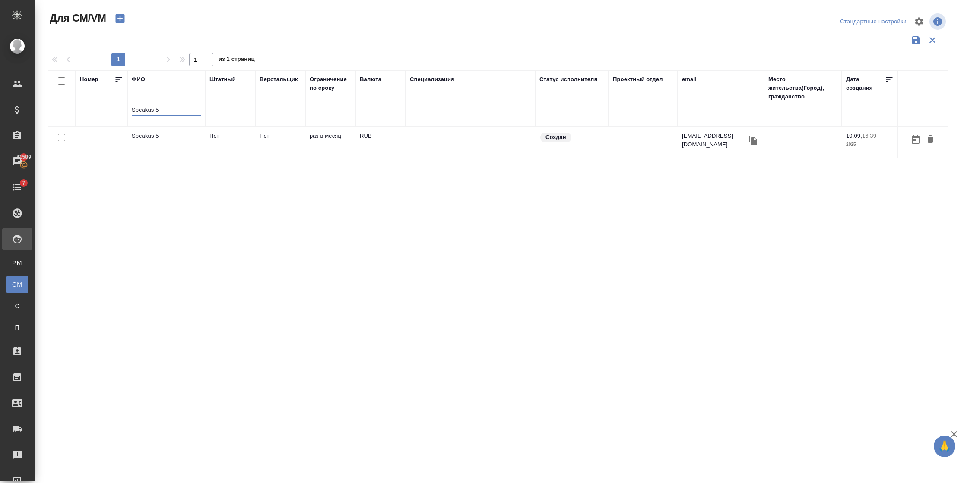
type input "Speakus 5"
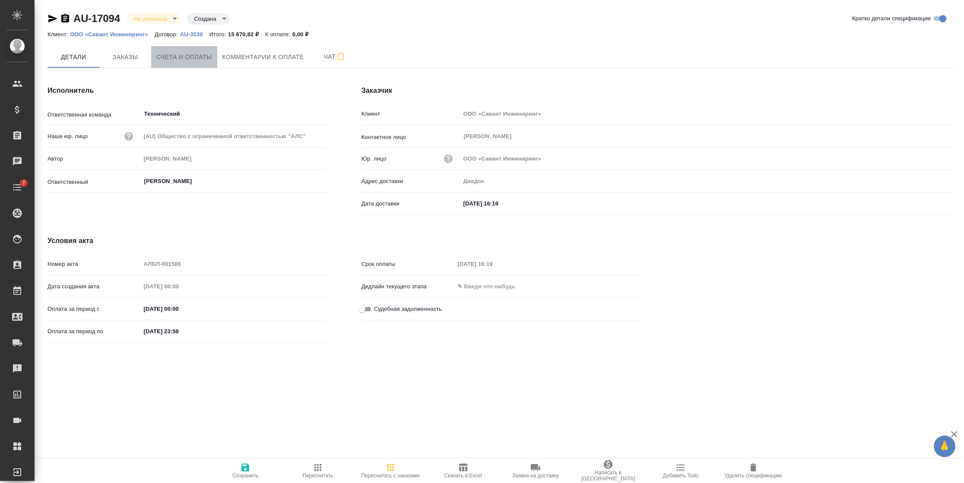
click at [164, 50] on button "Счета и оплаты" at bounding box center [184, 57] width 66 height 22
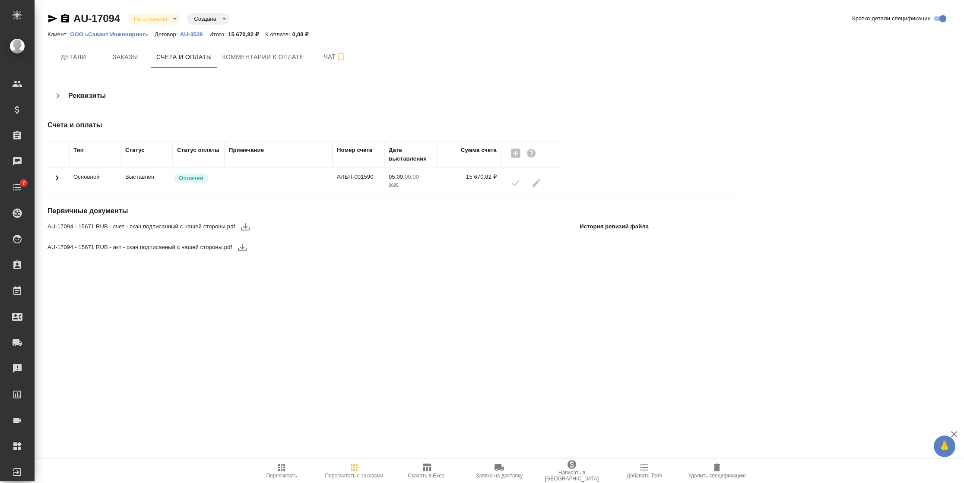
click at [55, 176] on icon at bounding box center [57, 178] width 10 height 10
